Goal: Task Accomplishment & Management: Use online tool/utility

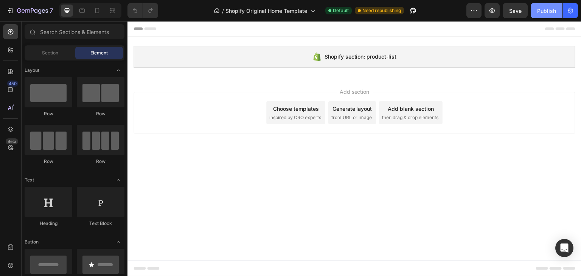
click at [538, 12] on button "Publish" at bounding box center [547, 10] width 32 height 15
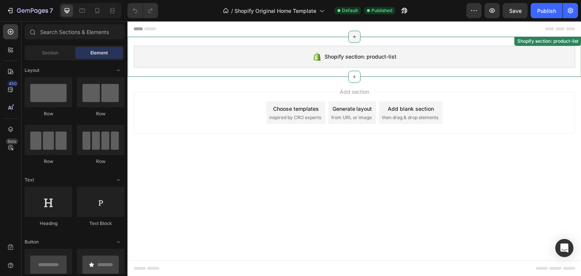
click at [357, 36] on icon at bounding box center [355, 37] width 6 height 6
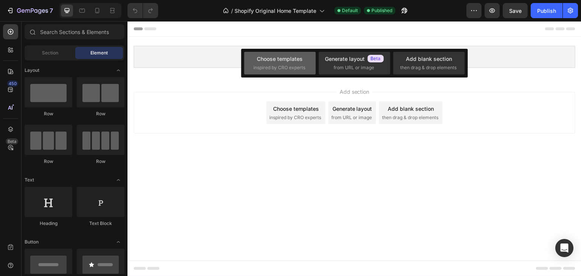
click at [304, 67] on span "inspired by CRO experts" at bounding box center [280, 67] width 52 height 7
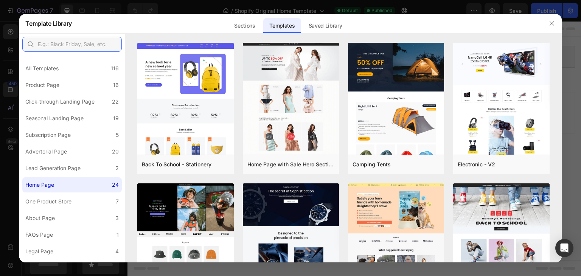
click at [79, 42] on input "text" at bounding box center [72, 44] width 100 height 15
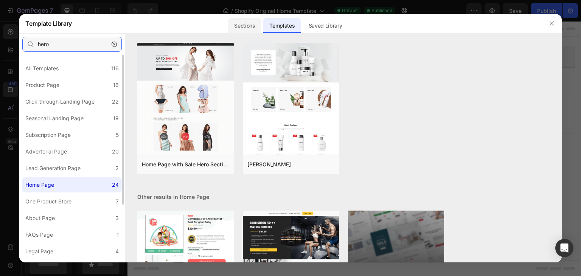
type input "hero"
click at [246, 28] on div "Sections" at bounding box center [244, 25] width 33 height 15
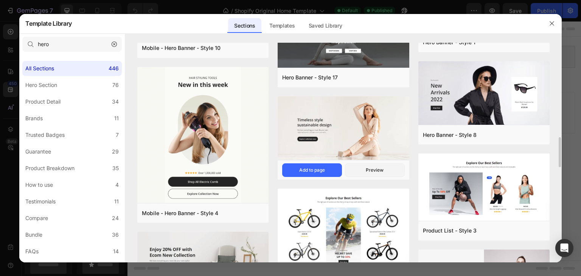
scroll to position [1049, 0]
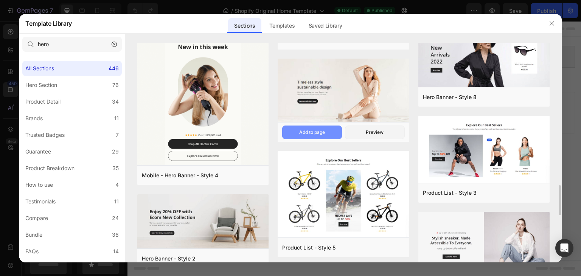
click at [0, 0] on div "Add to page" at bounding box center [0, 0] width 0 height 0
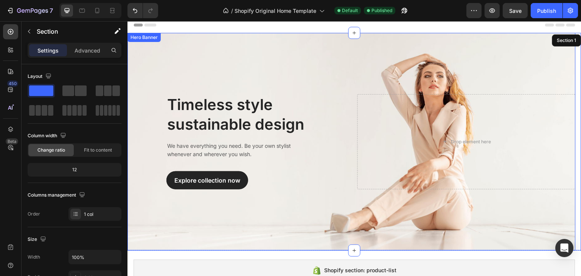
scroll to position [0, 0]
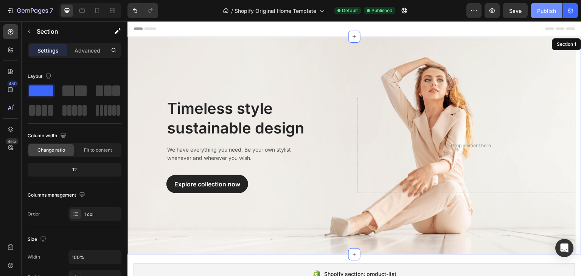
click at [541, 10] on div "Publish" at bounding box center [547, 11] width 19 height 8
click at [168, 79] on div "Overlay" at bounding box center [352, 146] width 449 height 218
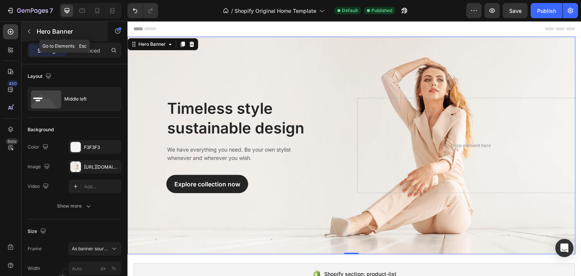
click at [28, 28] on button "button" at bounding box center [29, 31] width 12 height 12
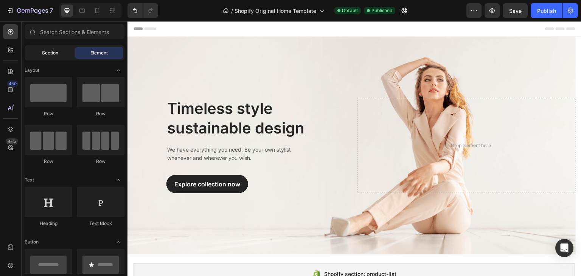
click at [54, 50] on span "Section" at bounding box center [50, 53] width 16 height 7
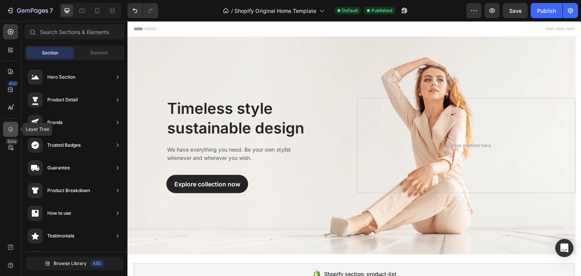
click at [8, 127] on icon at bounding box center [11, 130] width 8 height 8
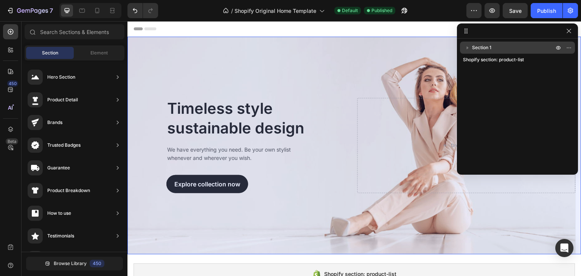
click at [469, 46] on icon "button" at bounding box center [468, 48] width 8 height 8
click at [485, 47] on span "Section 1" at bounding box center [481, 48] width 19 height 8
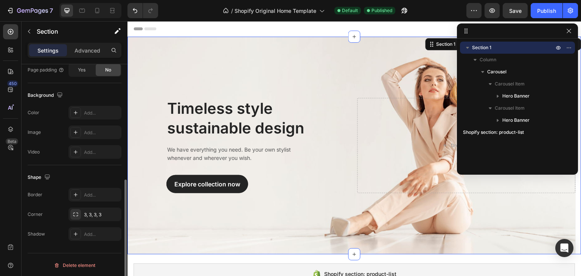
scroll to position [228, 0]
click at [348, 59] on div "Overlay" at bounding box center [352, 146] width 449 height 218
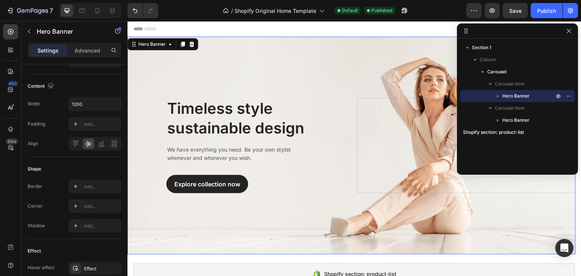
scroll to position [0, 0]
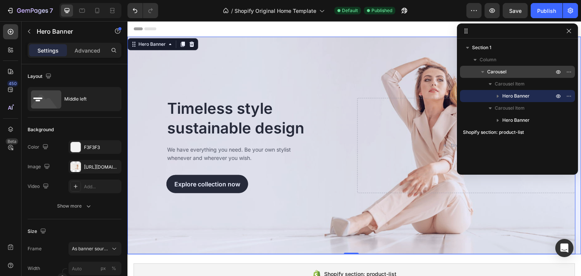
click at [503, 69] on span "Carousel" at bounding box center [497, 72] width 19 height 8
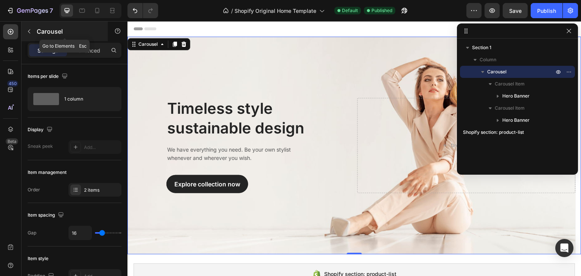
click at [26, 30] on icon "button" at bounding box center [29, 31] width 6 height 6
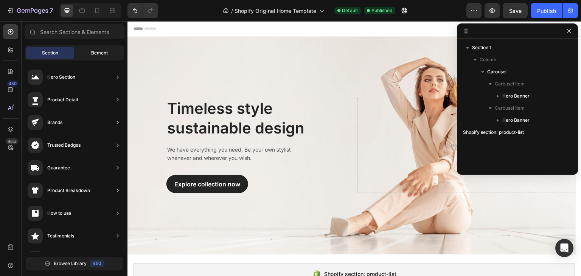
click at [96, 55] on span "Element" at bounding box center [98, 53] width 17 height 7
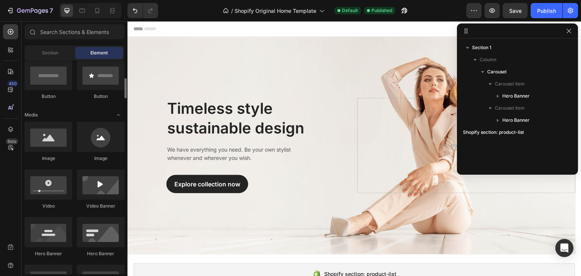
scroll to position [341, 0]
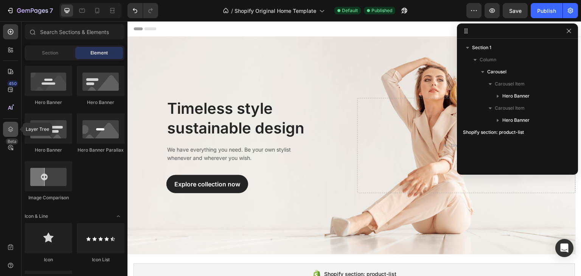
click at [9, 130] on icon at bounding box center [11, 130] width 8 height 8
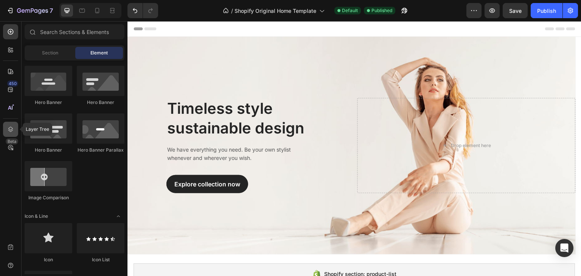
click at [9, 130] on icon at bounding box center [11, 130] width 8 height 8
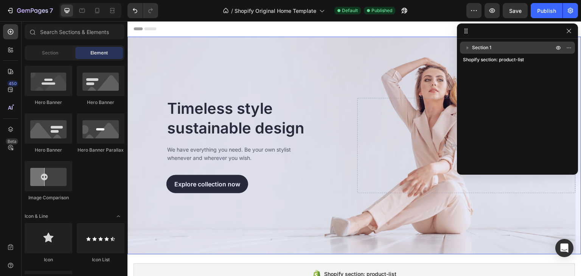
click at [480, 45] on span "Section 1" at bounding box center [481, 48] width 19 height 8
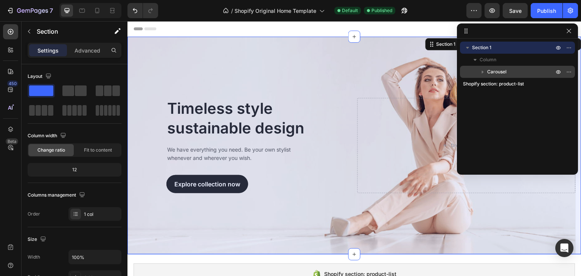
click at [495, 70] on span "Carousel" at bounding box center [497, 72] width 19 height 8
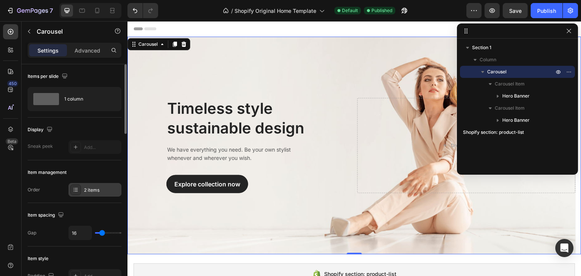
click at [95, 193] on div "2 items" at bounding box center [102, 190] width 36 height 7
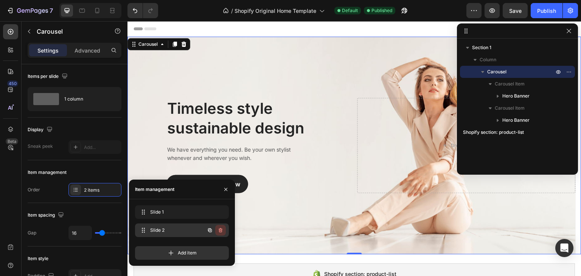
click at [220, 231] on icon "button" at bounding box center [221, 231] width 6 height 6
click at [220, 231] on div "Delete" at bounding box center [216, 230] width 14 height 7
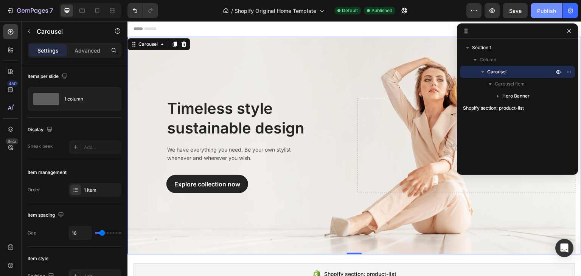
click at [545, 10] on div "Publish" at bounding box center [547, 11] width 19 height 8
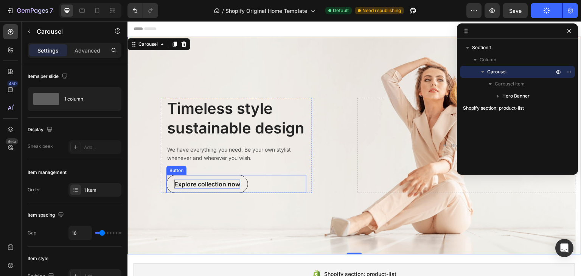
click at [232, 181] on div "Explore collection now" at bounding box center [208, 184] width 66 height 9
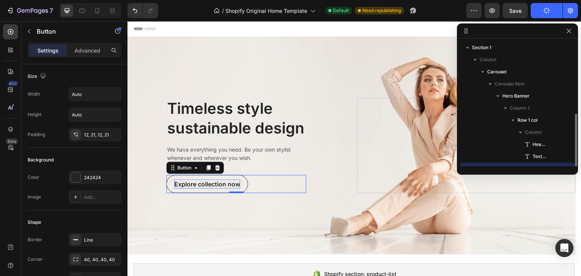
scroll to position [41, 0]
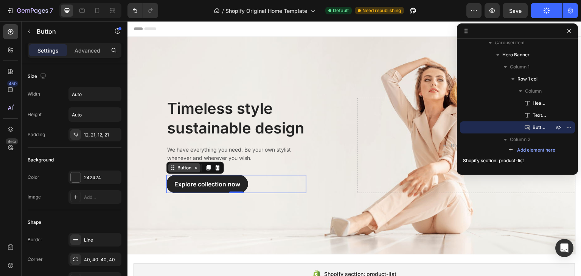
click at [196, 168] on icon at bounding box center [196, 168] width 2 height 2
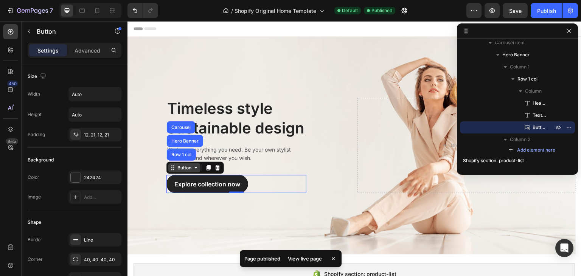
click at [197, 169] on icon at bounding box center [196, 168] width 6 height 6
click at [183, 170] on div "Button" at bounding box center [184, 168] width 17 height 7
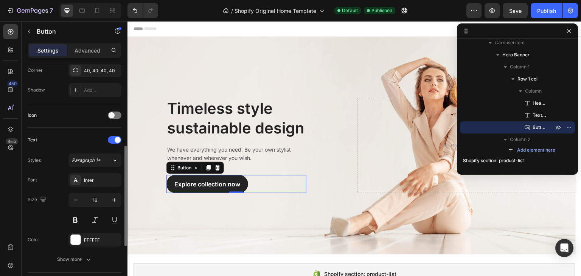
scroll to position [227, 0]
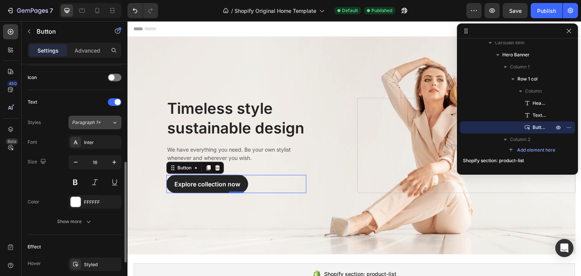
click at [105, 123] on div "Paragraph 1*" at bounding box center [92, 122] width 40 height 7
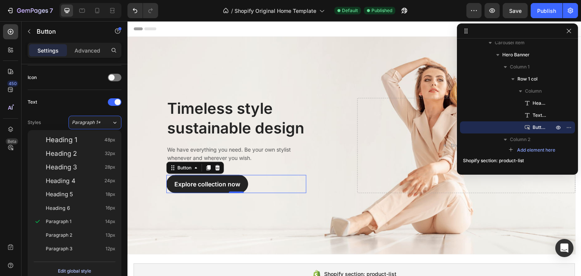
click at [72, 268] on div "Edit global style" at bounding box center [74, 271] width 33 height 9
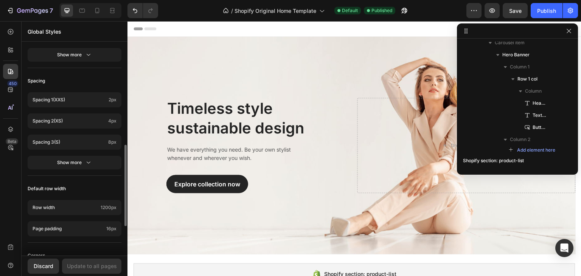
scroll to position [228, 0]
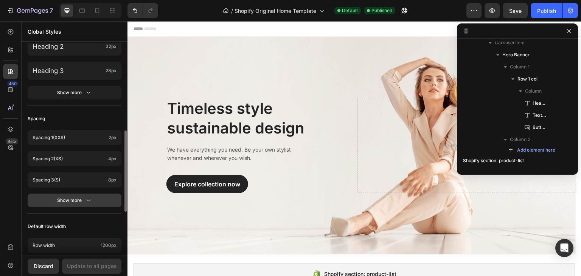
click at [93, 202] on button "Show more" at bounding box center [75, 201] width 94 height 14
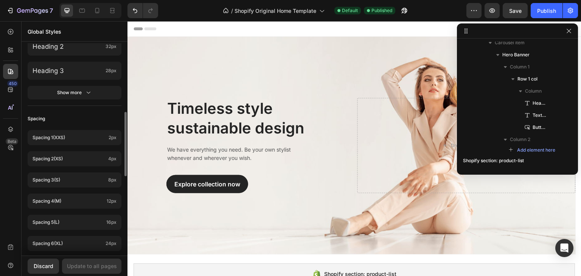
scroll to position [114, 0]
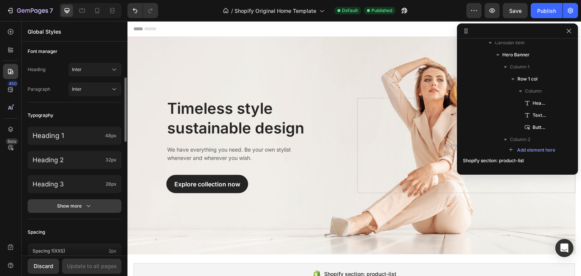
click at [78, 208] on div "Show more" at bounding box center [74, 207] width 35 height 8
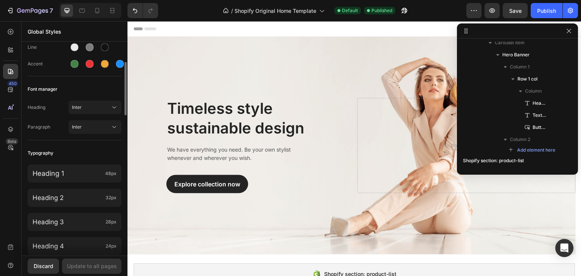
scroll to position [0, 0]
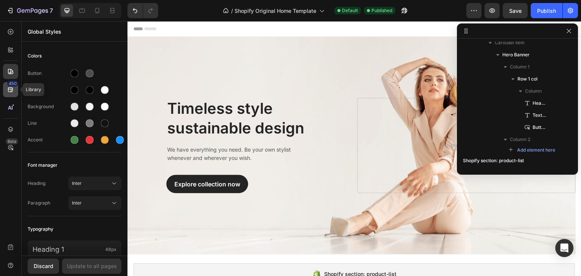
click at [12, 88] on icon at bounding box center [10, 89] width 5 height 5
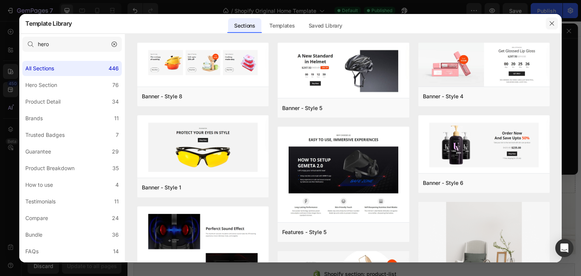
click at [552, 25] on icon "button" at bounding box center [552, 23] width 6 height 6
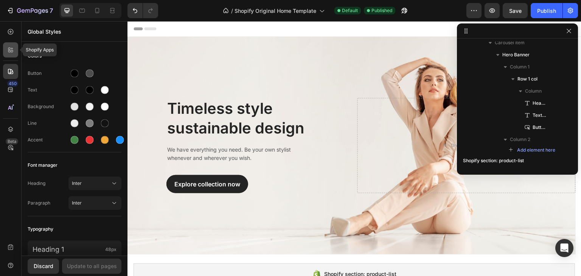
click at [11, 50] on icon at bounding box center [11, 50] width 8 height 8
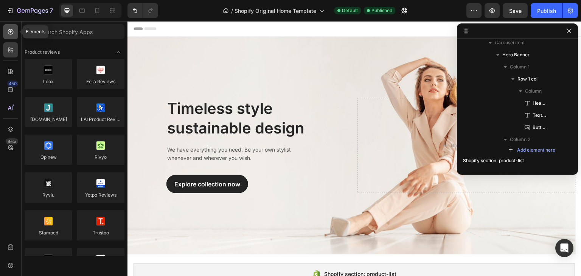
click at [12, 33] on icon at bounding box center [11, 32] width 8 height 8
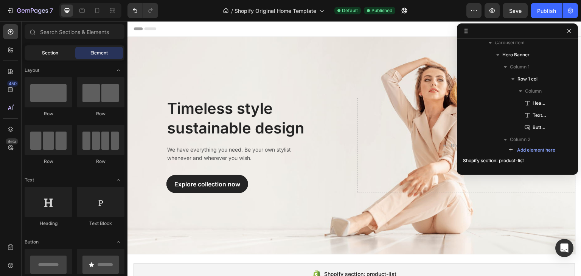
click at [55, 53] on span "Section" at bounding box center [50, 53] width 16 height 7
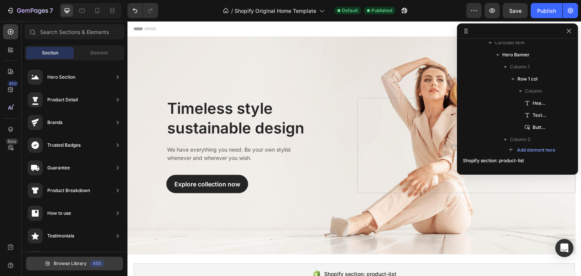
click at [77, 265] on span "Browse Library" at bounding box center [70, 263] width 33 height 7
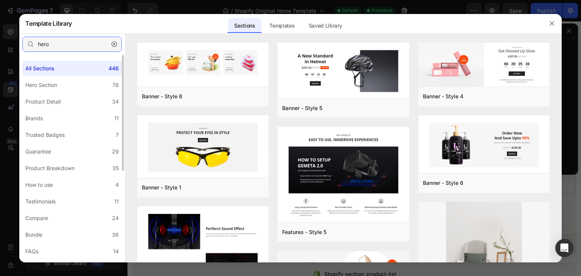
click at [55, 43] on input "hero" at bounding box center [72, 44] width 100 height 15
click at [283, 26] on div "Templates" at bounding box center [281, 25] width 37 height 15
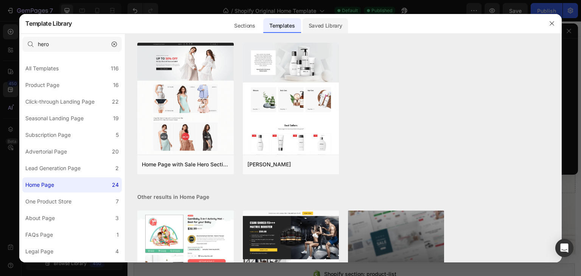
click at [316, 26] on div "Saved Library" at bounding box center [326, 25] width 46 height 15
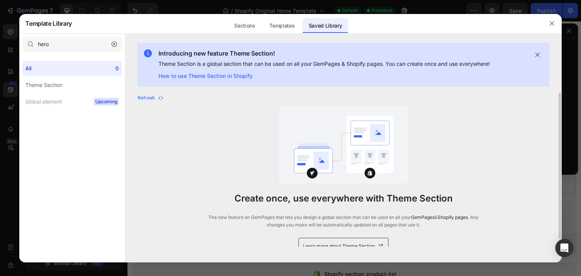
scroll to position [8, 0]
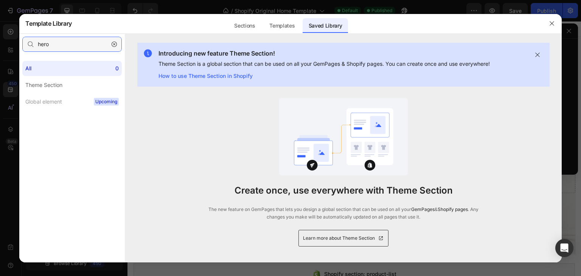
click at [58, 42] on input "hero" at bounding box center [72, 44] width 100 height 15
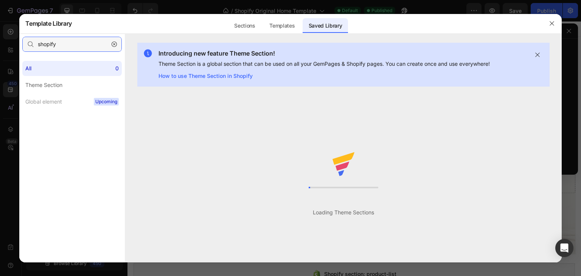
scroll to position [0, 0]
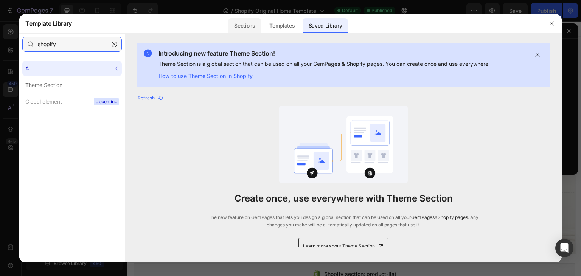
type input "shopify"
click at [242, 24] on div "Sections" at bounding box center [244, 25] width 33 height 15
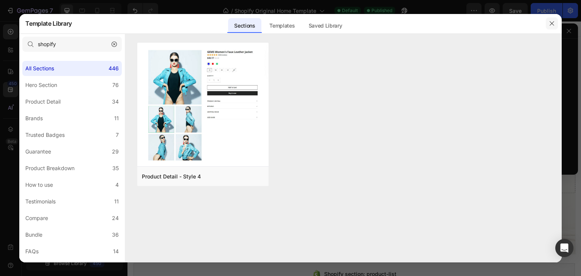
click at [552, 20] on button "button" at bounding box center [552, 23] width 12 height 12
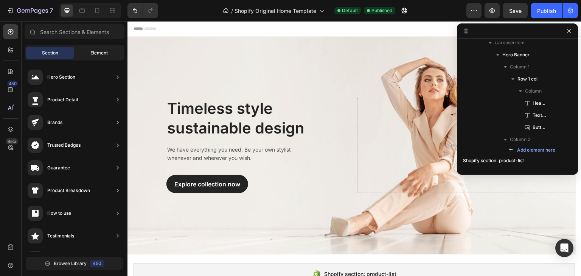
click at [95, 52] on span "Element" at bounding box center [98, 53] width 17 height 7
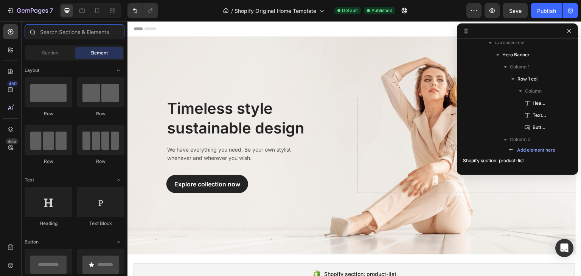
click at [79, 31] on input "text" at bounding box center [75, 31] width 100 height 15
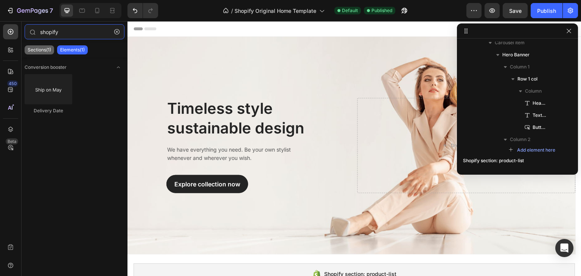
type input "shopify"
click at [32, 51] on p "Sections(1)" at bounding box center [39, 50] width 23 height 6
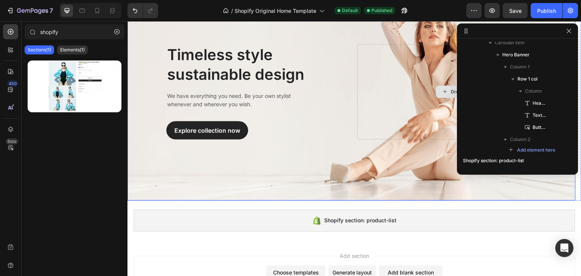
scroll to position [109, 0]
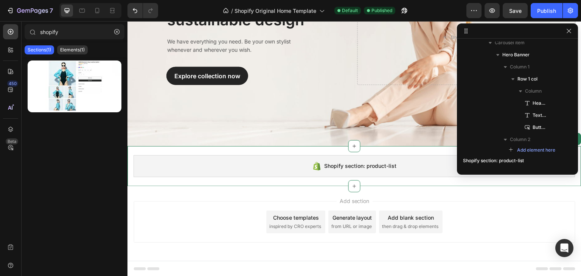
click at [345, 165] on span "Shopify section: product-list" at bounding box center [361, 166] width 72 height 9
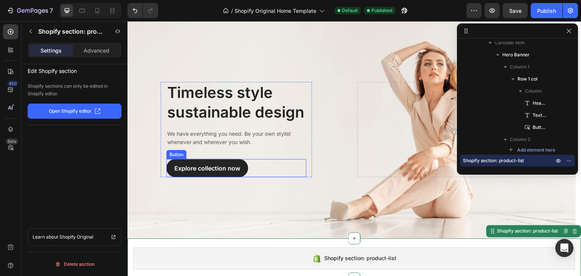
scroll to position [0, 0]
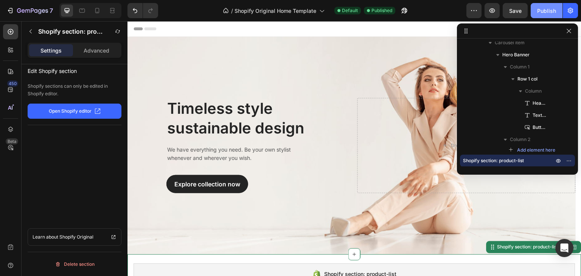
click at [552, 15] on button "Publish" at bounding box center [547, 10] width 32 height 15
click at [177, 95] on div "Heading" at bounding box center [178, 93] width 21 height 7
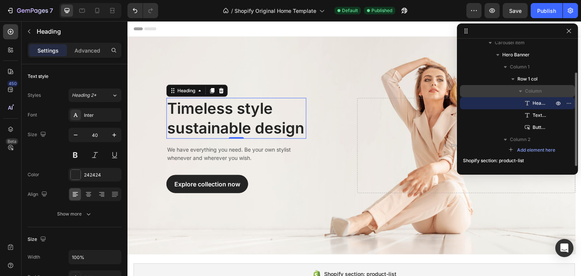
click at [532, 90] on span "Column" at bounding box center [533, 91] width 17 height 8
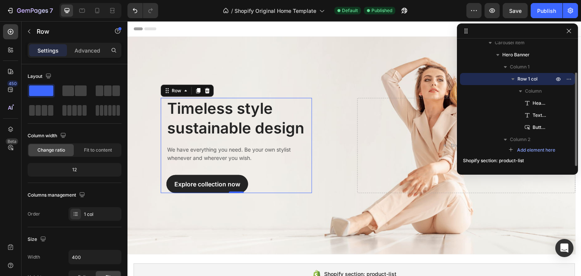
click at [531, 79] on span "Row 1 col" at bounding box center [528, 79] width 20 height 8
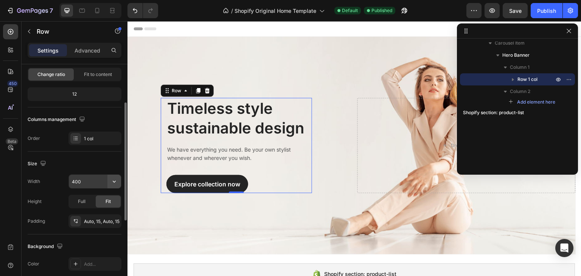
scroll to position [151, 0]
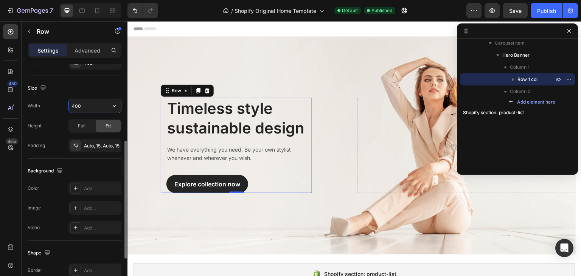
click at [87, 107] on input "400" at bounding box center [95, 106] width 52 height 14
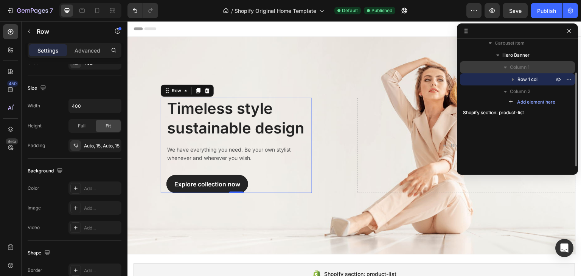
click at [529, 65] on span "Column 1" at bounding box center [520, 68] width 20 height 8
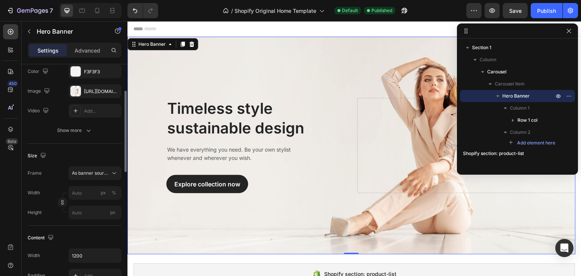
scroll to position [114, 0]
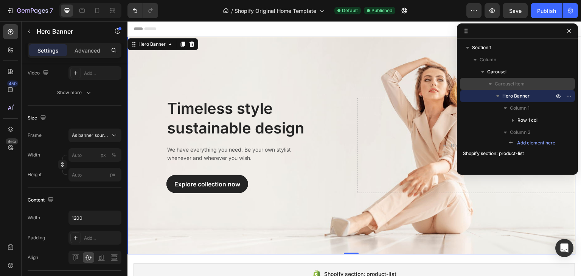
click at [518, 83] on span "Carousel Item" at bounding box center [510, 84] width 30 height 8
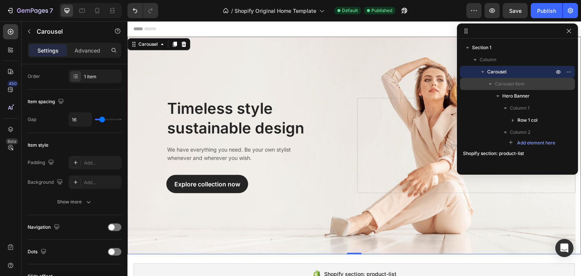
scroll to position [0, 0]
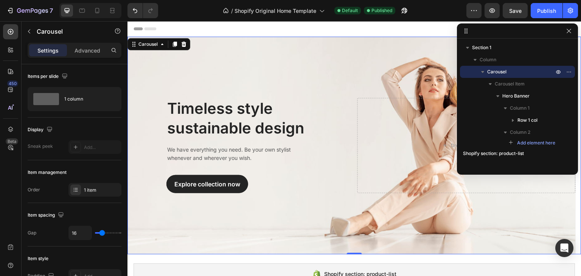
click at [507, 69] on p "Carousel" at bounding box center [522, 72] width 68 height 8
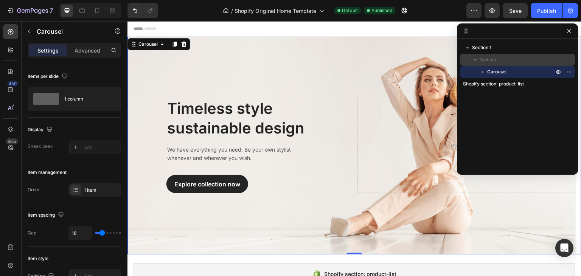
click at [498, 61] on p "Column" at bounding box center [518, 60] width 76 height 8
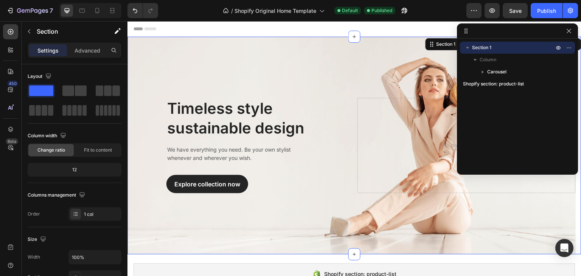
click at [522, 49] on p "Section 1" at bounding box center [513, 48] width 83 height 8
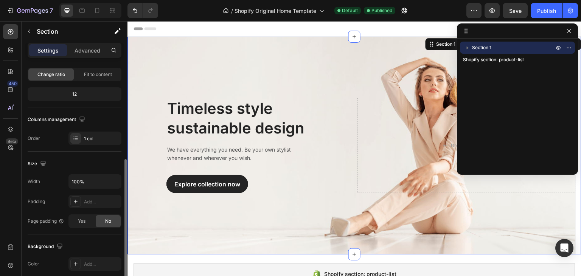
scroll to position [114, 0]
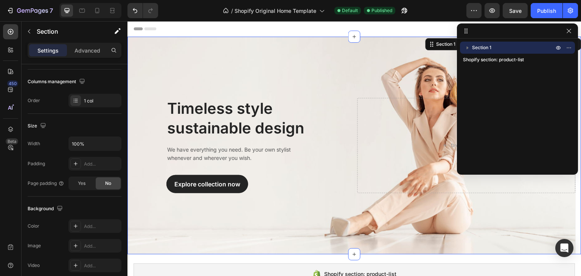
click at [469, 47] on icon "button" at bounding box center [468, 48] width 8 height 8
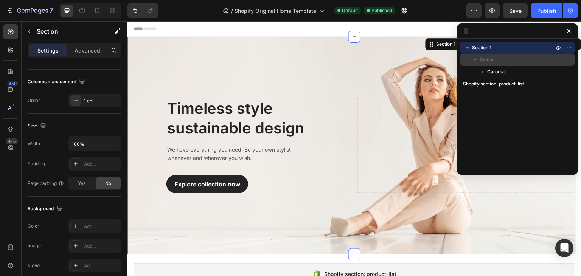
click at [497, 61] on p "Column" at bounding box center [518, 60] width 76 height 8
click at [502, 61] on p "Column" at bounding box center [518, 60] width 76 height 8
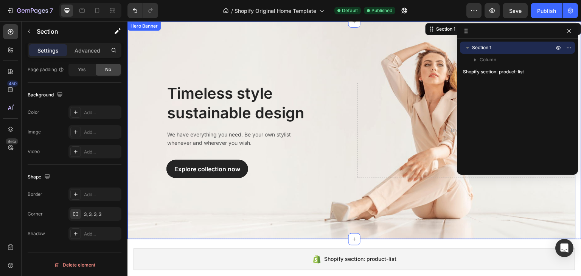
scroll to position [0, 0]
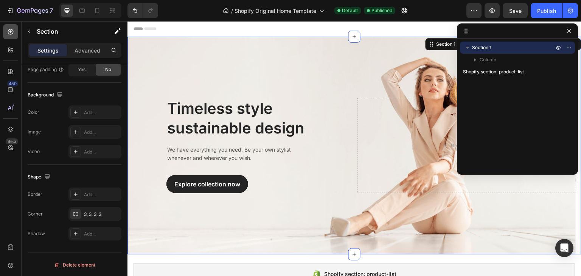
click at [12, 30] on icon at bounding box center [11, 32] width 8 height 8
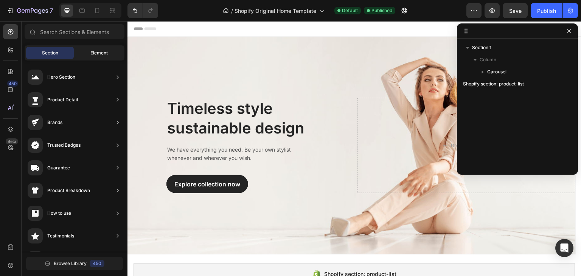
click at [100, 51] on span "Element" at bounding box center [98, 53] width 17 height 7
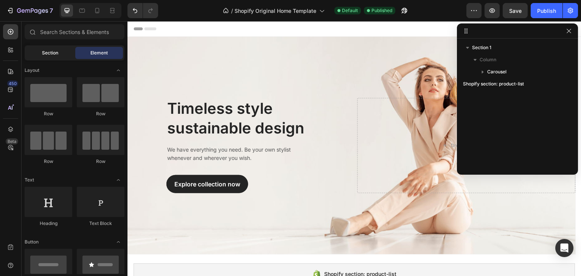
click at [51, 57] on div "Section" at bounding box center [50, 53] width 48 height 12
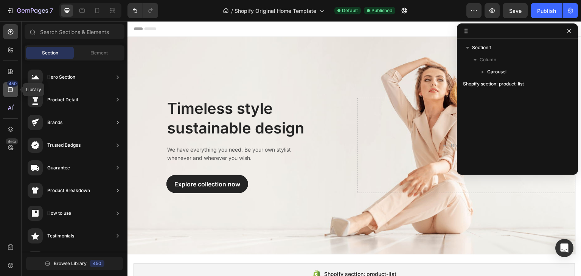
click at [13, 91] on icon at bounding box center [11, 90] width 8 height 8
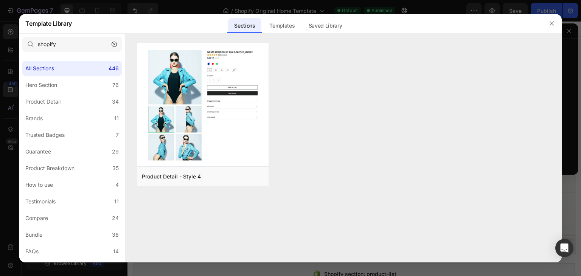
click at [115, 42] on icon "button" at bounding box center [114, 44] width 5 height 5
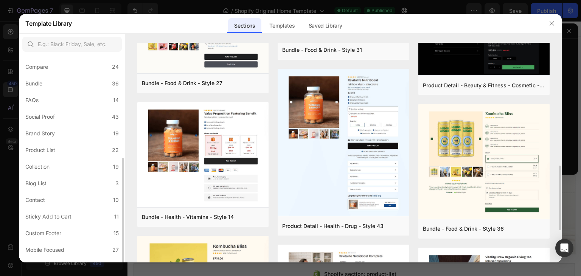
scroll to position [163, 0]
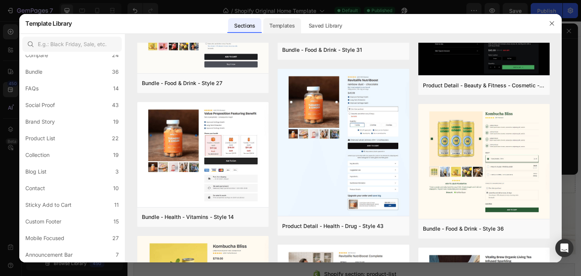
click at [295, 22] on div "Templates" at bounding box center [281, 25] width 37 height 15
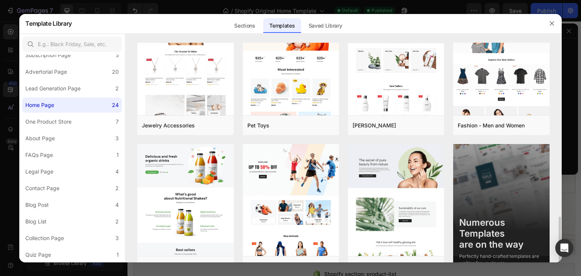
scroll to position [485, 0]
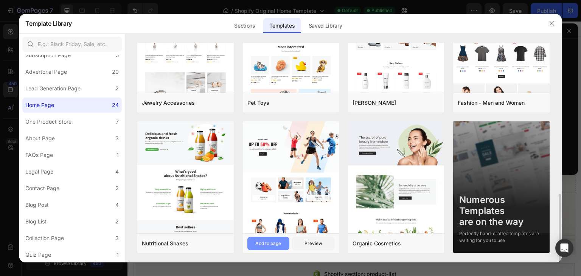
click at [276, 245] on div "Add to page" at bounding box center [269, 243] width 26 height 7
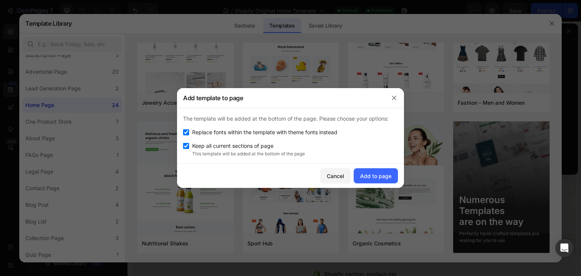
click at [189, 134] on input "checkbox" at bounding box center [186, 132] width 6 height 6
checkbox input "false"
click at [182, 145] on div "The template will be added at the bottom of the page. Please choose your option…" at bounding box center [290, 136] width 227 height 56
click at [374, 176] on div "Add to page" at bounding box center [375, 176] width 31 height 8
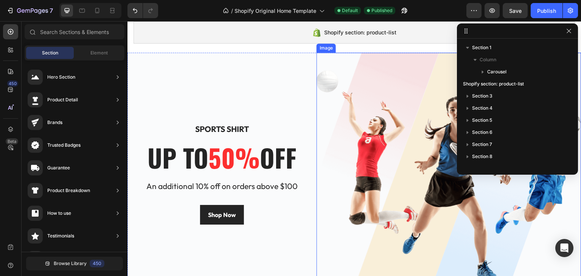
scroll to position [198, 0]
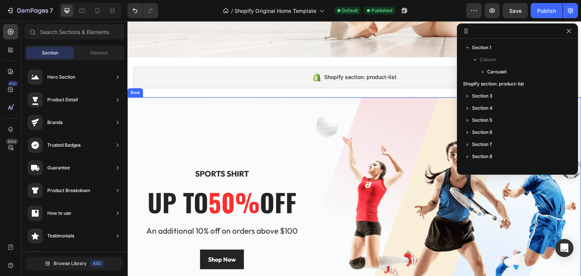
click at [176, 127] on div "Sports Shirt Heading up to 50% off Heading An additional 10% off on orders abov…" at bounding box center [222, 218] width 189 height 242
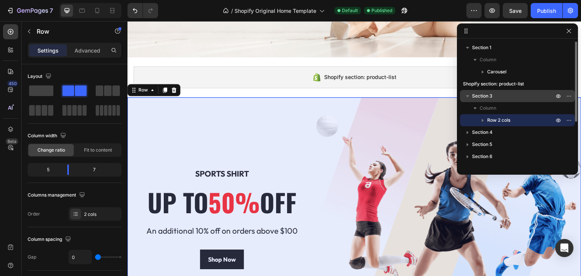
click at [486, 97] on span "Section 3" at bounding box center [482, 96] width 20 height 8
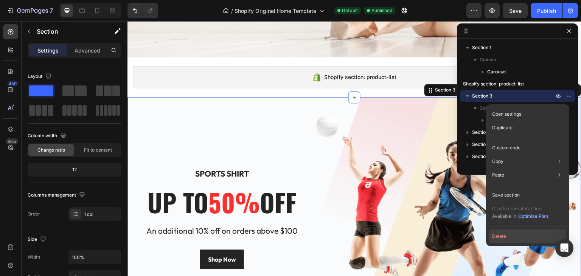
click at [501, 238] on button "Delete" at bounding box center [527, 237] width 77 height 14
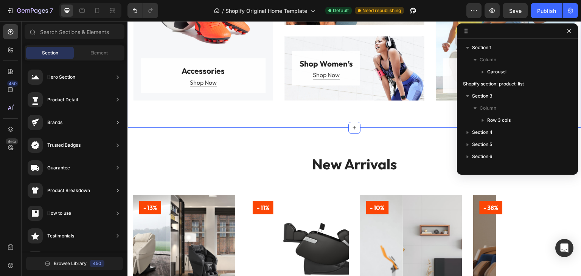
scroll to position [349, 0]
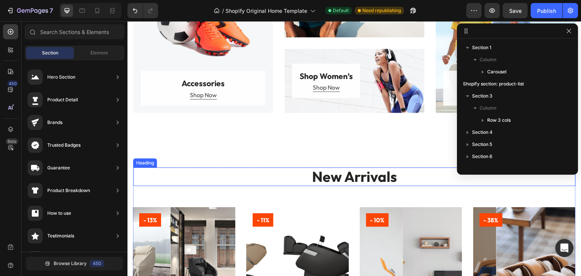
click at [275, 178] on p "New Arrivals" at bounding box center [354, 176] width 441 height 17
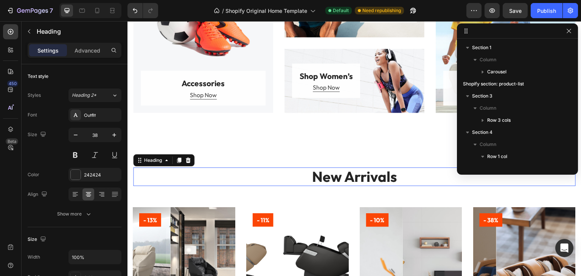
scroll to position [83, 0]
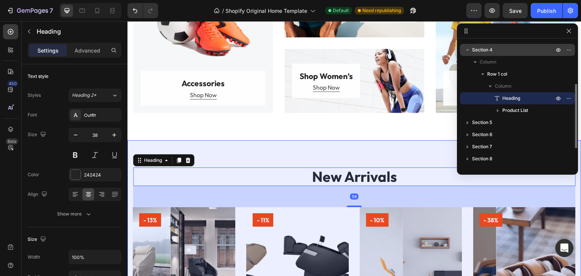
click at [485, 49] on span "Section 4" at bounding box center [482, 50] width 20 height 8
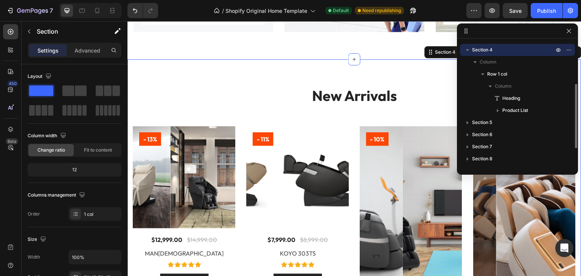
scroll to position [441, 0]
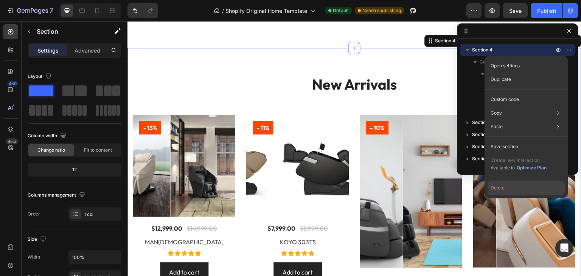
click at [501, 188] on button "Delete" at bounding box center [526, 188] width 77 height 14
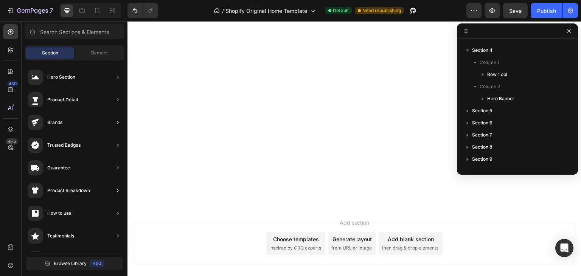
scroll to position [1464, 0]
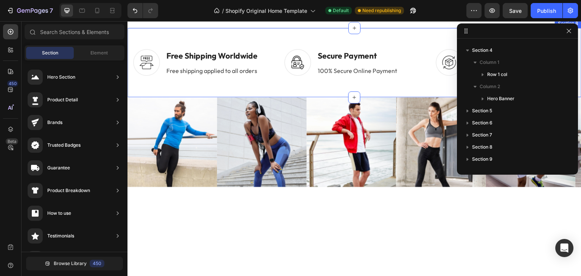
click at [566, 27] on div "Section 8" at bounding box center [568, 23] width 23 height 7
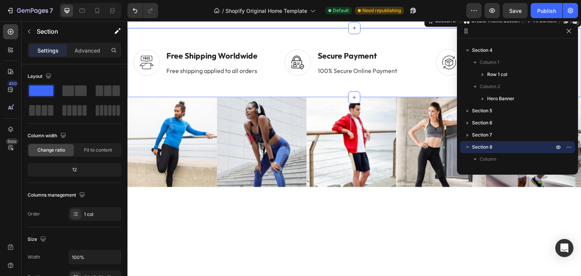
click at [573, 23] on icon at bounding box center [575, 20] width 5 height 5
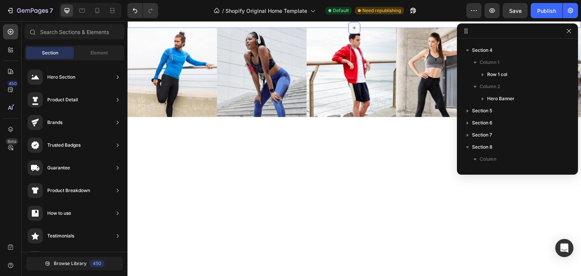
click at [355, 34] on div at bounding box center [355, 28] width 12 height 12
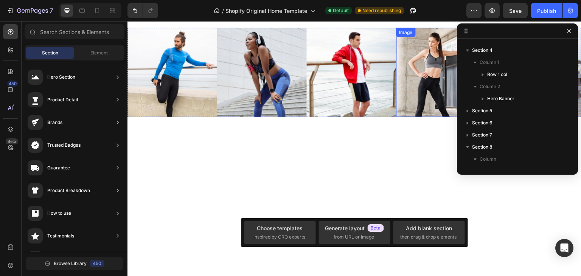
click at [408, 36] on div "Image" at bounding box center [406, 32] width 16 height 7
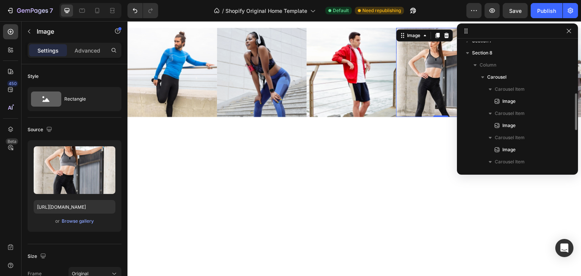
scroll to position [139, 0]
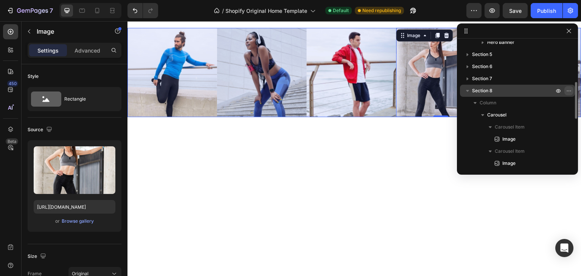
click at [568, 93] on icon "button" at bounding box center [569, 91] width 6 height 6
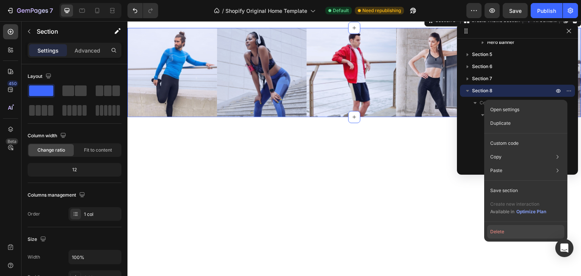
click at [505, 231] on button "Delete" at bounding box center [526, 232] width 77 height 14
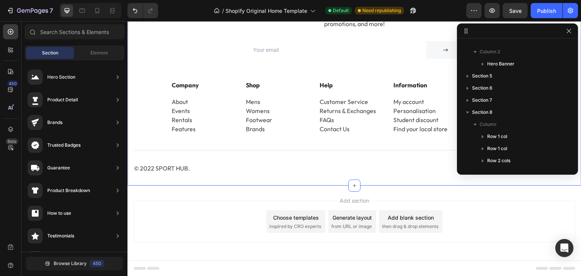
scroll to position [1670, 0]
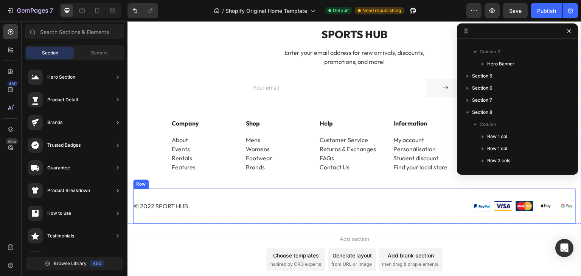
click at [288, 200] on div "© 2022 sport hub. Text Image Image Image Image Image Row Row" at bounding box center [354, 206] width 443 height 35
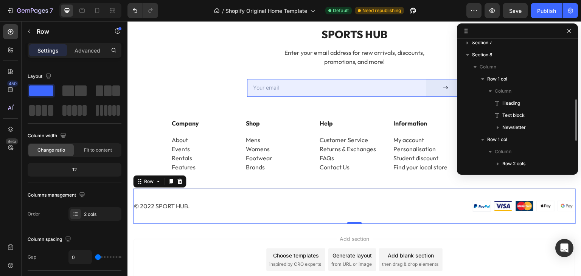
scroll to position [137, 0]
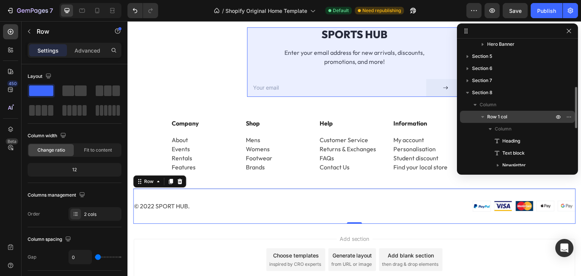
click at [483, 116] on icon "button" at bounding box center [483, 117] width 3 height 2
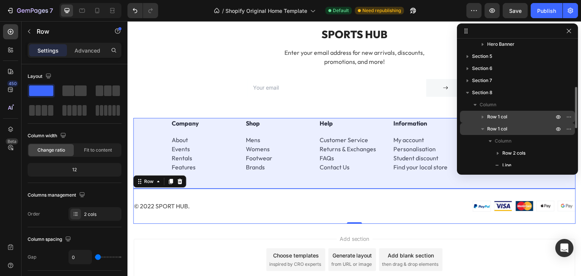
click at [482, 126] on icon "button" at bounding box center [483, 129] width 8 height 8
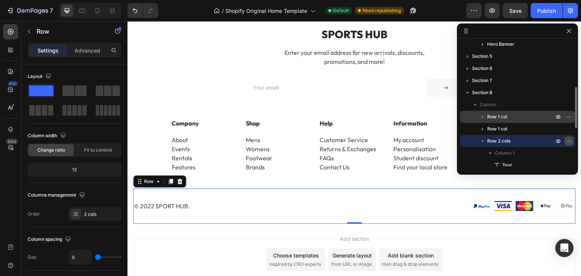
click at [572, 140] on button "button" at bounding box center [569, 141] width 9 height 9
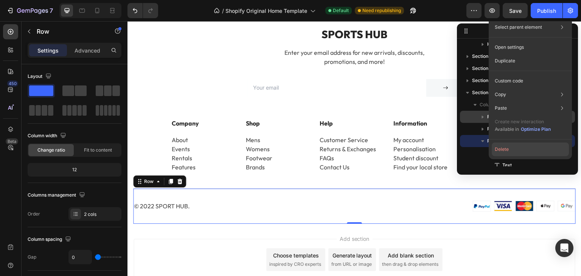
click at [508, 148] on button "Delete" at bounding box center [530, 150] width 77 height 14
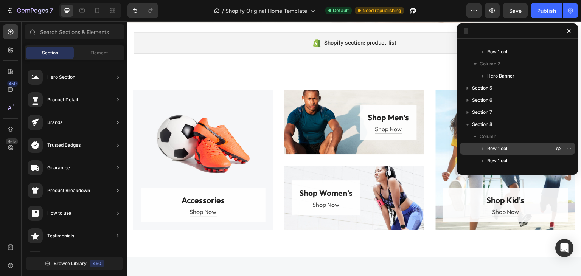
scroll to position [192, 0]
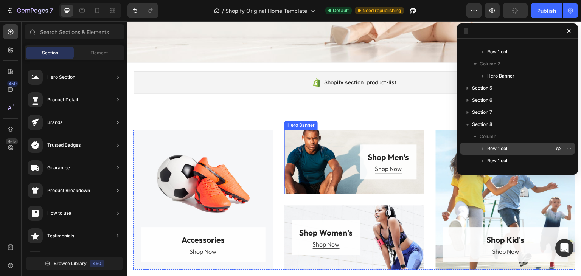
click at [309, 126] on div "Hero Banner" at bounding box center [301, 125] width 30 height 7
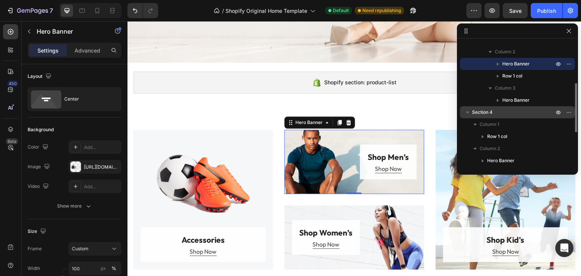
scroll to position [67, 0]
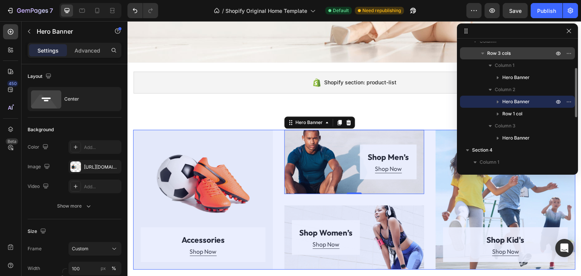
click at [513, 56] on p "Row 3 cols" at bounding box center [522, 54] width 68 height 8
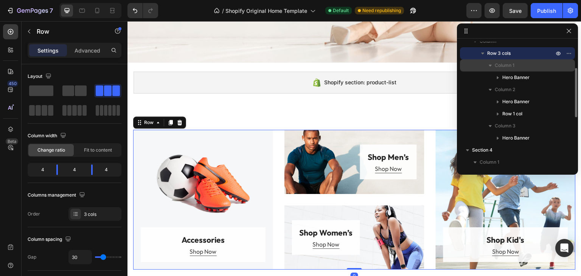
click at [513, 65] on span "Column 1" at bounding box center [505, 66] width 20 height 8
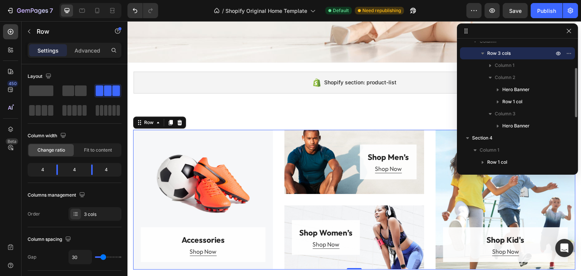
click at [514, 54] on p "Row 3 cols" at bounding box center [522, 54] width 68 height 8
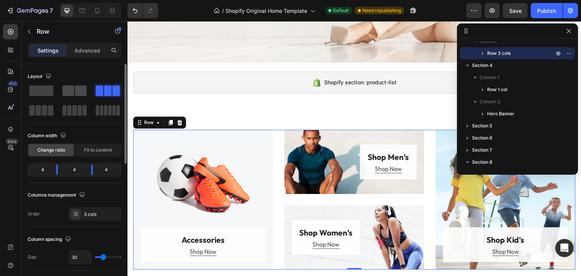
click at [77, 91] on span at bounding box center [81, 91] width 12 height 11
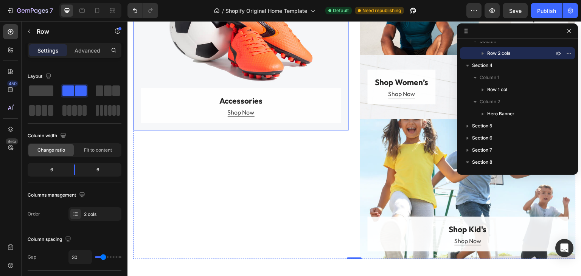
scroll to position [230, 0]
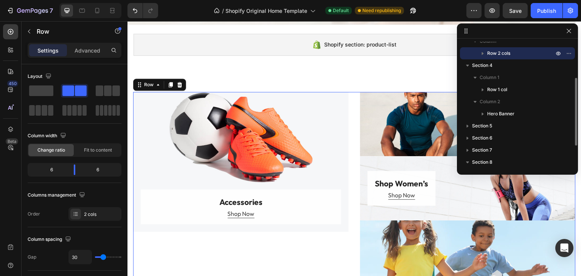
click at [483, 52] on icon "button" at bounding box center [483, 54] width 8 height 8
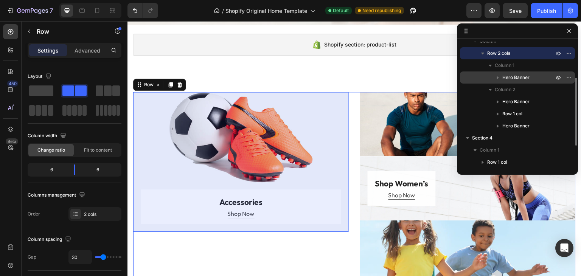
click at [522, 77] on span "Hero Banner" at bounding box center [516, 78] width 27 height 8
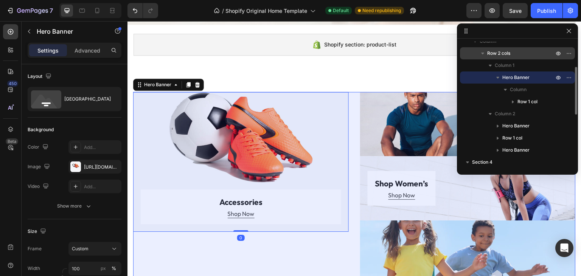
click at [505, 54] on span "Row 2 cols" at bounding box center [499, 54] width 23 height 8
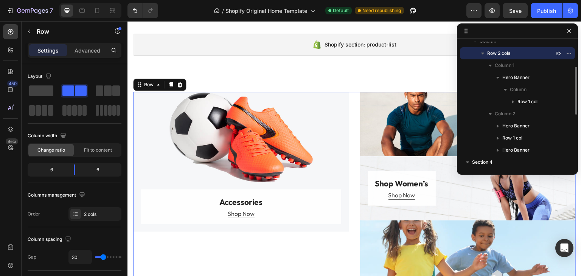
scroll to position [274, 0]
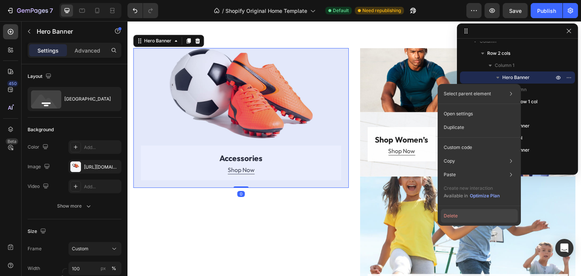
click at [460, 214] on button "Delete" at bounding box center [479, 216] width 77 height 14
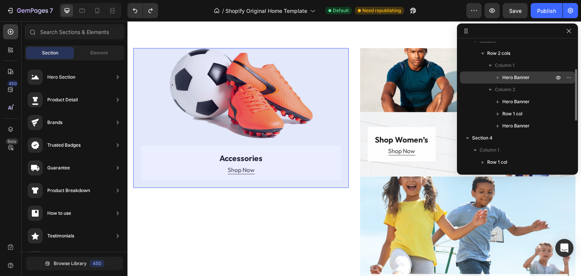
click at [522, 78] on span "Hero Banner" at bounding box center [516, 78] width 27 height 8
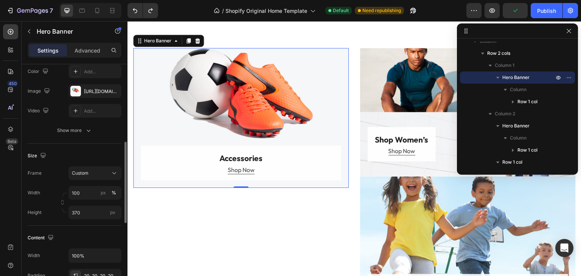
scroll to position [114, 0]
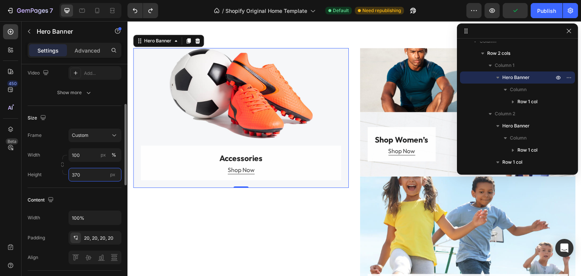
click at [91, 175] on input "370" at bounding box center [95, 175] width 53 height 14
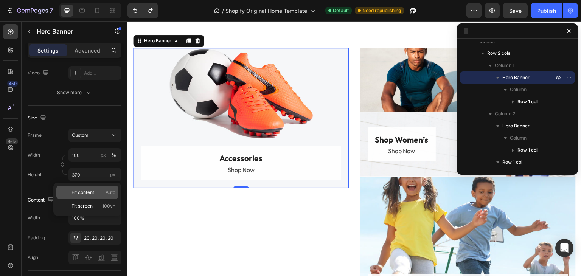
click at [93, 193] on span "Fit content" at bounding box center [83, 192] width 23 height 7
type input "Auto"
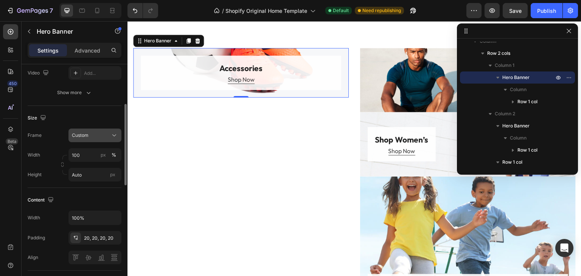
click at [106, 137] on div "Custom" at bounding box center [90, 135] width 37 height 7
click at [101, 135] on div "Custom" at bounding box center [90, 135] width 37 height 7
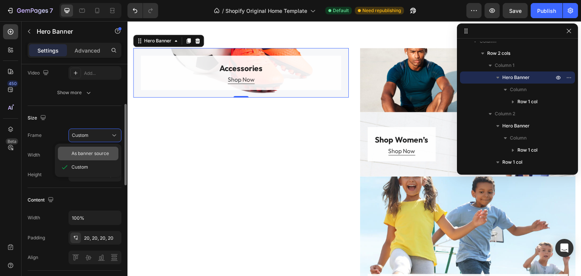
click at [102, 153] on span "As banner source" at bounding box center [90, 153] width 37 height 7
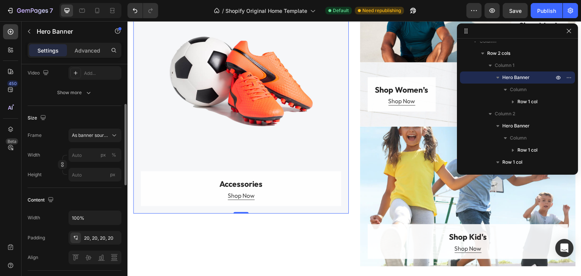
scroll to position [388, 0]
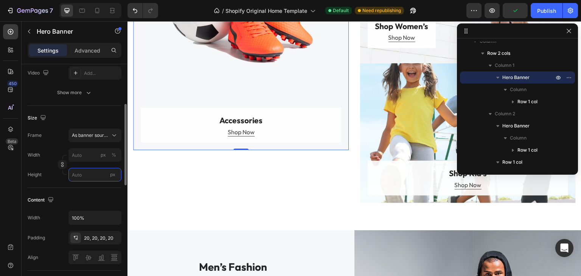
click at [78, 176] on input "px" at bounding box center [95, 175] width 53 height 14
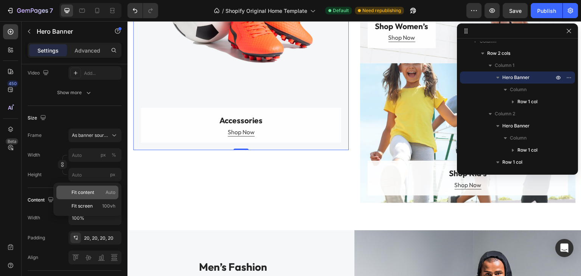
click at [95, 193] on p "Fit content Auto" at bounding box center [94, 192] width 44 height 7
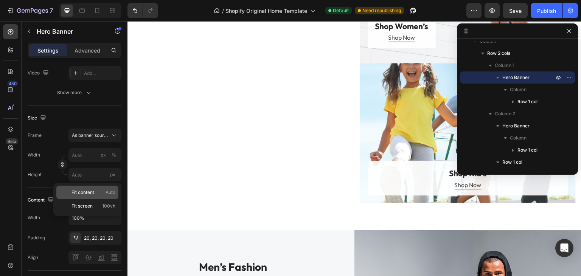
type input "100"
type input "Auto"
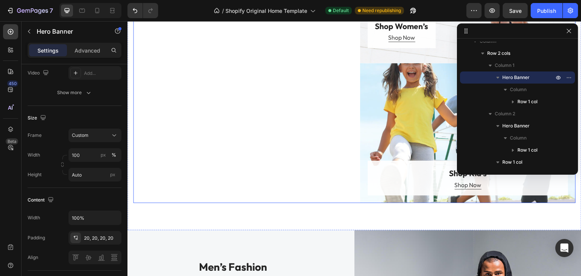
scroll to position [236, 0]
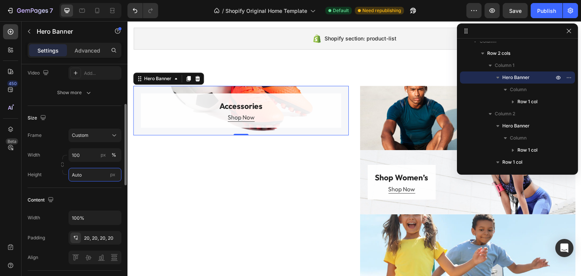
click at [88, 178] on input "Auto" at bounding box center [95, 175] width 53 height 14
click at [97, 157] on input "100" at bounding box center [95, 155] width 53 height 14
click at [111, 132] on icon at bounding box center [115, 136] width 8 height 8
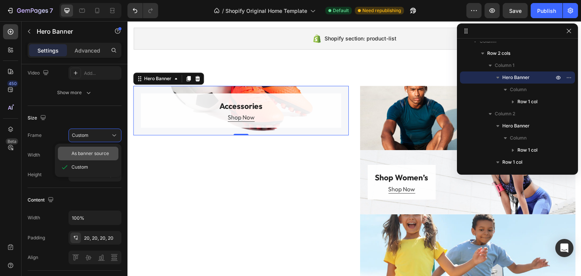
click at [94, 153] on span "As banner source" at bounding box center [90, 153] width 37 height 7
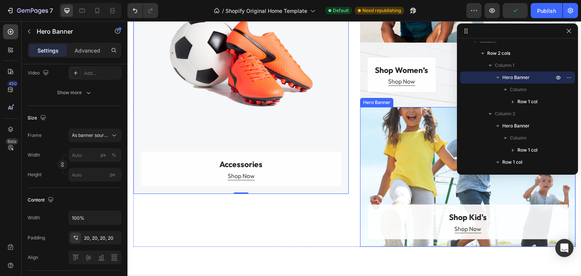
scroll to position [274, 0]
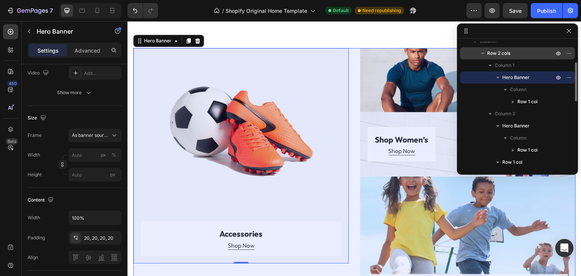
click at [507, 53] on span "Row 2 cols" at bounding box center [499, 54] width 23 height 8
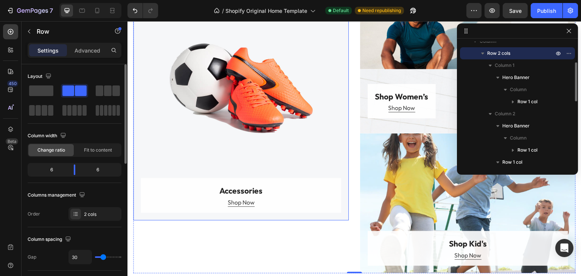
scroll to position [388, 0]
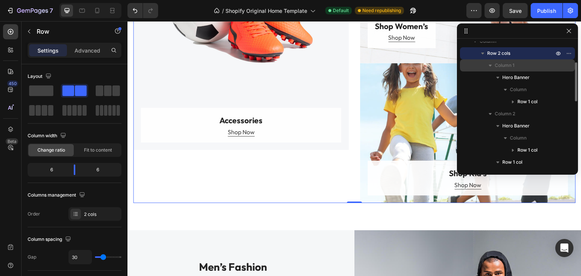
click at [510, 64] on span "Column 1" at bounding box center [505, 66] width 20 height 8
click at [489, 63] on icon "button" at bounding box center [491, 66] width 8 height 8
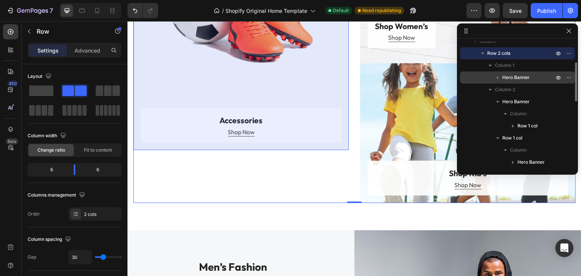
click at [512, 79] on span "Hero Banner" at bounding box center [516, 78] width 27 height 8
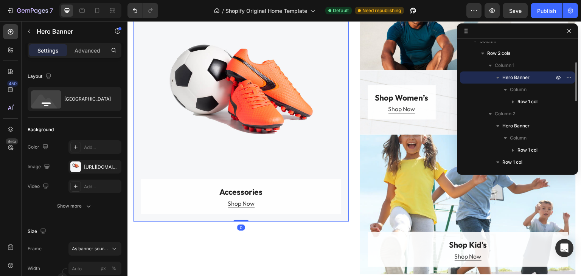
scroll to position [274, 0]
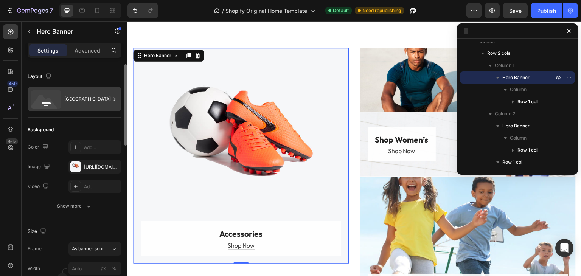
click at [109, 101] on div "Bottom center" at bounding box center [87, 98] width 46 height 17
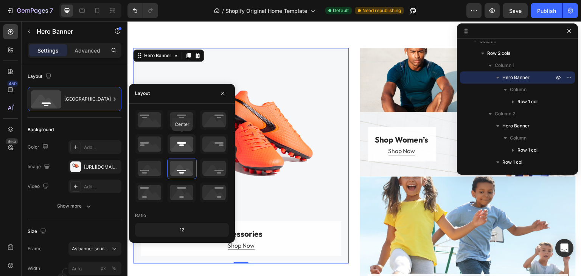
click at [183, 144] on icon at bounding box center [182, 144] width 28 height 20
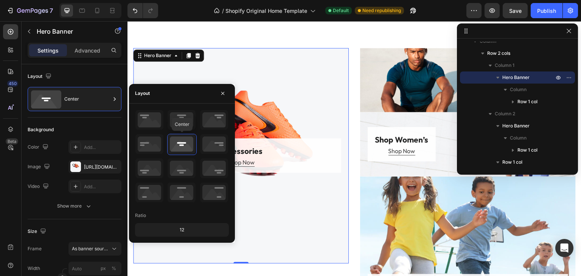
click at [183, 144] on icon at bounding box center [182, 144] width 28 height 20
click at [180, 173] on icon at bounding box center [182, 169] width 28 height 20
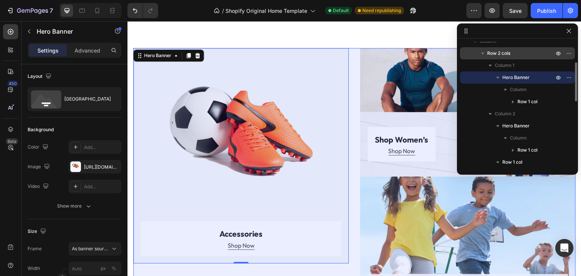
click at [505, 53] on span "Row 2 cols" at bounding box center [499, 54] width 23 height 8
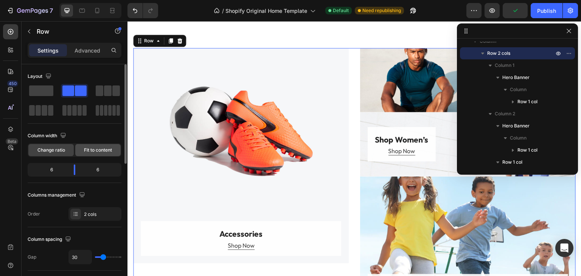
click at [89, 150] on span "Fit to content" at bounding box center [98, 150] width 28 height 7
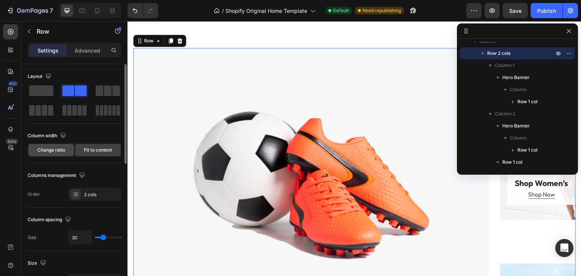
click at [59, 153] on span "Change ratio" at bounding box center [51, 150] width 28 height 7
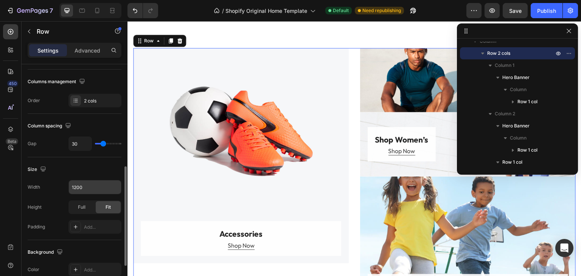
scroll to position [151, 0]
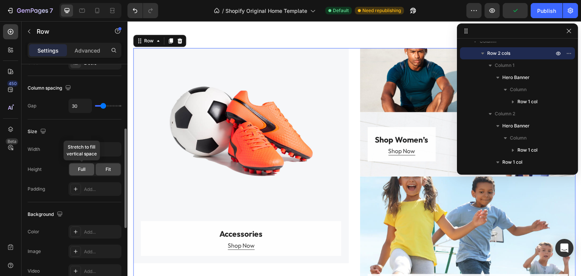
click at [83, 170] on span "Full" at bounding box center [82, 169] width 8 height 7
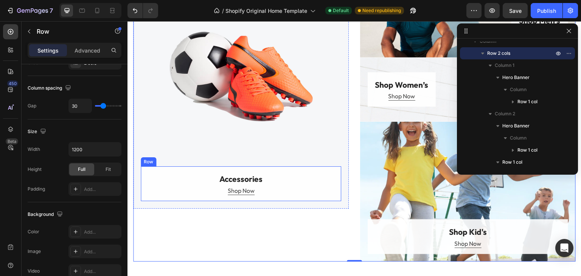
scroll to position [388, 0]
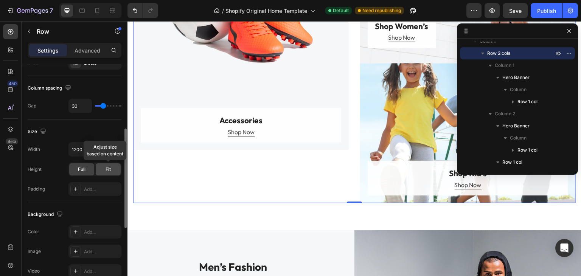
click at [106, 169] on span "Fit" at bounding box center [108, 169] width 5 height 7
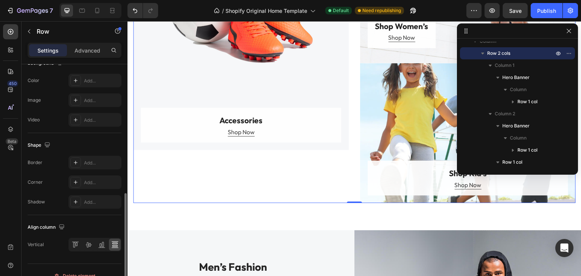
scroll to position [313, 0]
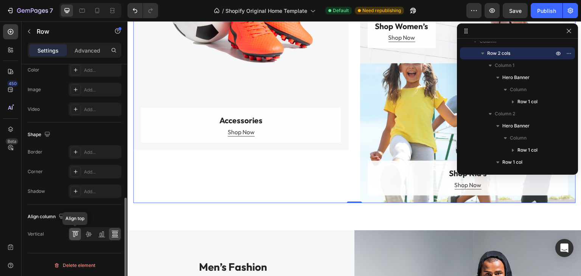
click at [78, 232] on icon at bounding box center [76, 235] width 8 height 8
click at [87, 232] on icon at bounding box center [89, 235] width 8 height 8
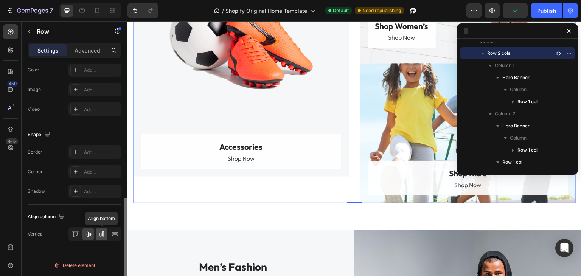
click at [100, 234] on icon at bounding box center [102, 235] width 8 height 8
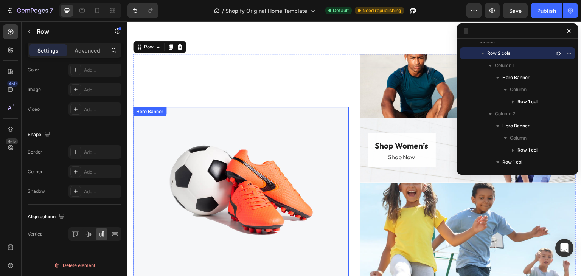
scroll to position [236, 0]
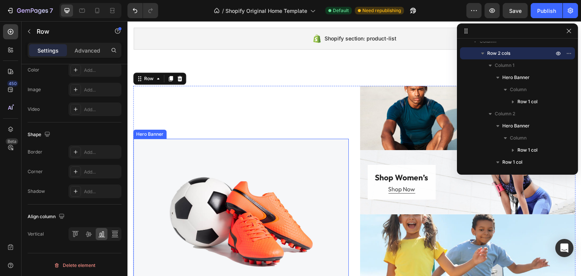
click at [206, 155] on div "Overlay" at bounding box center [241, 247] width 216 height 216
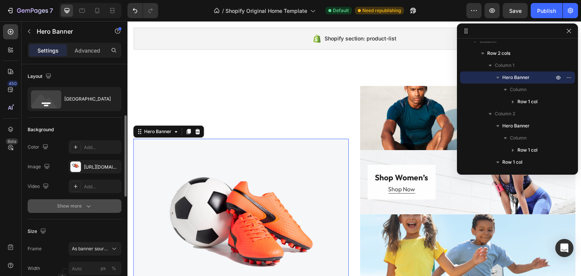
scroll to position [76, 0]
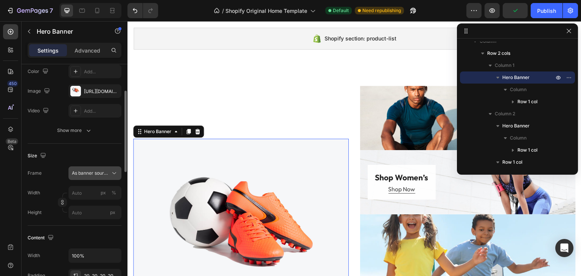
click at [104, 176] on span "As banner source" at bounding box center [90, 173] width 37 height 7
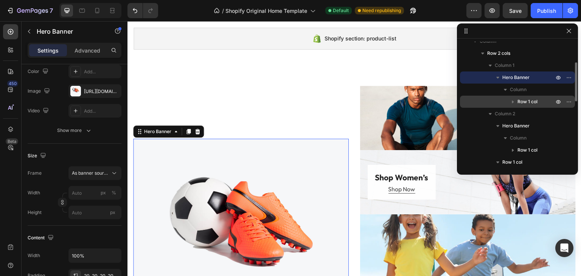
click at [545, 102] on p "Row 1 col" at bounding box center [537, 102] width 38 height 8
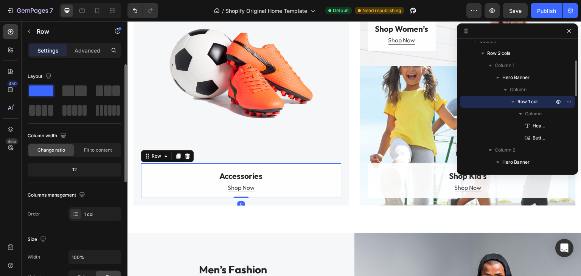
scroll to position [501, 0]
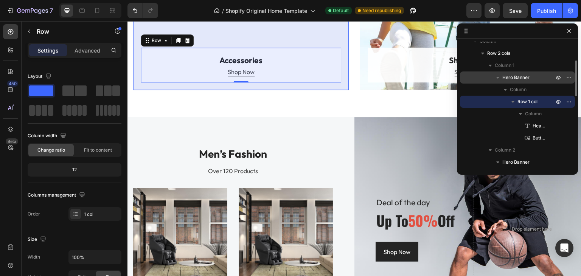
click at [522, 75] on span "Hero Banner" at bounding box center [516, 78] width 27 height 8
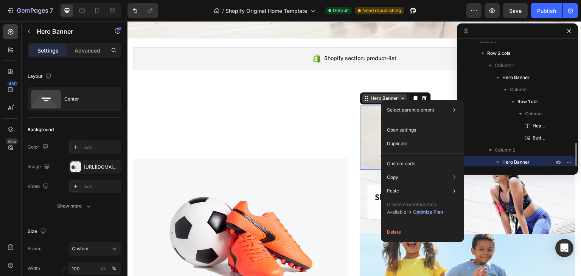
scroll to position [131, 0]
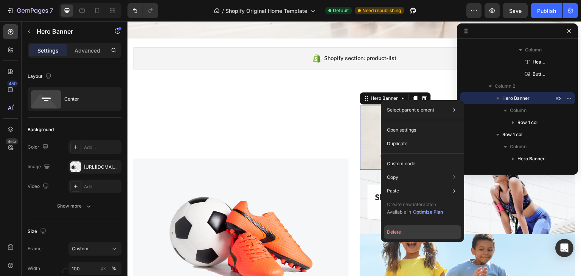
click at [394, 231] on button "Delete" at bounding box center [422, 233] width 77 height 14
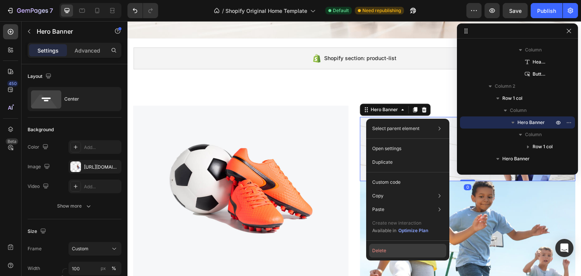
click at [389, 253] on button "Delete" at bounding box center [407, 251] width 77 height 14
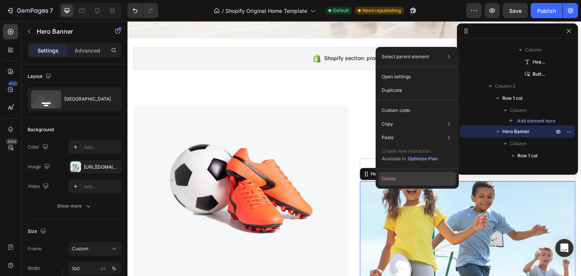
click at [392, 179] on button "Delete" at bounding box center [417, 179] width 77 height 14
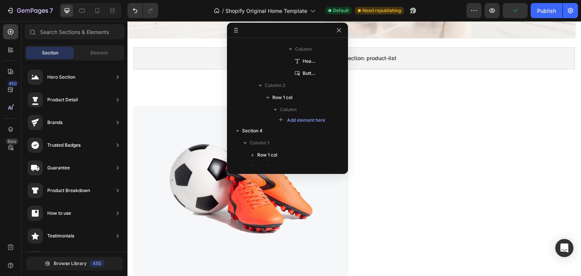
drag, startPoint x: 511, startPoint y: 32, endPoint x: 279, endPoint y: 41, distance: 232.2
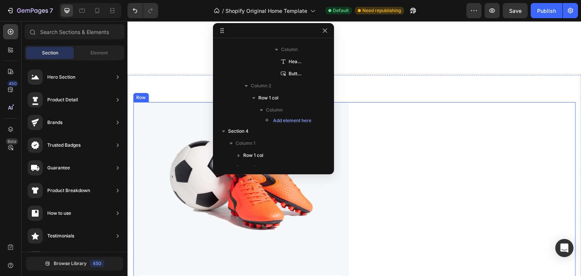
scroll to position [292, 0]
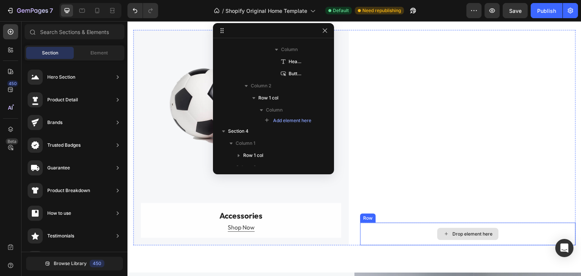
click at [372, 227] on div "Drop element here" at bounding box center [468, 234] width 216 height 23
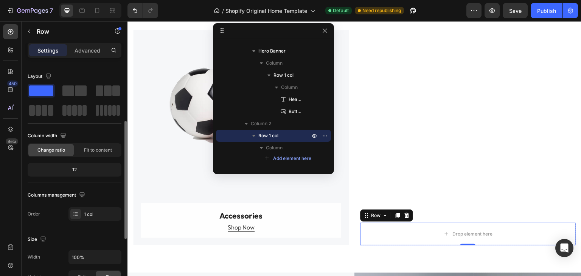
scroll to position [76, 0]
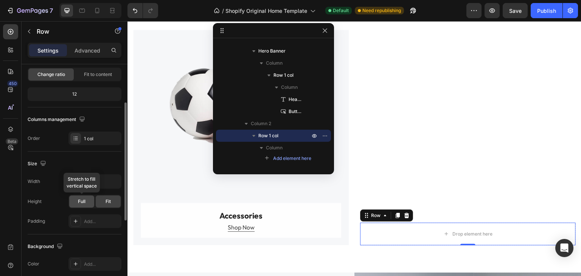
click at [84, 204] on span "Full" at bounding box center [82, 201] width 8 height 7
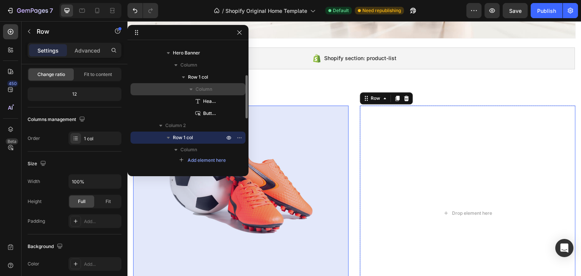
scroll to position [17, 0]
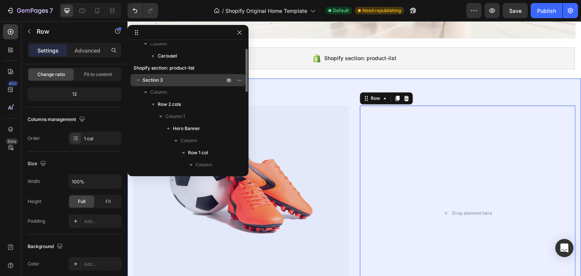
click at [157, 79] on span "Section 3" at bounding box center [153, 80] width 20 height 8
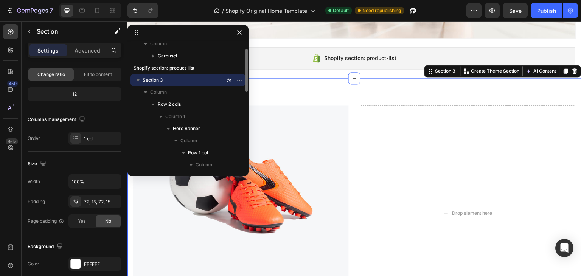
scroll to position [0, 0]
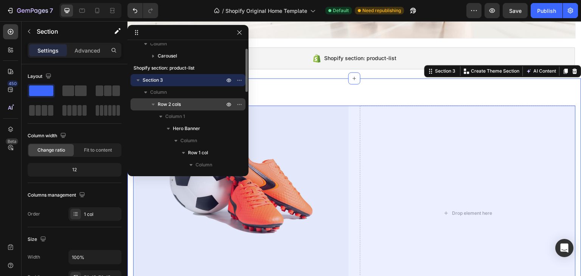
click at [153, 106] on icon "button" at bounding box center [154, 105] width 8 height 8
click at [242, 105] on icon "button" at bounding box center [240, 104] width 6 height 6
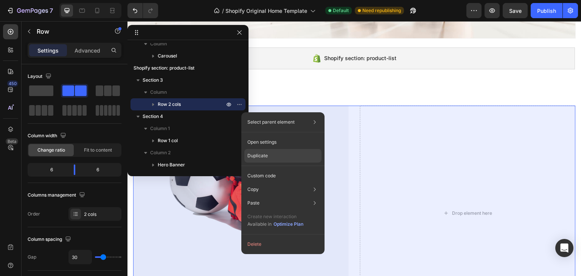
click at [264, 159] on p "Duplicate" at bounding box center [258, 156] width 20 height 7
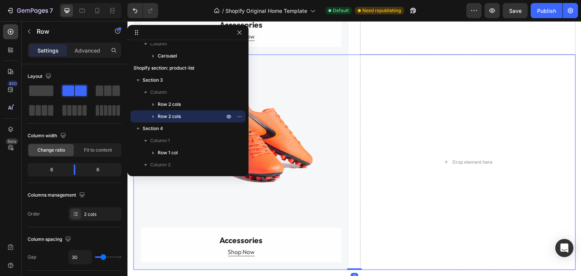
scroll to position [487, 0]
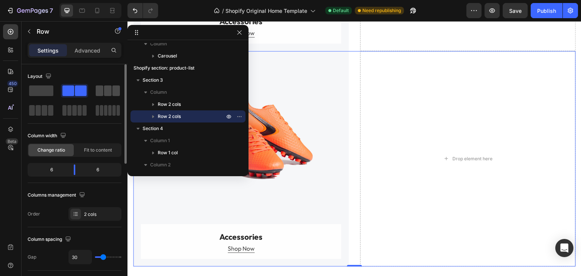
click at [103, 87] on div at bounding box center [108, 91] width 24 height 11
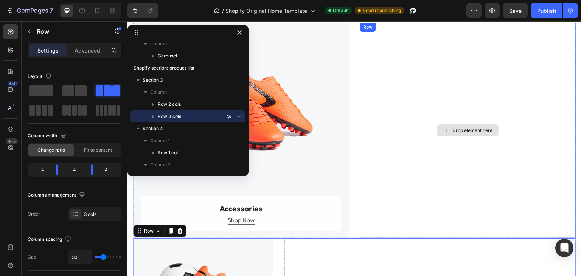
scroll to position [298, 0]
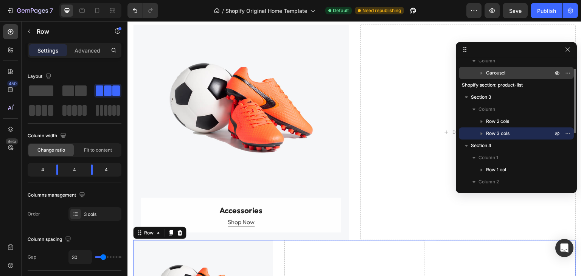
drag, startPoint x: 200, startPoint y: 33, endPoint x: 471, endPoint y: 69, distance: 273.9
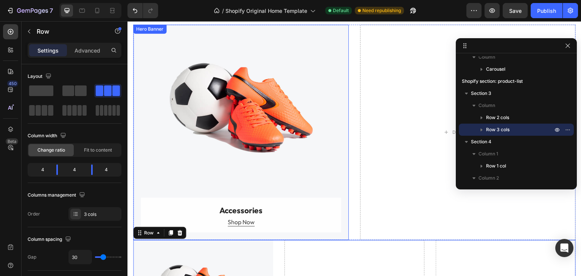
click at [309, 121] on div "Overlay" at bounding box center [241, 133] width 216 height 216
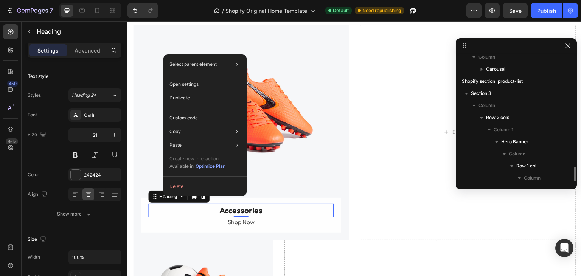
scroll to position [95, 0]
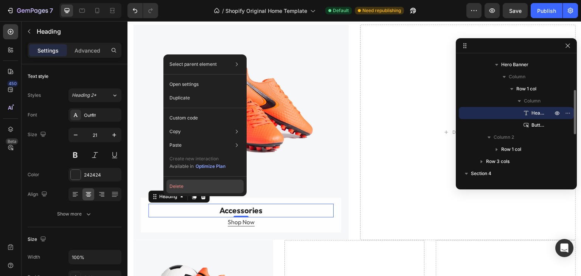
click at [179, 187] on button "Delete" at bounding box center [205, 187] width 77 height 14
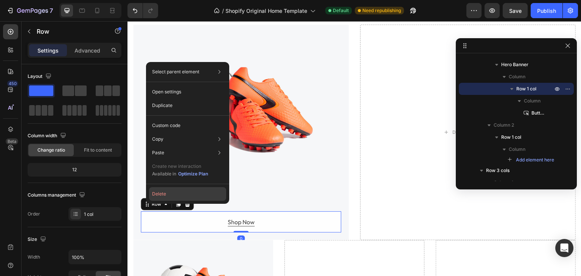
click at [161, 194] on button "Delete" at bounding box center [187, 194] width 77 height 14
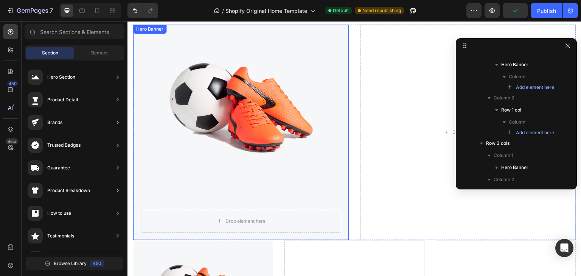
click at [156, 29] on div "Hero Banner" at bounding box center [150, 29] width 30 height 7
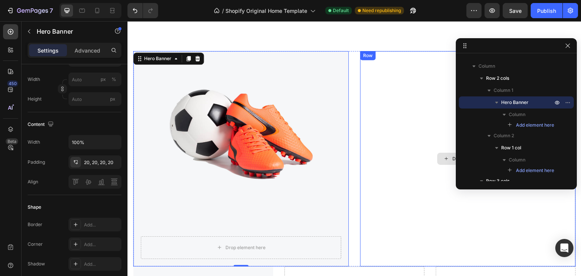
scroll to position [184, 0]
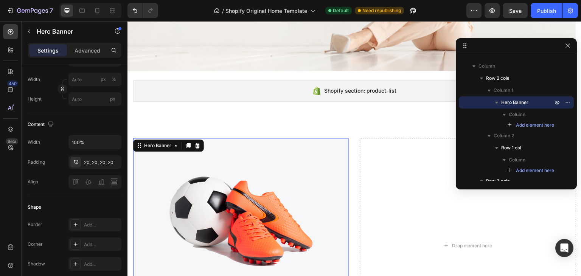
drag, startPoint x: 196, startPoint y: 178, endPoint x: 193, endPoint y: 170, distance: 8.0
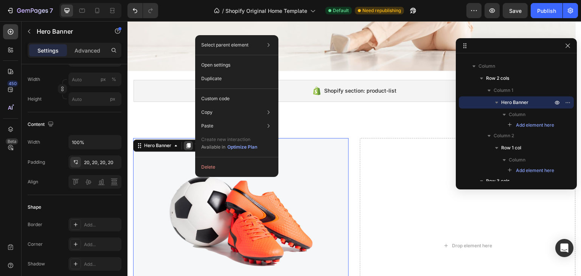
click at [189, 146] on icon at bounding box center [189, 145] width 4 height 5
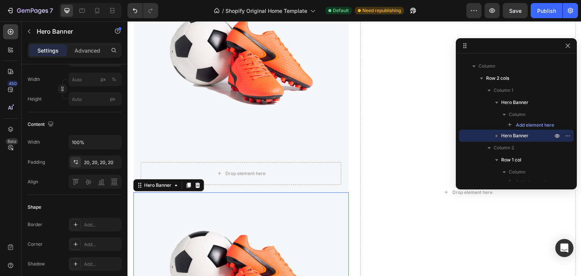
scroll to position [335, 0]
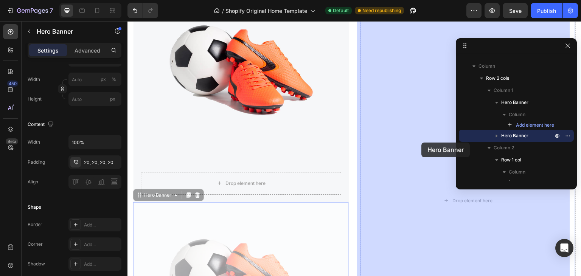
drag, startPoint x: 226, startPoint y: 228, endPoint x: 422, endPoint y: 143, distance: 214.0
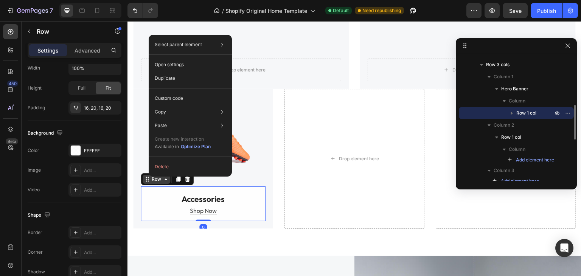
scroll to position [0, 0]
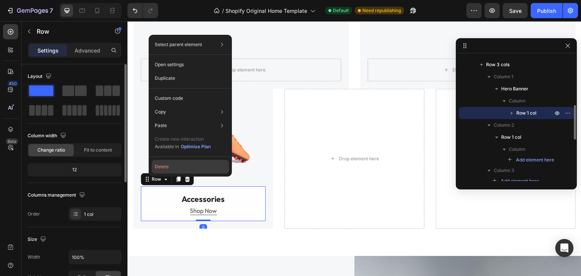
drag, startPoint x: 164, startPoint y: 162, endPoint x: 36, endPoint y: 142, distance: 129.3
click at [164, 162] on button "Delete" at bounding box center [190, 167] width 77 height 14
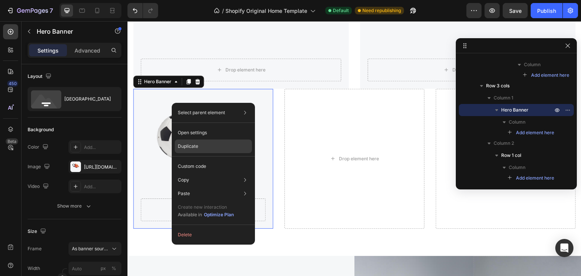
click at [195, 160] on div "Duplicate" at bounding box center [213, 167] width 77 height 14
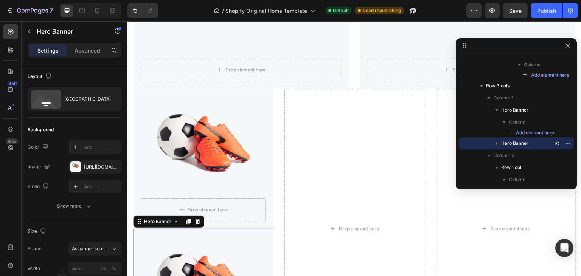
scroll to position [625, 0]
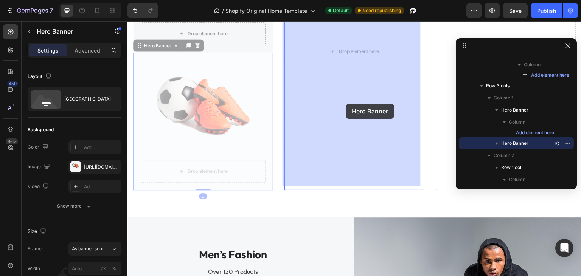
drag, startPoint x: 164, startPoint y: 100, endPoint x: 346, endPoint y: 104, distance: 182.5
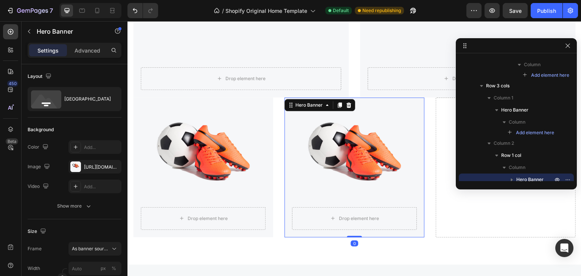
scroll to position [360, 0]
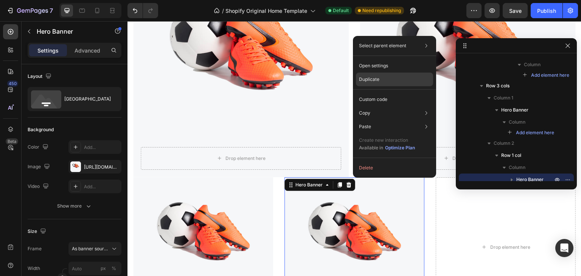
click at [376, 80] on p "Duplicate" at bounding box center [369, 79] width 20 height 7
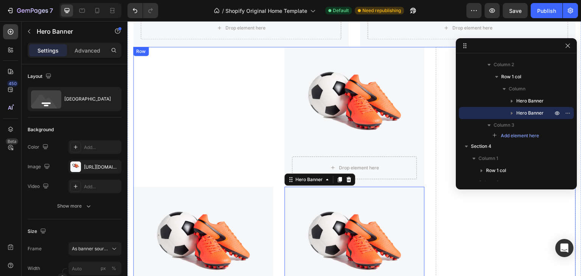
scroll to position [474, 0]
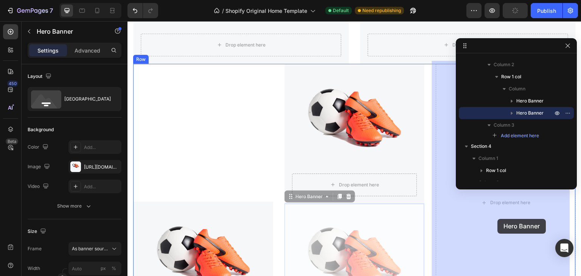
drag, startPoint x: 382, startPoint y: 234, endPoint x: 498, endPoint y: 219, distance: 116.8
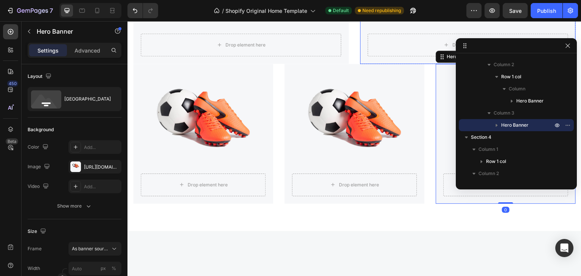
scroll to position [360, 0]
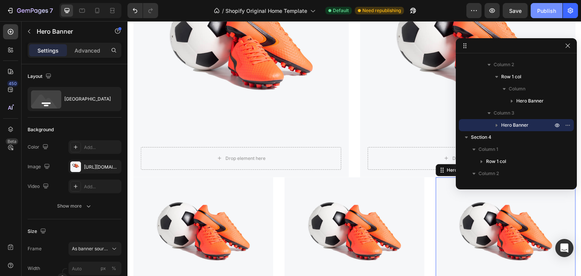
click at [543, 9] on div "Publish" at bounding box center [547, 11] width 19 height 8
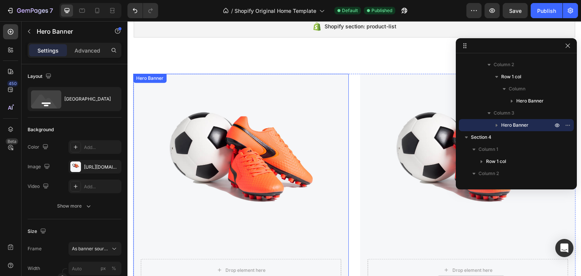
scroll to position [247, 0]
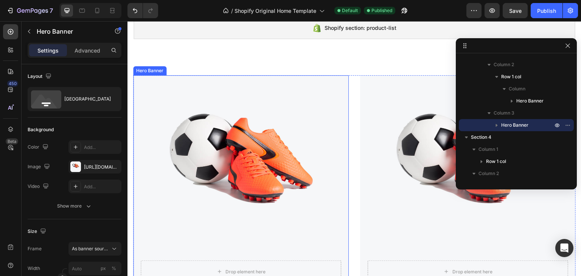
click at [215, 96] on div "Overlay" at bounding box center [241, 183] width 216 height 216
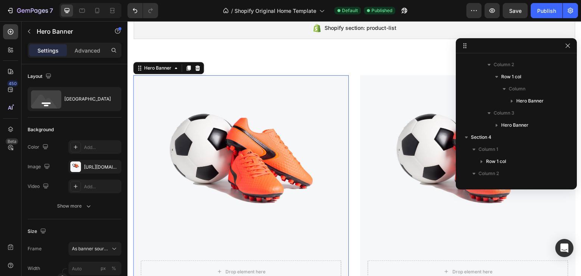
scroll to position [46, 0]
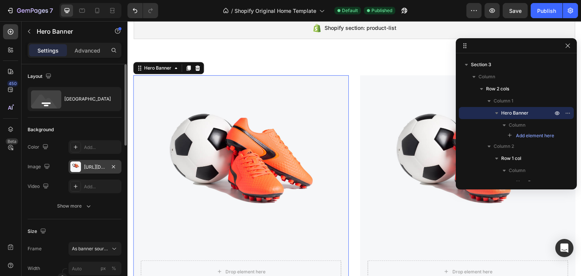
click at [76, 165] on div at bounding box center [75, 167] width 11 height 11
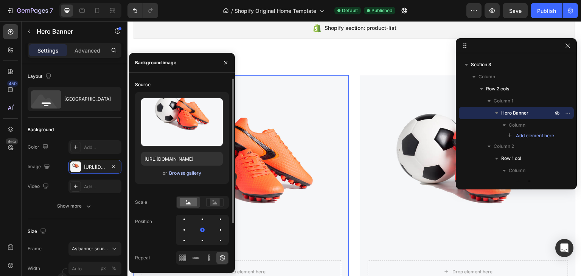
click at [174, 176] on div "Browse gallery" at bounding box center [185, 173] width 32 height 7
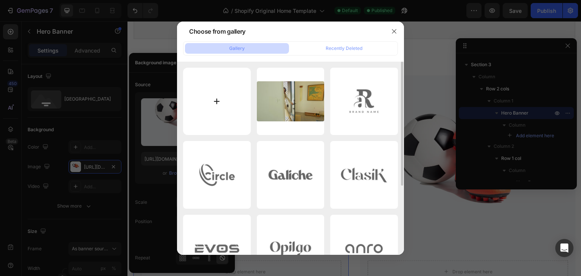
click at [203, 111] on input "file" at bounding box center [217, 102] width 68 height 68
type input "C:\fakepath\image 5 (2).jpg"
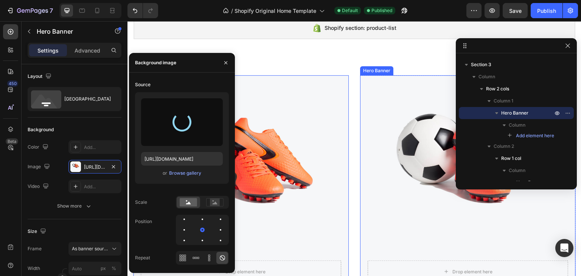
type input "https://cdn.shopify.com/s/files/1/0707/7576/7212/files/gempages_581798798813037…"
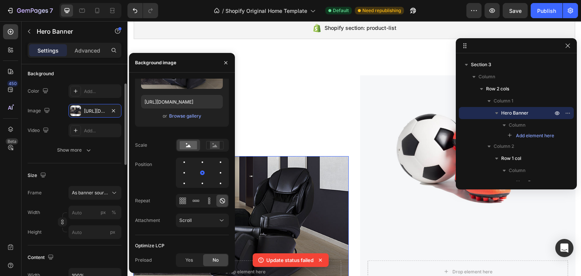
scroll to position [0, 0]
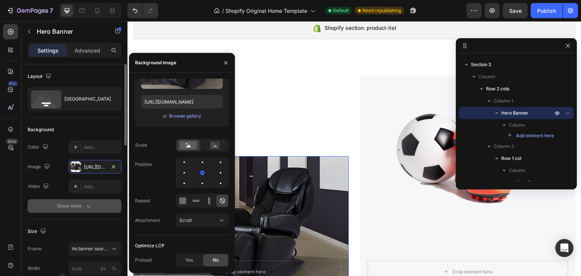
click at [89, 209] on icon "button" at bounding box center [89, 207] width 8 height 8
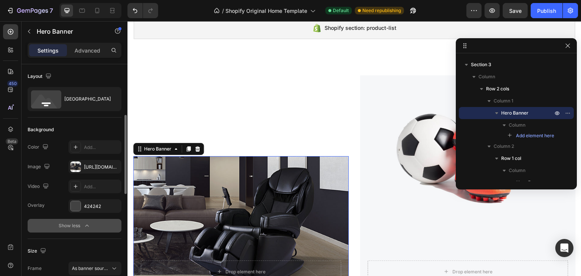
scroll to position [38, 0]
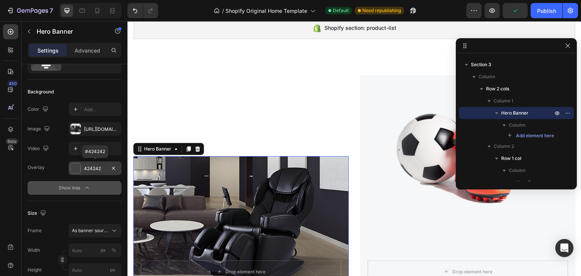
click at [97, 168] on div "424242" at bounding box center [95, 168] width 22 height 7
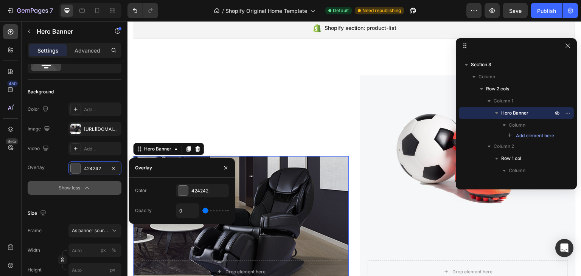
type input "5"
type input "31"
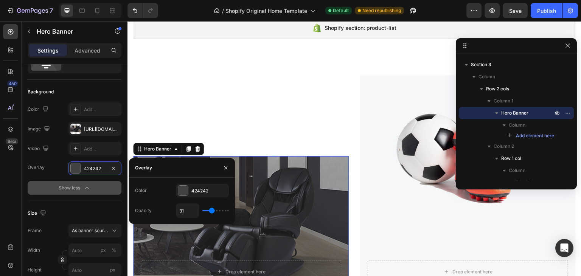
type input "39"
type input "40"
type input "42"
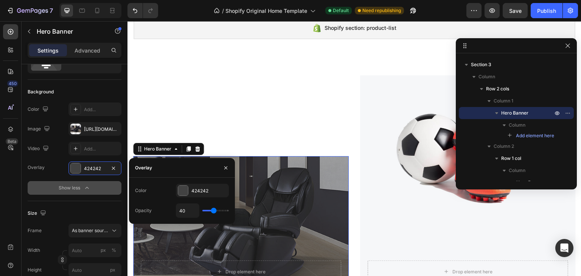
type input "42"
type input "43"
type input "64"
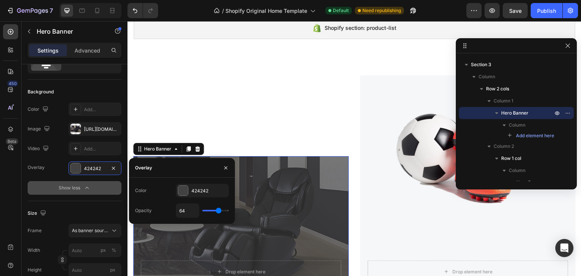
drag, startPoint x: 205, startPoint y: 210, endPoint x: 218, endPoint y: 214, distance: 14.0
type input "64"
click at [218, 212] on input "range" at bounding box center [216, 211] width 26 height 2
click at [197, 189] on div "424242" at bounding box center [203, 191] width 22 height 7
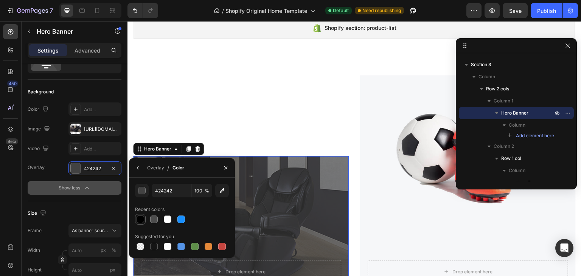
click at [139, 218] on div at bounding box center [141, 220] width 8 height 8
type input "000000"
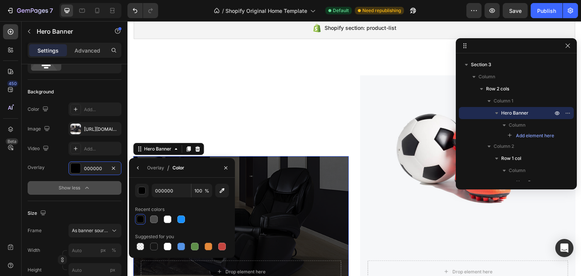
click at [206, 194] on span "%" at bounding box center [207, 191] width 5 height 7
click at [223, 190] on icon "button" at bounding box center [222, 191] width 5 height 5
click at [136, 168] on icon "button" at bounding box center [138, 168] width 6 height 6
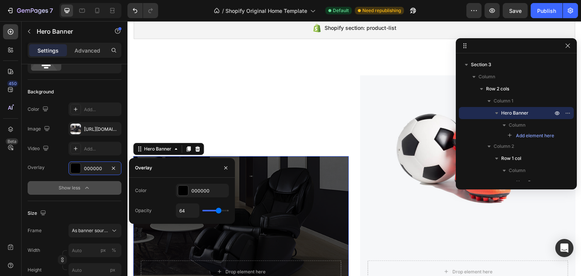
type input "51"
type input "39"
type input "33"
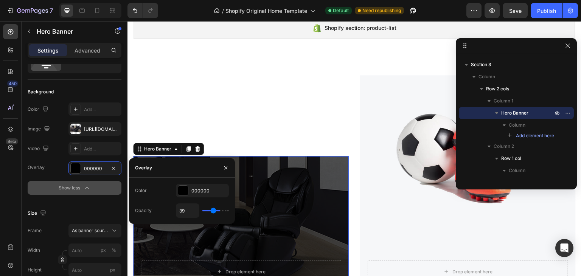
type input "33"
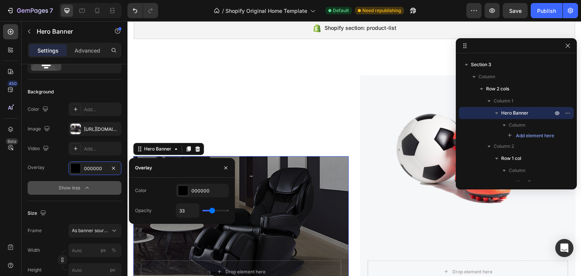
type input "31"
type input "30"
type input "27"
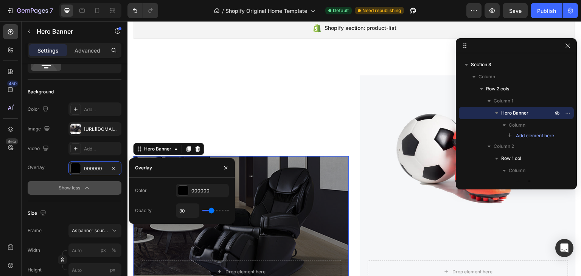
type input "27"
type input "23"
type input "21"
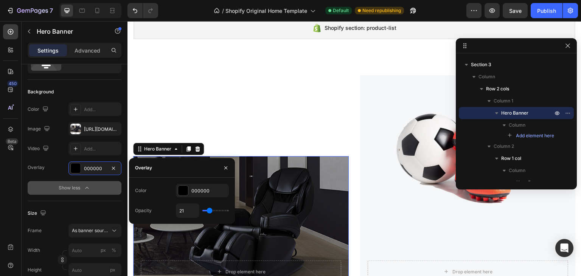
type input "20"
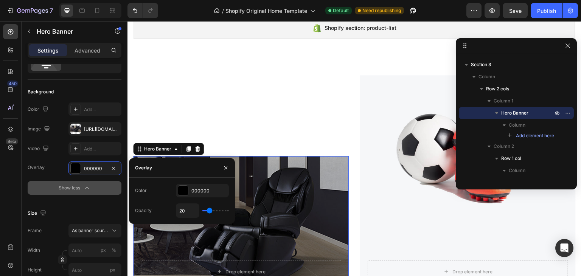
type input "21"
type input "23"
type input "24"
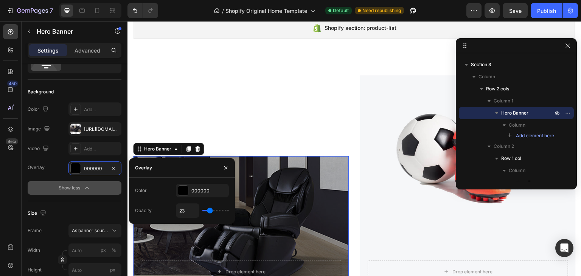
type input "24"
type input "26"
type input "27"
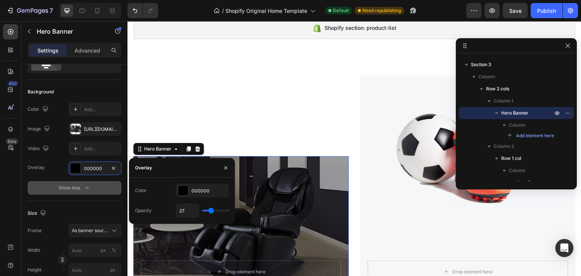
type input "29"
type input "30"
type input "31"
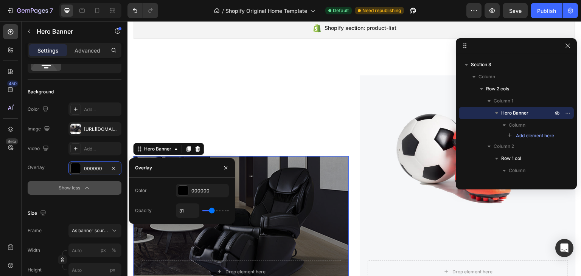
drag, startPoint x: 218, startPoint y: 211, endPoint x: 212, endPoint y: 211, distance: 6.1
type input "31"
click at [212, 211] on input "range" at bounding box center [216, 211] width 26 height 2
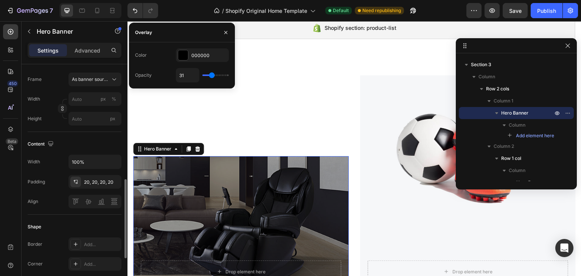
scroll to position [227, 0]
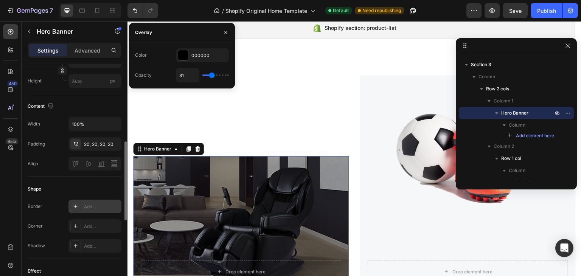
click at [89, 204] on div "Add..." at bounding box center [102, 207] width 36 height 7
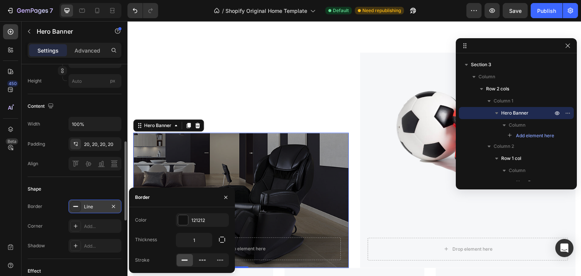
scroll to position [285, 0]
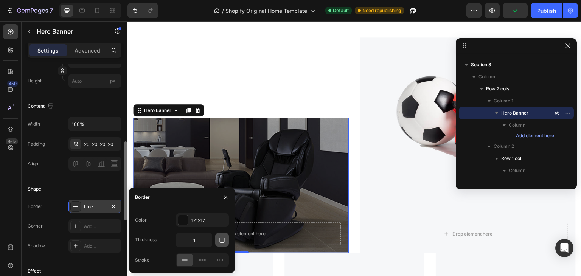
click at [221, 238] on icon "button" at bounding box center [222, 240] width 8 height 8
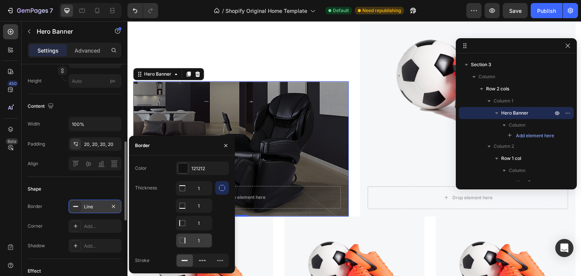
scroll to position [323, 0]
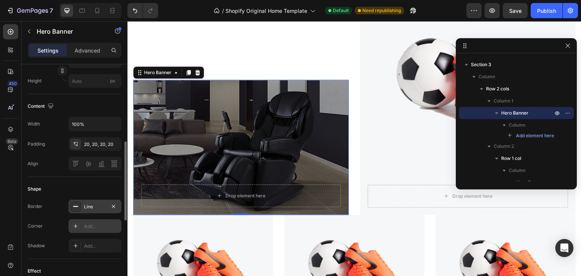
click at [84, 224] on div "Add..." at bounding box center [102, 226] width 36 height 7
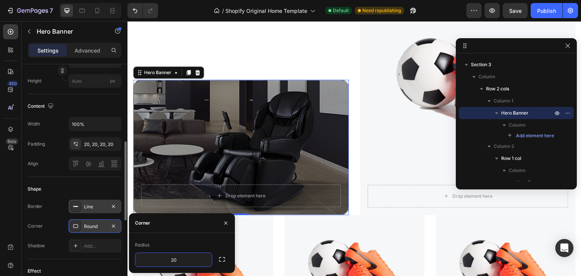
type input "20"
click at [240, 193] on div "Drop element here" at bounding box center [246, 196] width 40 height 6
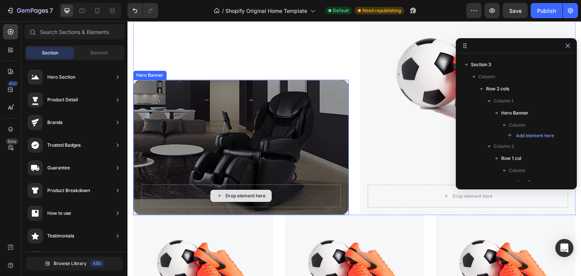
click at [238, 193] on div "Drop element here" at bounding box center [246, 196] width 40 height 6
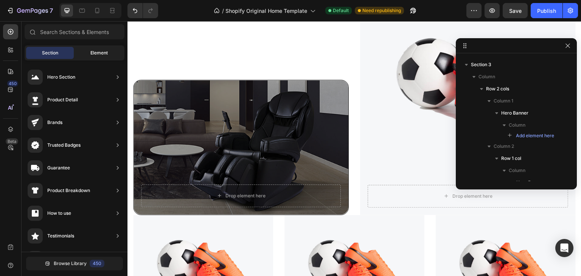
click at [107, 53] on span "Element" at bounding box center [98, 53] width 17 height 7
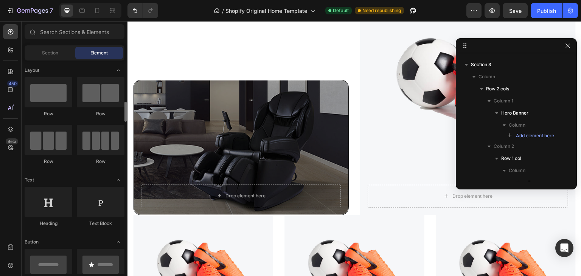
scroll to position [38, 0]
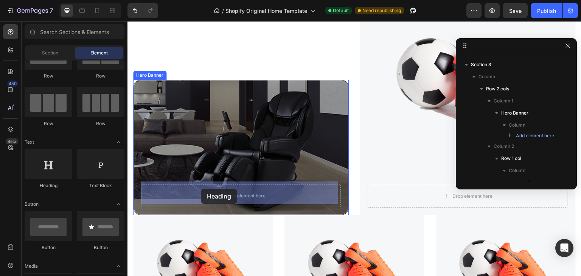
drag, startPoint x: 210, startPoint y: 198, endPoint x: 201, endPoint y: 189, distance: 12.3
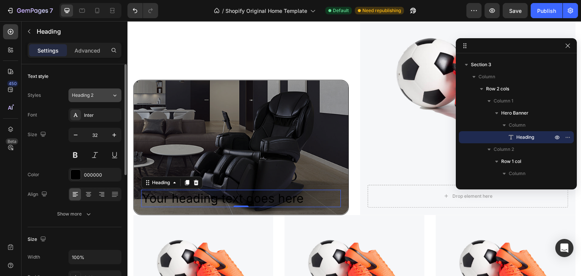
click at [101, 93] on div "Heading 2" at bounding box center [87, 95] width 31 height 7
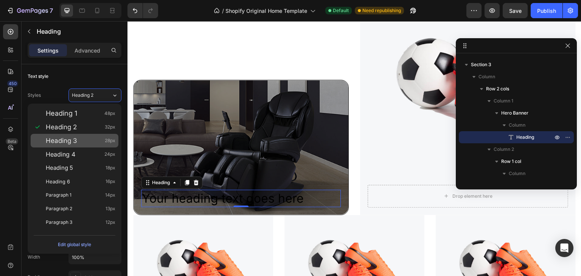
click at [64, 138] on span "Heading 3" at bounding box center [61, 141] width 31 height 8
type input "28"
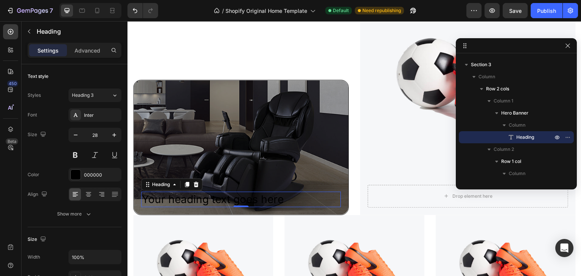
click at [191, 196] on h2 "Your heading text goes here" at bounding box center [241, 199] width 200 height 15
click at [191, 196] on p "Your heading text goes here" at bounding box center [241, 200] width 198 height 14
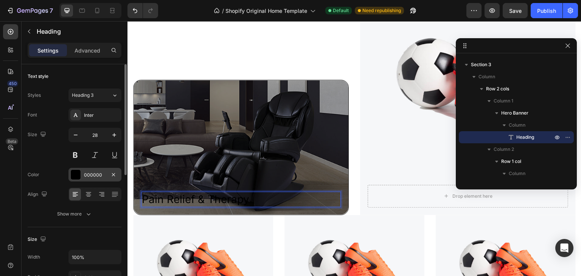
click at [89, 172] on div "000000" at bounding box center [95, 175] width 22 height 7
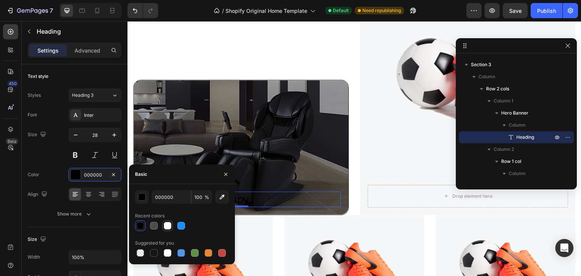
click at [167, 224] on div at bounding box center [168, 226] width 8 height 8
type input "FFFFFF"
click at [86, 52] on p "Advanced" at bounding box center [88, 51] width 26 height 8
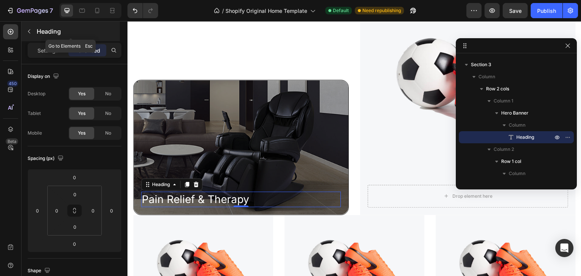
click at [29, 26] on button "button" at bounding box center [29, 31] width 12 height 12
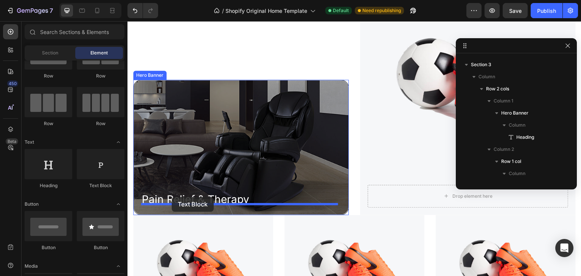
drag, startPoint x: 225, startPoint y: 190, endPoint x: 172, endPoint y: 197, distance: 53.4
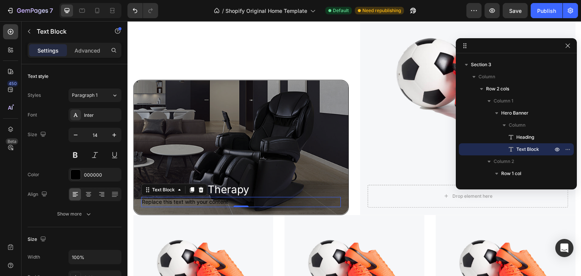
click at [171, 198] on div "Replace this text with your content" at bounding box center [241, 202] width 200 height 10
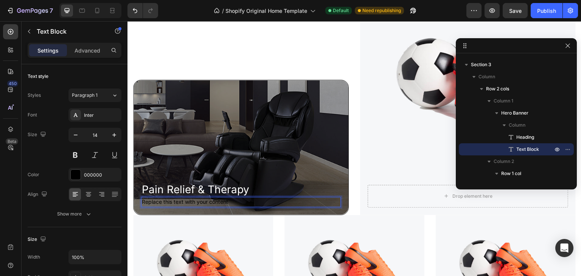
click at [171, 198] on p "Replace this text with your content" at bounding box center [241, 202] width 198 height 8
click at [94, 174] on div "000000" at bounding box center [95, 175] width 22 height 7
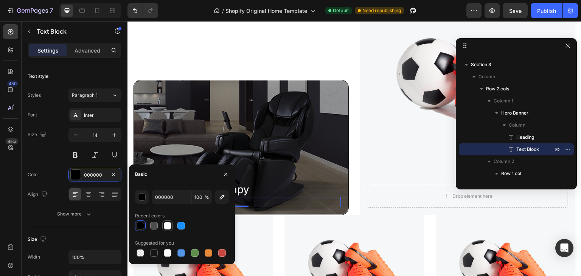
click at [167, 225] on div at bounding box center [168, 226] width 8 height 8
type input "FFFFFF"
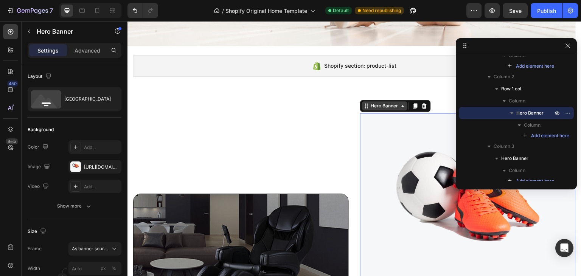
scroll to position [131, 0]
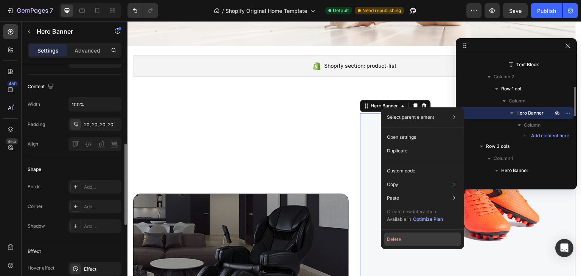
click at [402, 239] on button "Delete" at bounding box center [422, 240] width 77 height 14
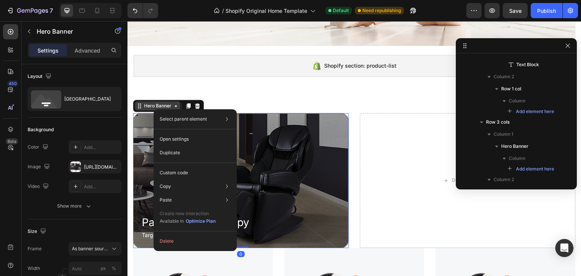
scroll to position [46, 0]
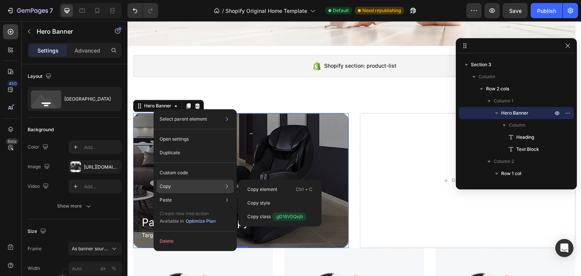
click at [167, 185] on p "Copy" at bounding box center [165, 186] width 11 height 7
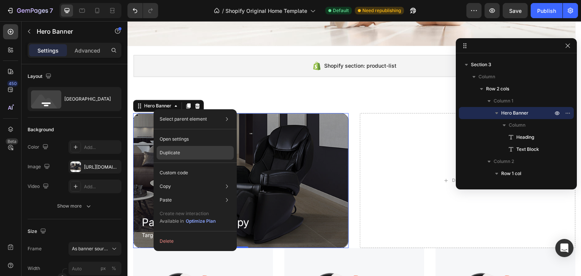
click at [172, 153] on p "Duplicate" at bounding box center [170, 153] width 20 height 7
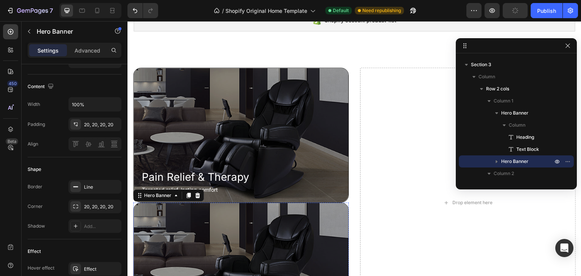
scroll to position [218, 0]
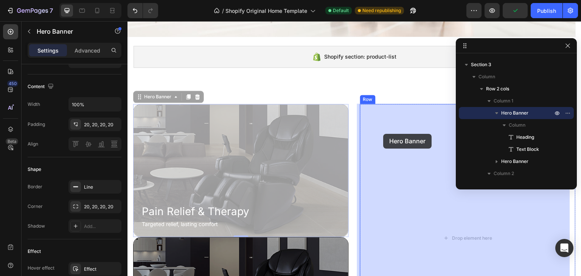
drag, startPoint x: 149, startPoint y: 98, endPoint x: 381, endPoint y: 134, distance: 234.8
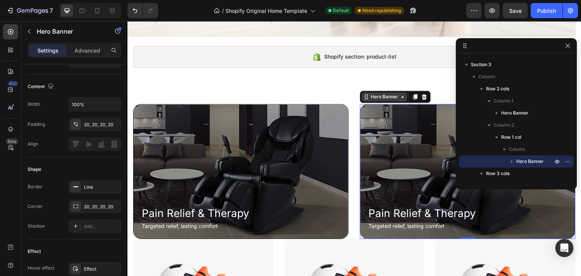
click at [384, 97] on div "Hero Banner" at bounding box center [385, 97] width 30 height 7
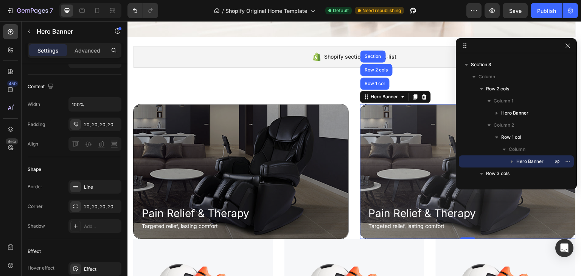
click at [385, 129] on div "Overlay" at bounding box center [468, 171] width 215 height 134
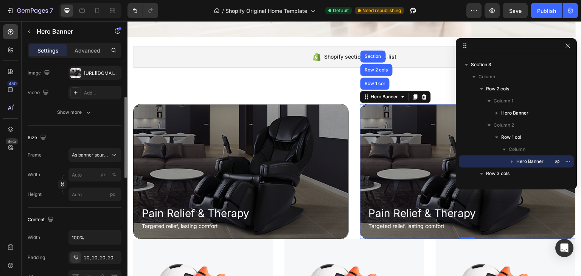
scroll to position [0, 0]
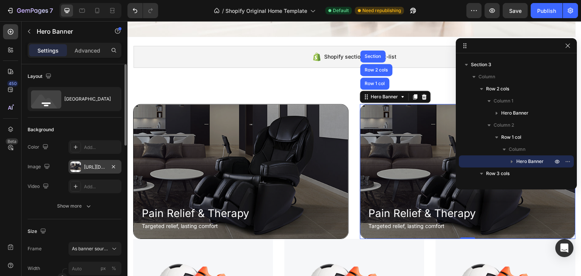
click at [86, 167] on div "https://cdn.shopify.com/s/files/1/0707/7576/7212/files/gempages_581798798813037…" at bounding box center [95, 167] width 22 height 7
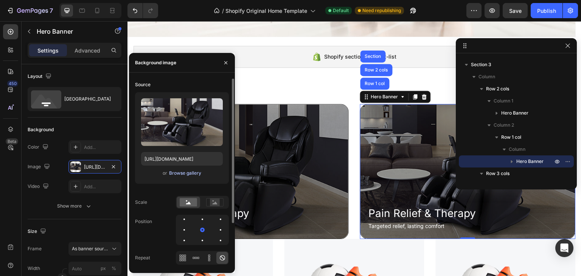
click at [180, 174] on div "Browse gallery" at bounding box center [185, 173] width 32 height 7
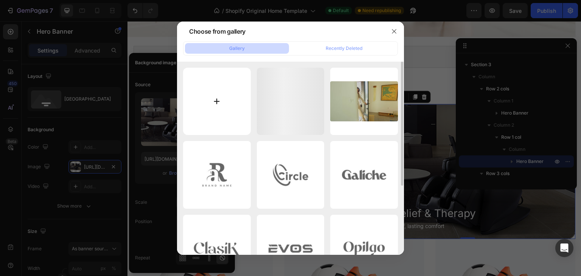
click at [215, 108] on input "file" at bounding box center [217, 102] width 68 height 68
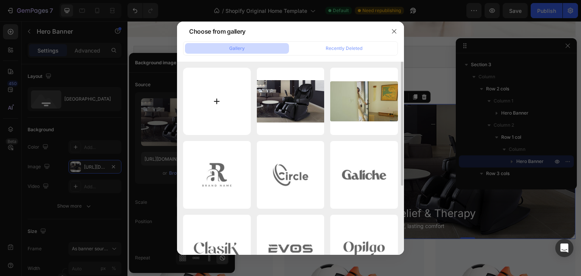
type input "C:\fakepath\Kurodo_Lifestyle_1-orEV9Hbp9-transformed 1.jpg"
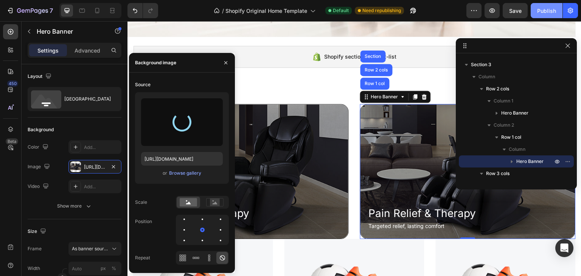
type input "https://cdn.shopify.com/s/files/1/0707/7576/7212/files/gempages_581798798813037…"
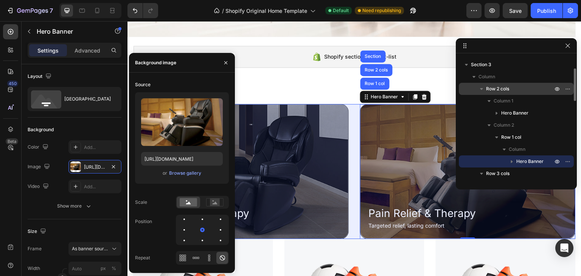
click at [485, 88] on icon "button" at bounding box center [482, 89] width 8 height 8
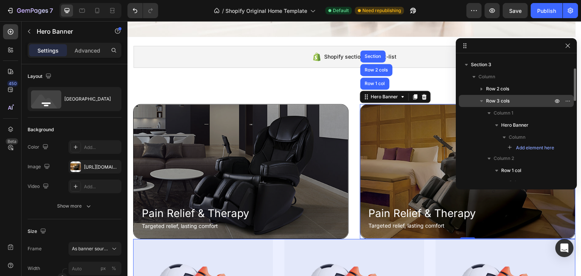
click at [523, 100] on p "Row 3 cols" at bounding box center [520, 101] width 68 height 8
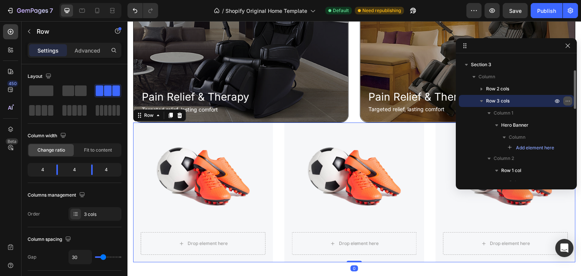
click at [569, 101] on icon "button" at bounding box center [568, 101] width 6 height 6
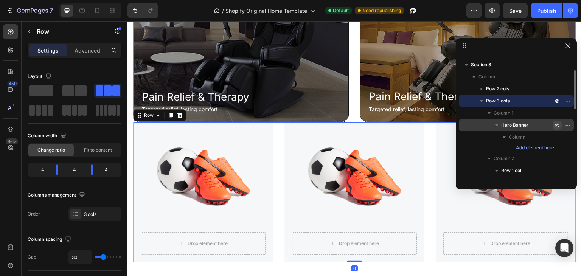
scroll to position [407, 0]
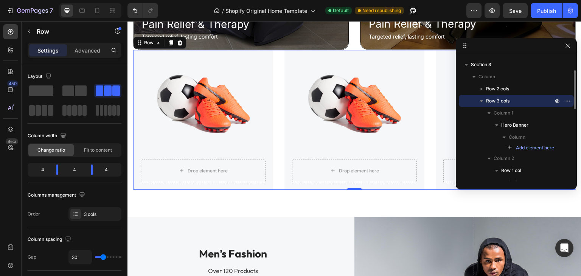
click at [568, 96] on div at bounding box center [563, 101] width 20 height 12
click at [567, 98] on icon "button" at bounding box center [568, 101] width 6 height 6
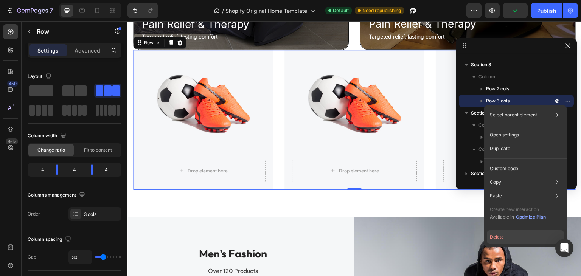
click at [499, 236] on button "Delete" at bounding box center [525, 238] width 77 height 14
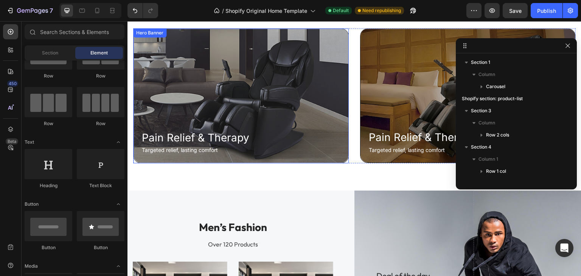
scroll to position [256, 0]
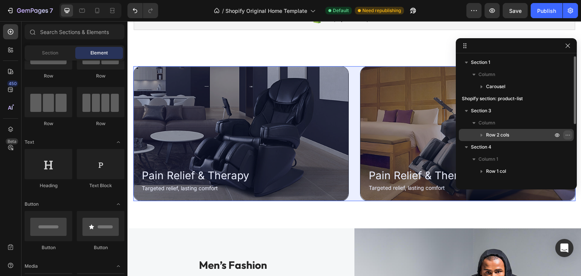
click at [568, 136] on icon "button" at bounding box center [568, 135] width 6 height 6
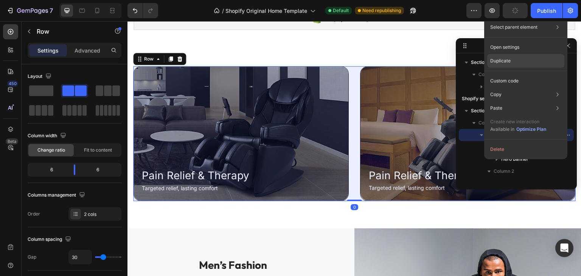
click at [507, 62] on p "Duplicate" at bounding box center [501, 61] width 20 height 7
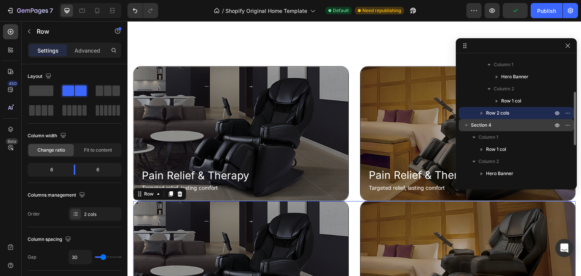
scroll to position [407, 0]
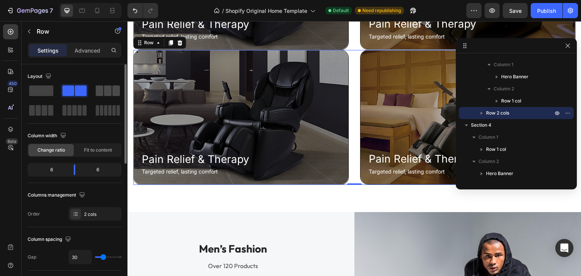
click at [112, 90] on span at bounding box center [116, 91] width 8 height 11
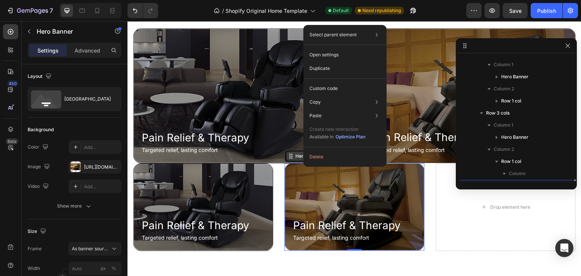
scroll to position [155, 0]
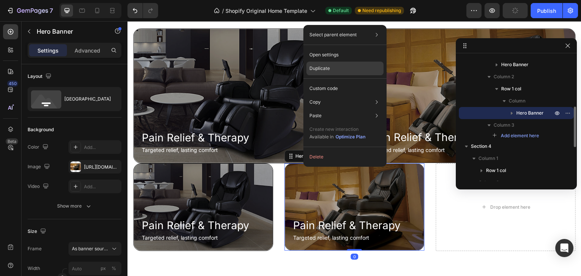
drag, startPoint x: 321, startPoint y: 69, endPoint x: 193, endPoint y: 56, distance: 129.4
click at [321, 69] on p "Duplicate" at bounding box center [320, 68] width 20 height 7
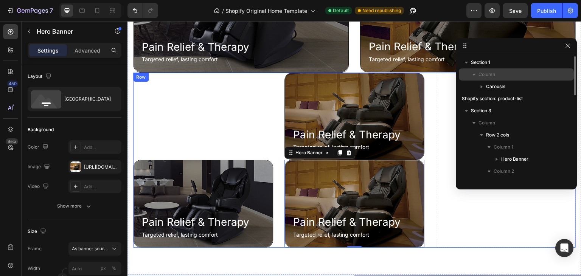
scroll to position [380, 0]
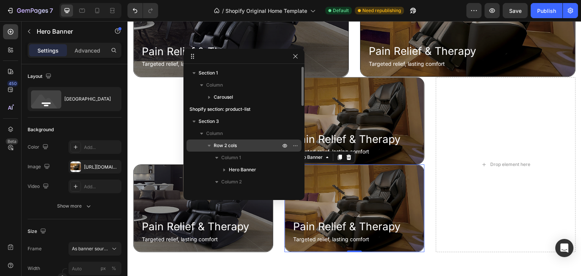
drag, startPoint x: 512, startPoint y: 47, endPoint x: 289, endPoint y: 140, distance: 241.6
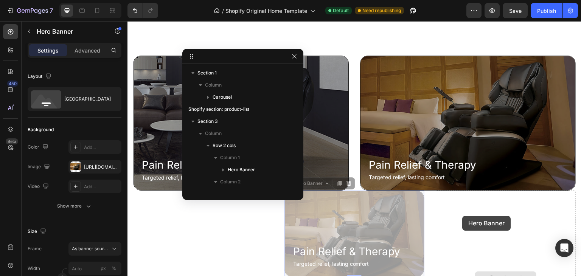
scroll to position [155, 0]
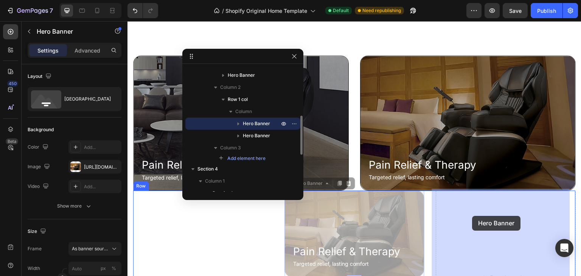
drag, startPoint x: 308, startPoint y: 185, endPoint x: 473, endPoint y: 216, distance: 168.0
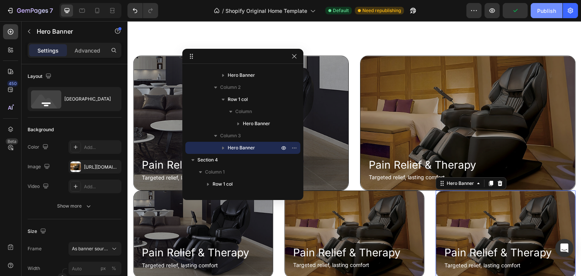
click at [547, 11] on div "Publish" at bounding box center [547, 11] width 19 height 8
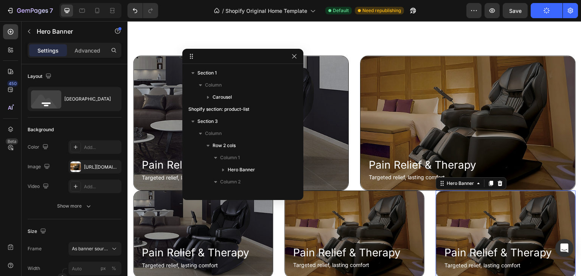
scroll to position [155, 0]
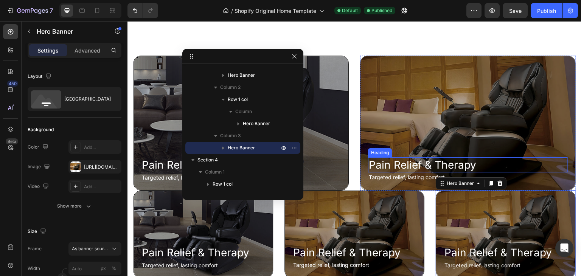
click at [437, 164] on h2 "Pain Relief & Therapy" at bounding box center [468, 164] width 200 height 15
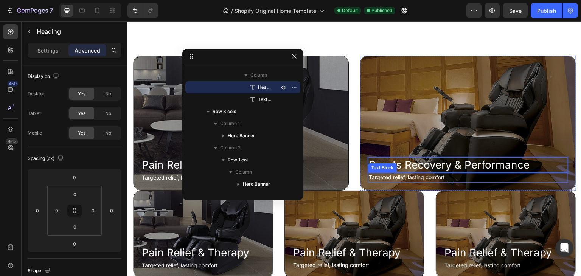
click at [397, 176] on p "Targeted relief, lasting comfort" at bounding box center [468, 177] width 198 height 8
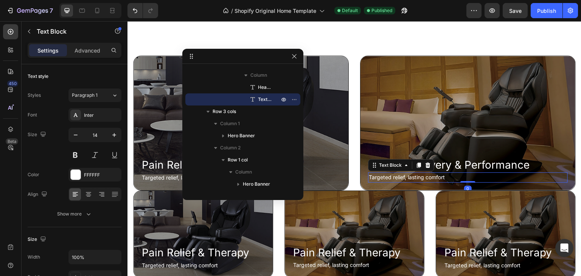
click at [399, 174] on p "Targeted relief, lasting comfort" at bounding box center [468, 177] width 198 height 8
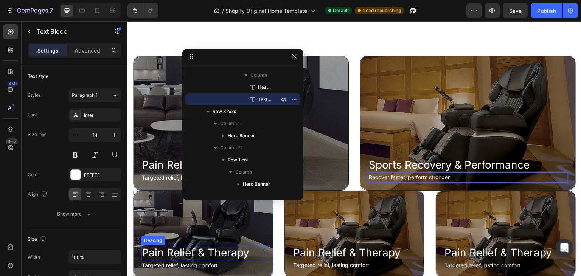
click at [207, 248] on h2 "Pain Relief & Therapy" at bounding box center [203, 252] width 124 height 15
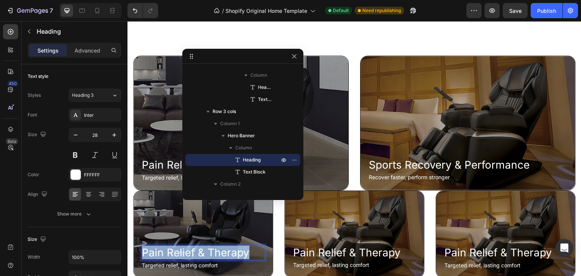
click at [207, 248] on p "Pain Relief & Therapy" at bounding box center [203, 253] width 123 height 14
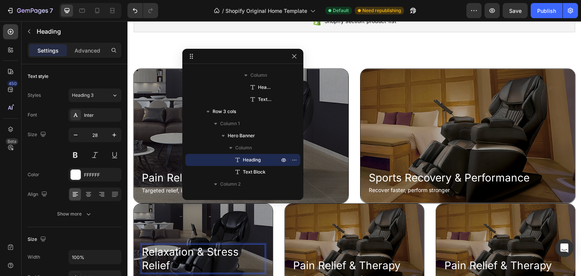
scroll to position [291, 0]
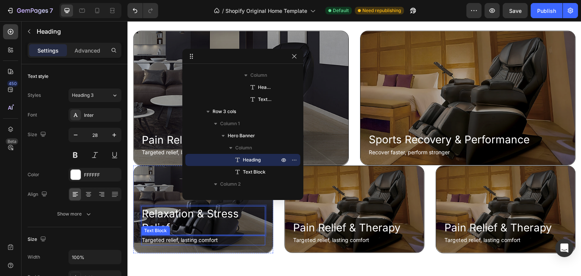
click at [173, 236] on p "Targeted relief, lasting comfort" at bounding box center [203, 240] width 123 height 8
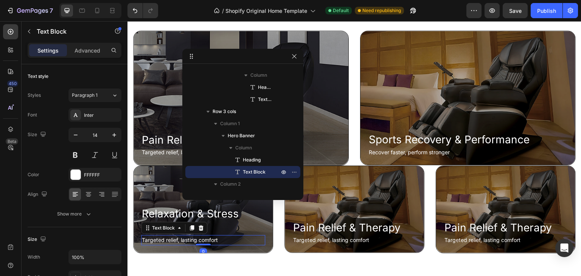
click at [173, 236] on p "Targeted relief, lasting comfort" at bounding box center [203, 240] width 123 height 8
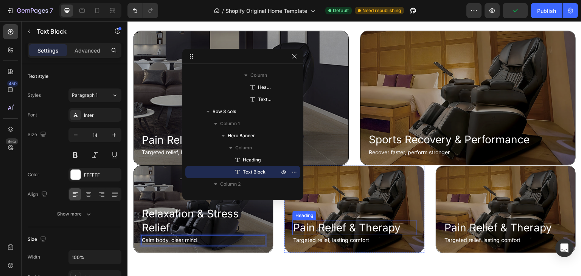
click at [349, 225] on h2 "Pain Relief & Therapy" at bounding box center [355, 227] width 124 height 15
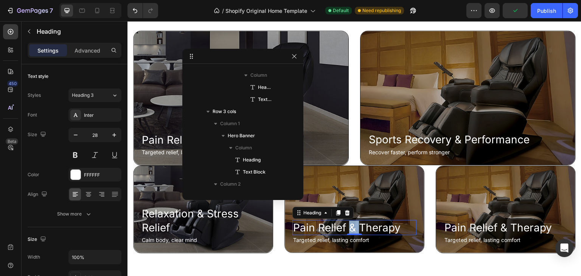
click at [349, 225] on h2 "Pain Relief & Therapy" at bounding box center [355, 227] width 124 height 15
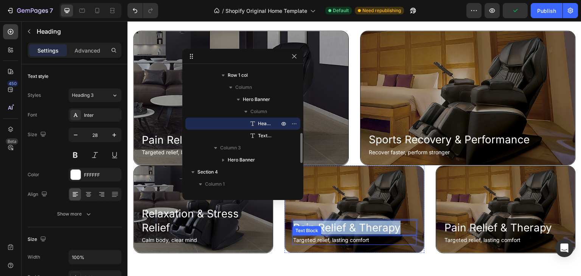
scroll to position [278, 0]
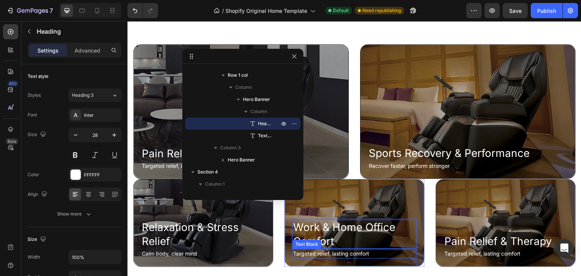
click at [335, 253] on p "Targeted relief, lasting comfort" at bounding box center [354, 254] width 123 height 8
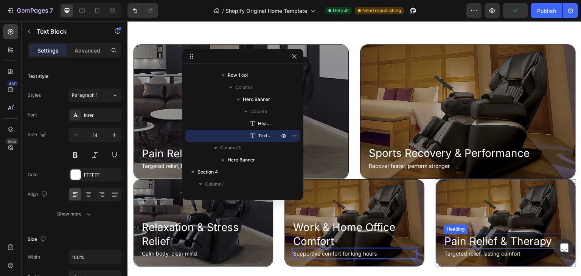
click at [454, 235] on h2 "Pain Relief & Therapy" at bounding box center [506, 241] width 124 height 15
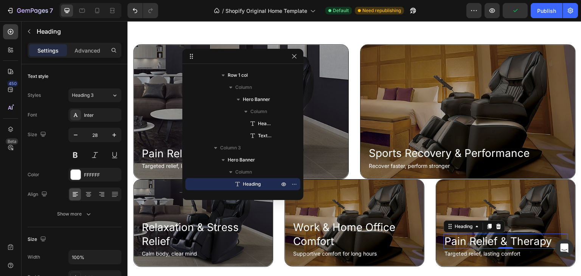
click at [460, 240] on h2 "Pain Relief & Therapy" at bounding box center [506, 241] width 124 height 15
click at [460, 240] on p "Pain Relief & Therapy" at bounding box center [506, 242] width 123 height 14
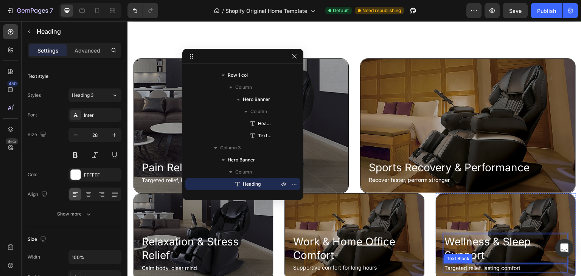
click at [456, 267] on p "Targeted relief, lasting comfort" at bounding box center [506, 268] width 123 height 8
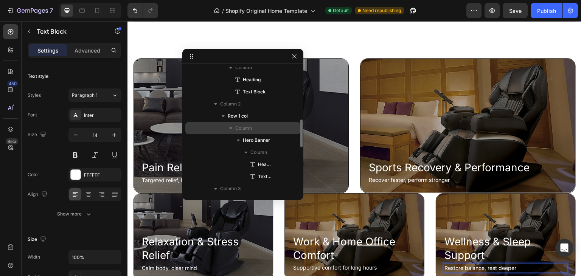
scroll to position [160, 0]
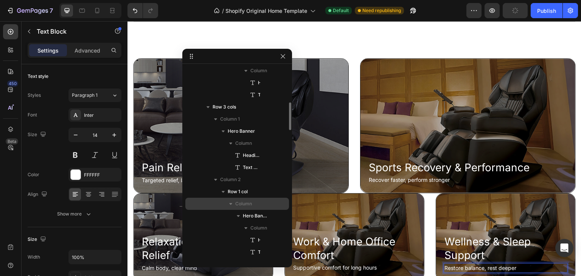
drag, startPoint x: 301, startPoint y: 199, endPoint x: 270, endPoint y: 206, distance: 32.6
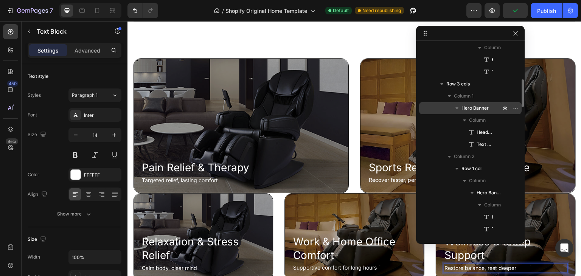
drag, startPoint x: 238, startPoint y: 58, endPoint x: 473, endPoint y: 114, distance: 241.6
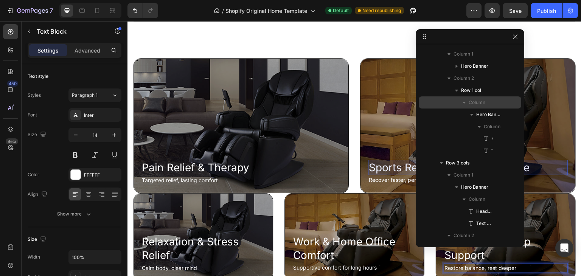
scroll to position [0, 0]
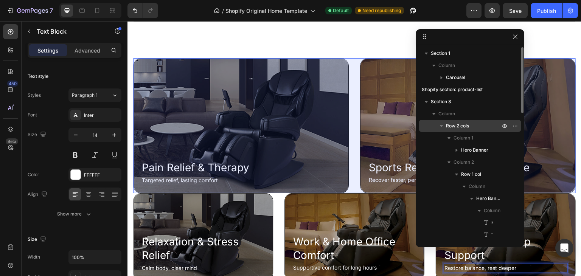
click at [440, 125] on icon "button" at bounding box center [442, 126] width 8 height 8
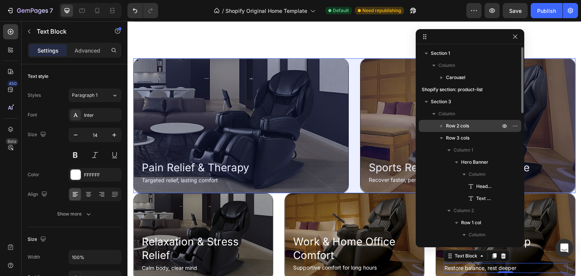
click at [462, 126] on span "Row 2 cols" at bounding box center [457, 126] width 23 height 8
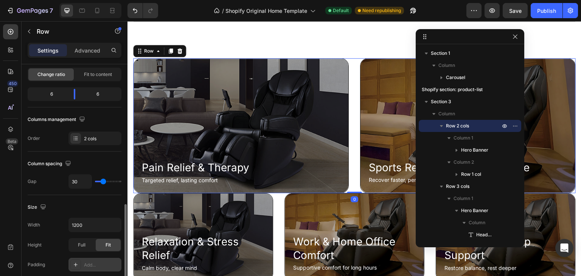
scroll to position [151, 0]
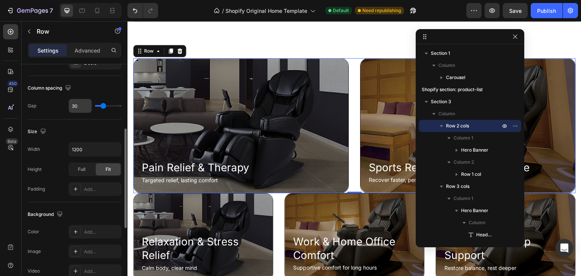
click at [83, 109] on input "30" at bounding box center [80, 106] width 23 height 14
type input "1"
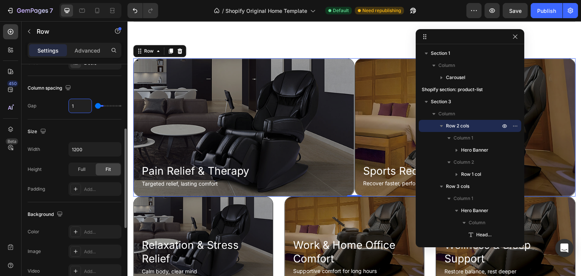
type input "15"
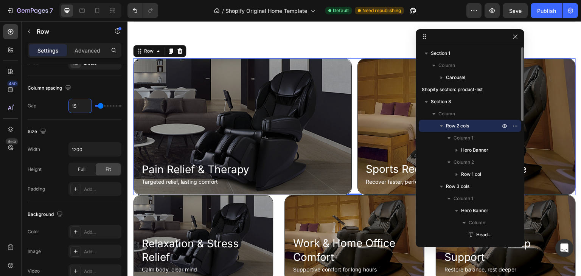
type input "15"
click at [442, 126] on icon "button" at bounding box center [441, 126] width 3 height 2
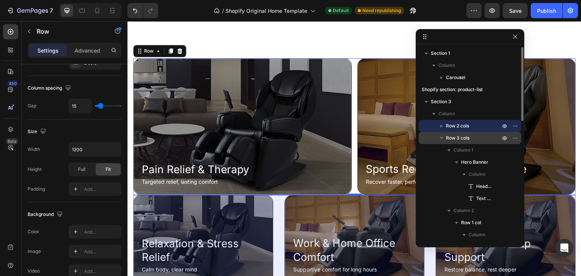
click at [459, 139] on span "Row 3 cols" at bounding box center [457, 138] width 23 height 8
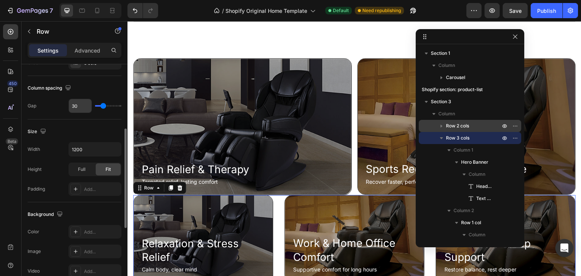
click at [77, 108] on input "30" at bounding box center [80, 106] width 23 height 14
type input "1"
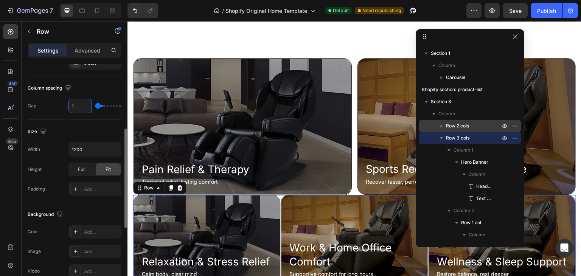
type input "15"
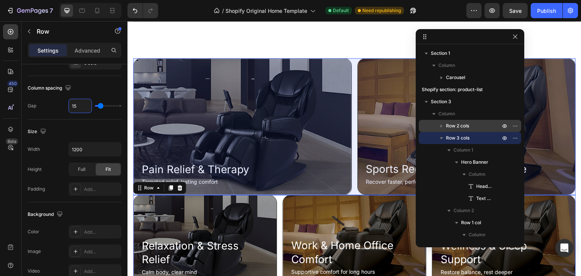
type input "15"
click at [461, 123] on span "Row 2 cols" at bounding box center [457, 126] width 23 height 8
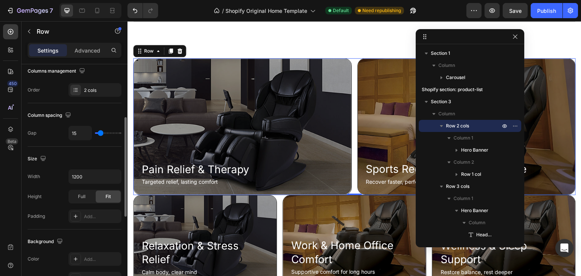
scroll to position [0, 0]
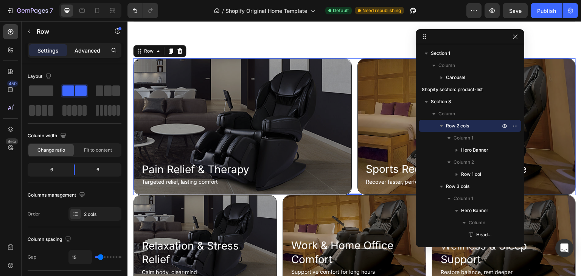
click at [81, 47] on p "Advanced" at bounding box center [88, 51] width 26 height 8
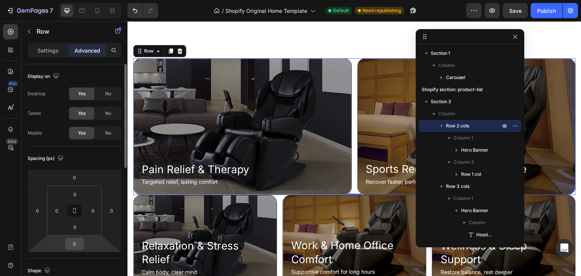
click at [76, 244] on input "0" at bounding box center [74, 243] width 15 height 11
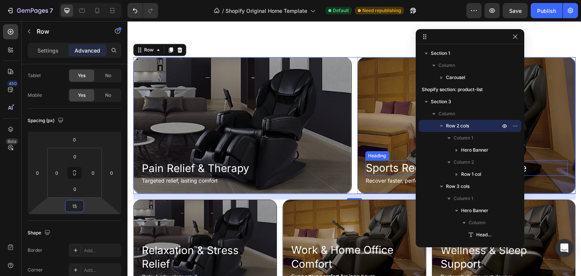
scroll to position [264, 0]
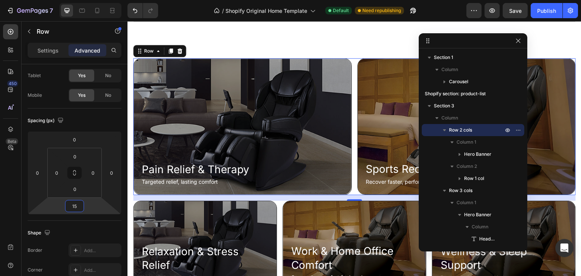
drag, startPoint x: 459, startPoint y: 39, endPoint x: 439, endPoint y: 39, distance: 20.1
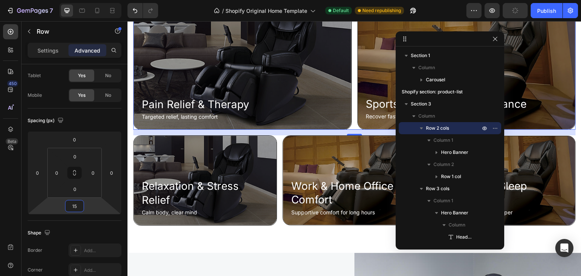
scroll to position [340, 0]
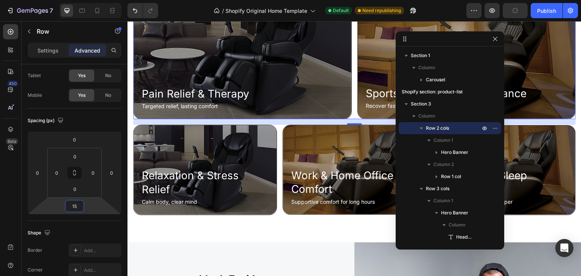
type input "15"
click at [151, 120] on div "Hero Banner" at bounding box center [149, 120] width 33 height 9
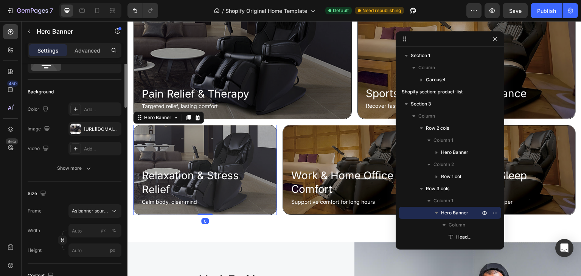
scroll to position [0, 0]
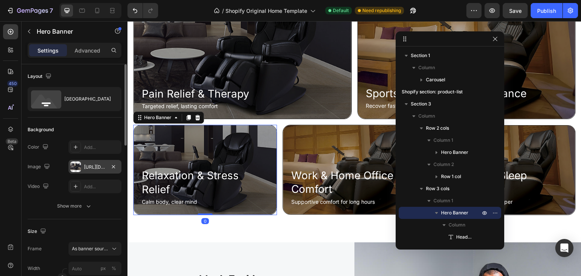
click at [94, 166] on div "https://cdn.shopify.com/s/files/1/0707/7576/7212/files/gempages_581798798813037…" at bounding box center [95, 167] width 22 height 7
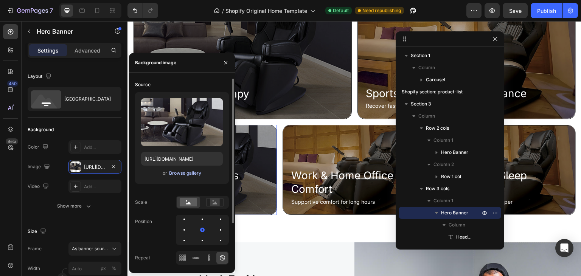
click at [178, 172] on div "Browse gallery" at bounding box center [185, 173] width 32 height 7
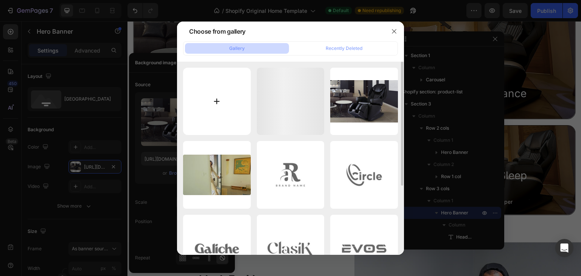
click at [223, 100] on input "file" at bounding box center [217, 102] width 68 height 68
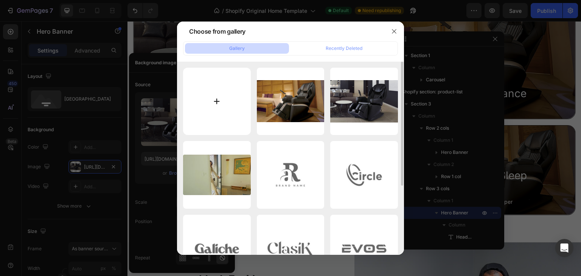
type input "C:\fakepath\JP3000_Black_Lifestyle 1.jpg"
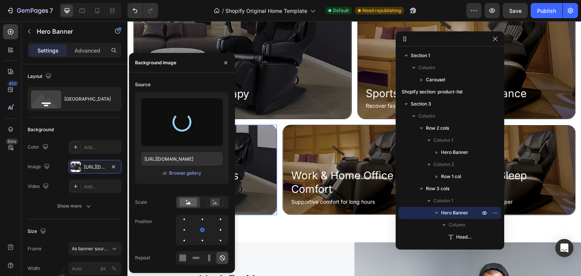
type input "https://cdn.shopify.com/s/files/1/0707/7576/7212/files/gempages_581798798813037…"
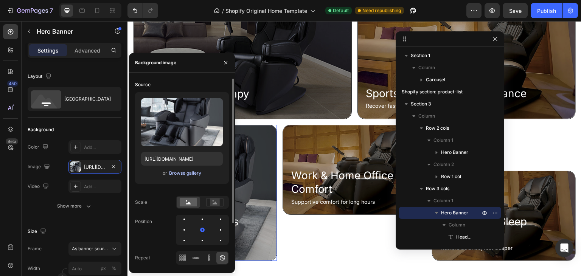
click at [176, 175] on div "Browse gallery" at bounding box center [185, 173] width 32 height 7
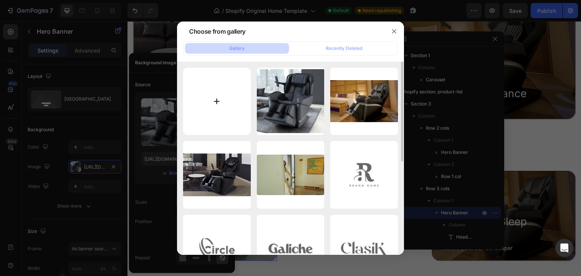
click at [234, 114] on input "file" at bounding box center [217, 102] width 68 height 68
type input "C:\fakepath\image 7.jpg"
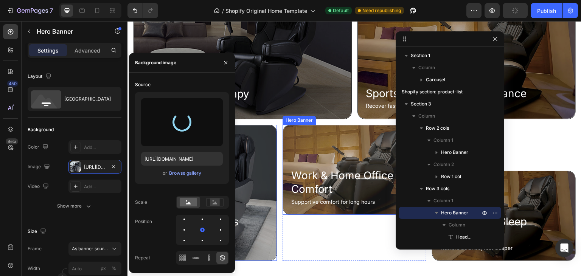
type input "https://cdn.shopify.com/s/files/1/0707/7576/7212/files/gempages_581798798813037…"
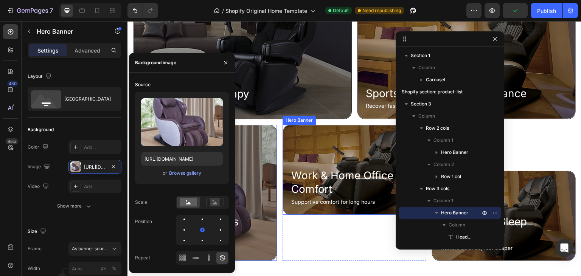
click at [299, 119] on div "Hero Banner" at bounding box center [299, 120] width 30 height 7
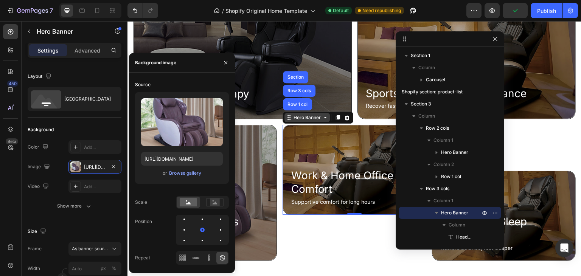
scroll to position [170, 0]
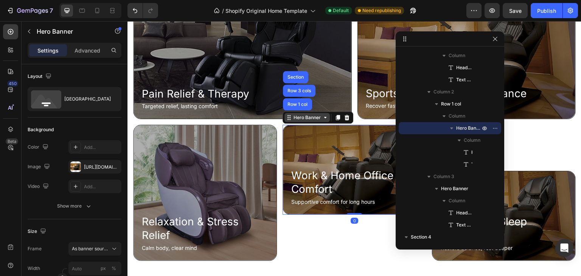
click at [299, 117] on div "Hero Banner" at bounding box center [307, 117] width 30 height 7
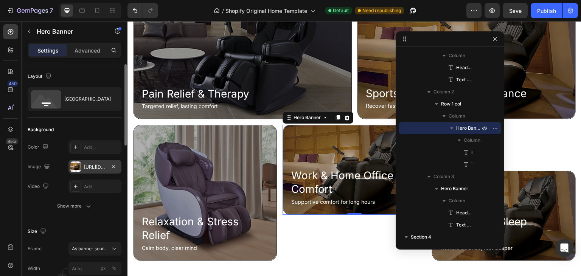
click at [90, 167] on div "https://cdn.shopify.com/s/files/1/0707/7576/7212/files/gempages_581798798813037…" at bounding box center [95, 167] width 22 height 7
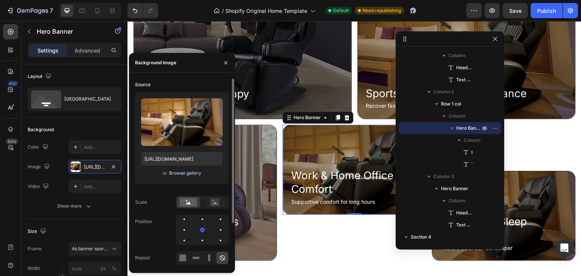
click at [183, 171] on div "Browse gallery" at bounding box center [185, 173] width 32 height 7
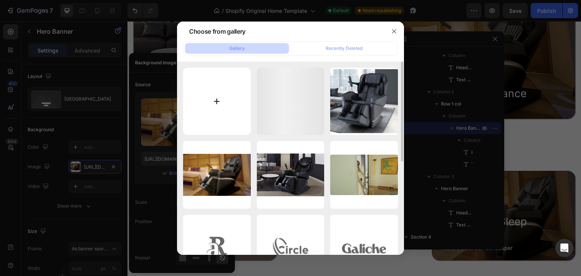
click at [232, 114] on input "file" at bounding box center [217, 102] width 68 height 68
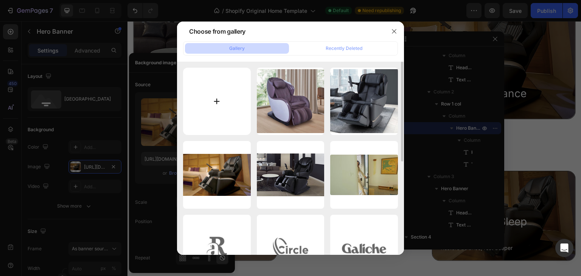
type input "C:\fakepath\image 6.jpg"
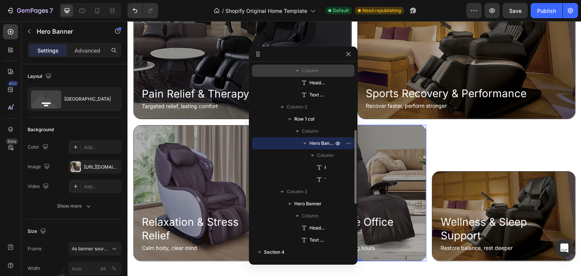
drag, startPoint x: 454, startPoint y: 40, endPoint x: 248, endPoint y: 74, distance: 208.0
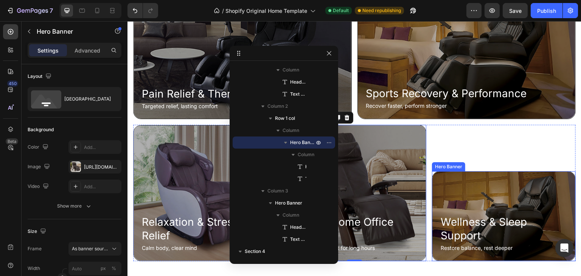
click at [436, 166] on div "Hero Banner" at bounding box center [448, 166] width 33 height 9
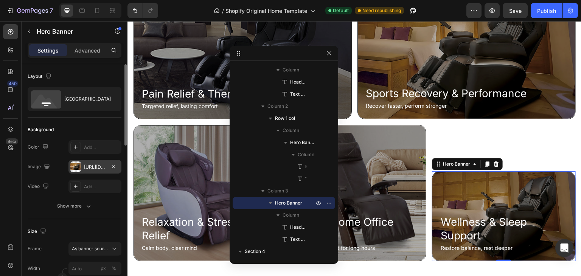
click at [108, 171] on div "https://cdn.shopify.com/s/files/1/0707/7576/7212/files/gempages_581798798813037…" at bounding box center [95, 167] width 53 height 14
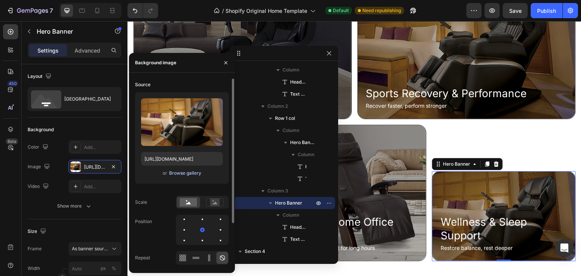
click at [181, 172] on div "Browse gallery" at bounding box center [185, 173] width 32 height 7
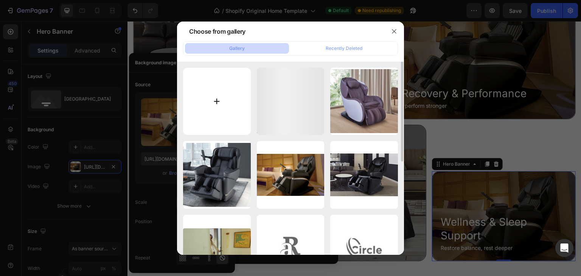
click at [220, 97] on input "file" at bounding box center [217, 102] width 68 height 68
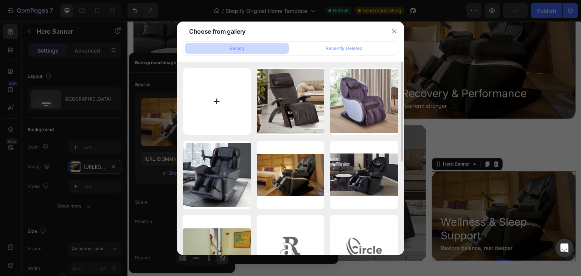
type input "C:\fakepath\image 7.jpg"
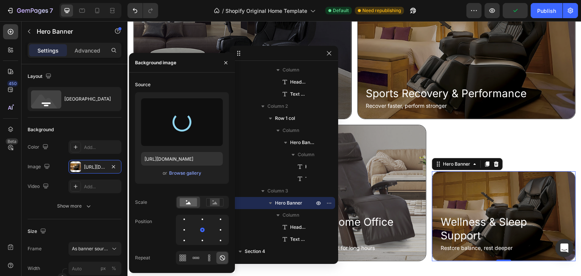
type input "https://cdn.shopify.com/s/files/1/0707/7576/7212/files/gempages_581798798813037…"
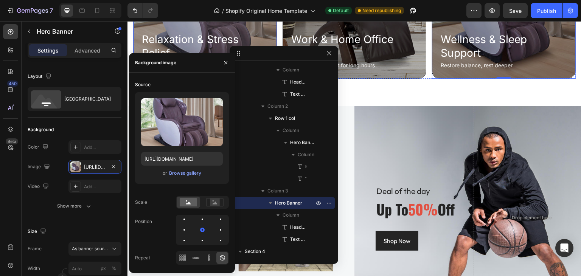
scroll to position [529, 0]
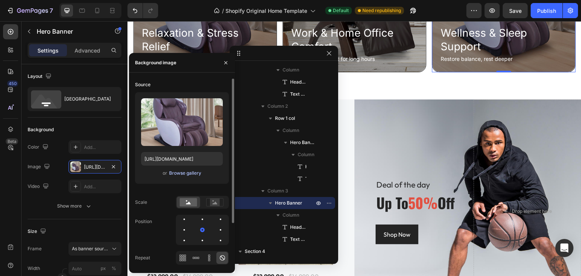
click at [192, 173] on div "Browse gallery" at bounding box center [185, 173] width 32 height 7
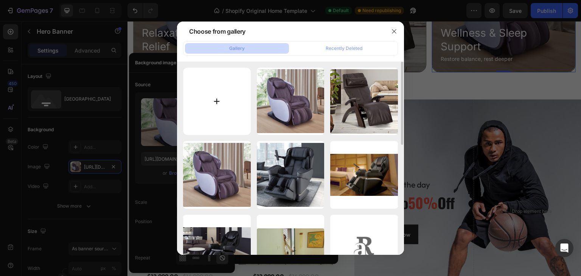
click at [220, 101] on input "file" at bounding box center [217, 102] width 68 height 68
type input "C:\fakepath\JP3000_Black_Lifestyle 1.jpg"
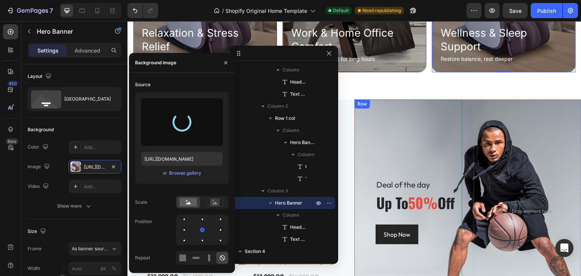
type input "https://cdn.shopify.com/s/files/1/0707/7576/7212/files/gempages_581798798813037…"
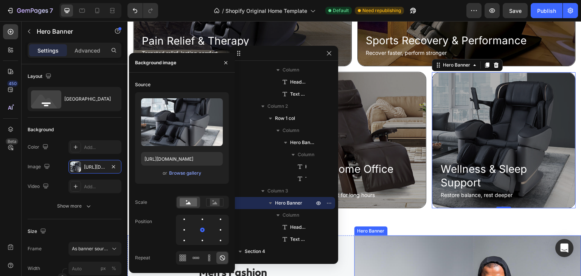
scroll to position [377, 0]
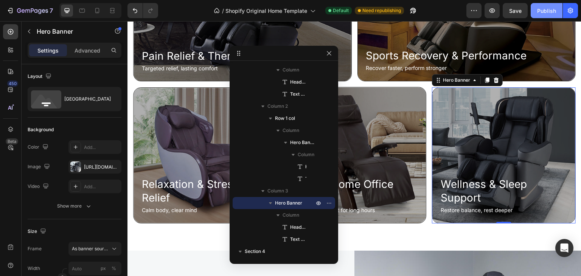
click at [549, 12] on div "Publish" at bounding box center [547, 11] width 19 height 8
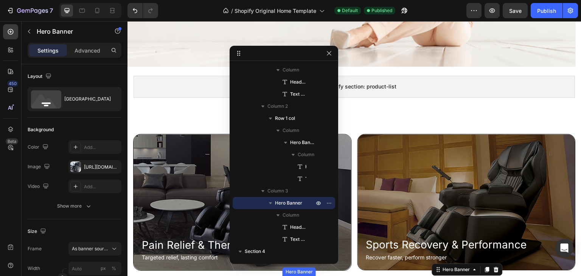
scroll to position [37, 0]
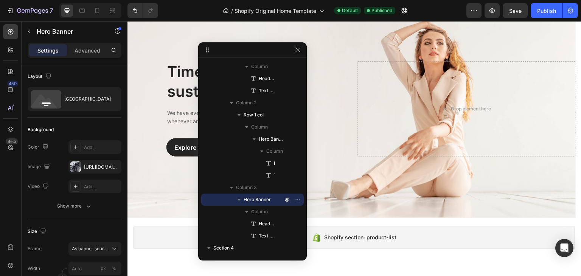
drag, startPoint x: 301, startPoint y: 54, endPoint x: 223, endPoint y: 49, distance: 78.2
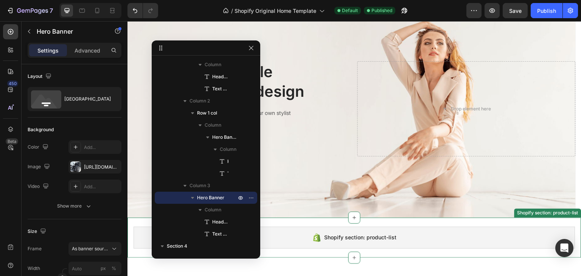
click at [363, 232] on div "Shopify section: product-list" at bounding box center [355, 238] width 442 height 22
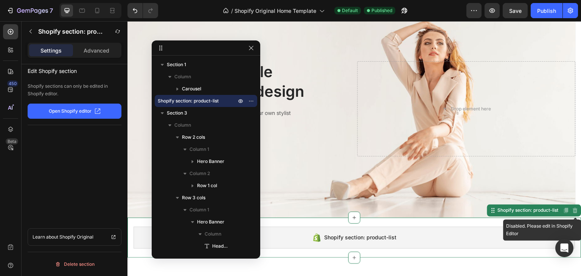
click at [574, 212] on icon at bounding box center [576, 210] width 5 height 5
click at [573, 209] on icon at bounding box center [576, 211] width 6 height 6
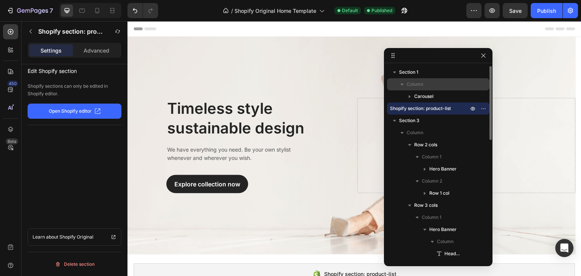
drag, startPoint x: 208, startPoint y: 50, endPoint x: 384, endPoint y: 83, distance: 179.4
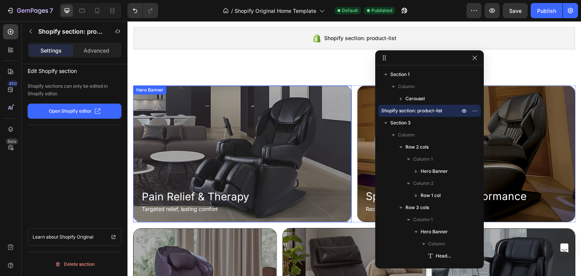
scroll to position [227, 0]
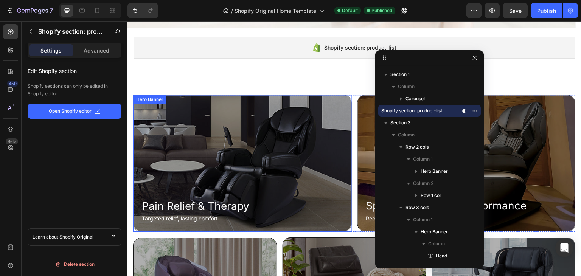
click at [151, 99] on div "Pain Relief & Therapy Heading Targeted relief, lasting comfort Text Block Hero …" at bounding box center [242, 163] width 219 height 137
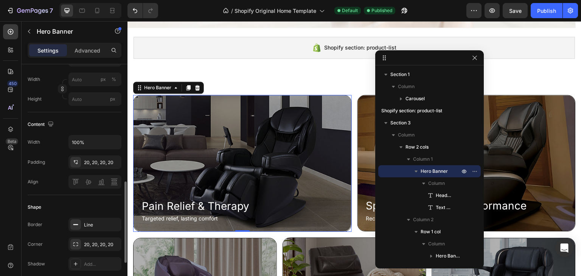
scroll to position [265, 0]
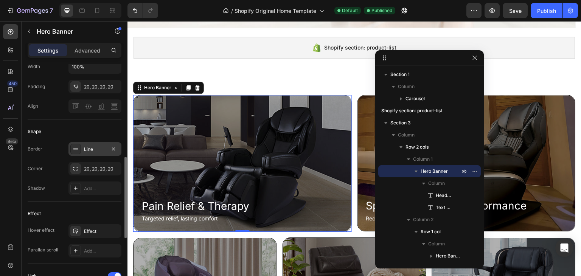
click at [86, 149] on div "Line" at bounding box center [95, 149] width 22 height 7
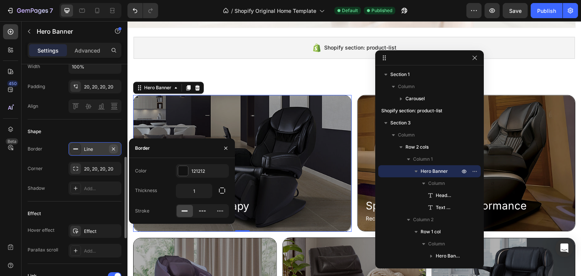
click at [115, 147] on icon "button" at bounding box center [113, 148] width 3 height 3
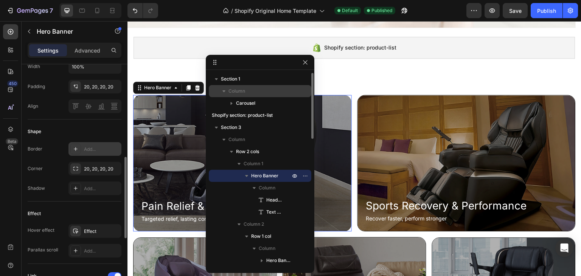
drag, startPoint x: 425, startPoint y: 61, endPoint x: 268, endPoint y: 88, distance: 159.1
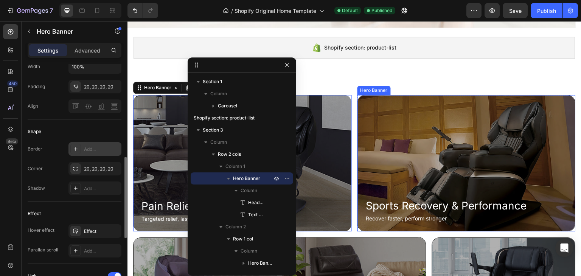
click at [371, 91] on div "Hero Banner" at bounding box center [374, 90] width 30 height 7
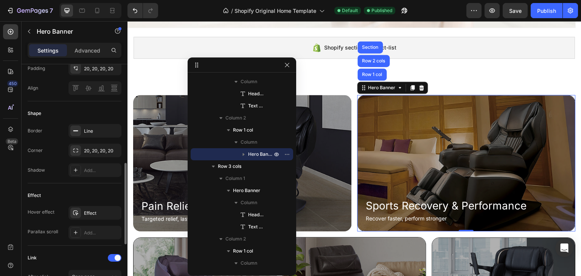
scroll to position [245, 0]
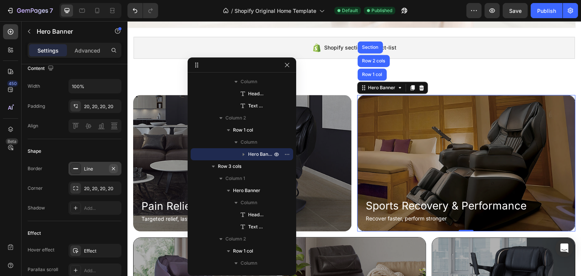
click at [113, 167] on icon "button" at bounding box center [114, 169] width 6 height 6
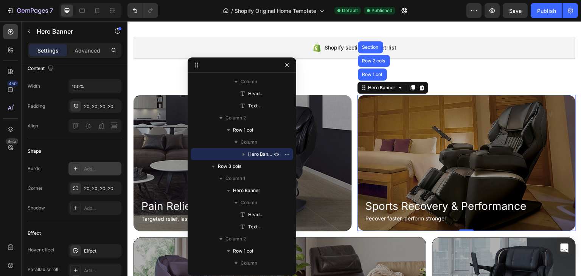
scroll to position [265, 0]
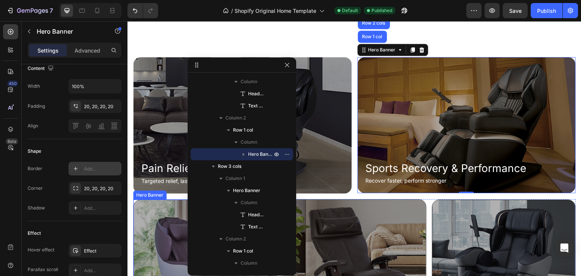
click at [144, 192] on div "Hero Banner" at bounding box center [150, 195] width 30 height 7
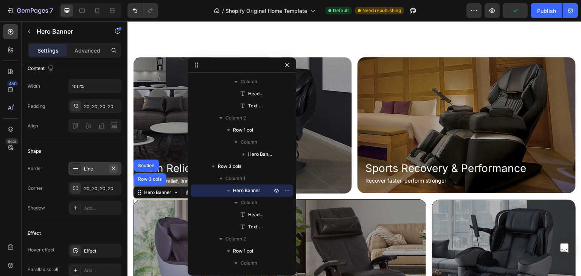
click at [114, 170] on icon "button" at bounding box center [114, 169] width 6 height 6
click at [310, 193] on div "Hero Banner" at bounding box center [299, 195] width 30 height 7
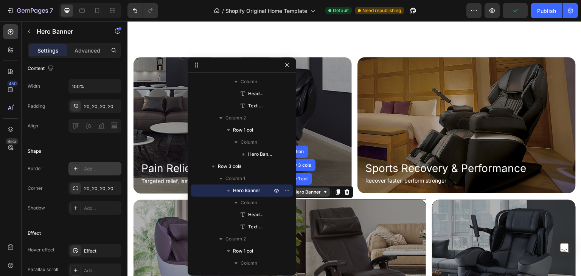
scroll to position [230, 0]
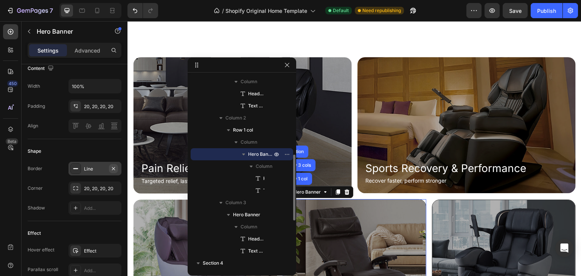
click at [111, 164] on button "button" at bounding box center [113, 168] width 9 height 9
click at [436, 196] on div "Hero Banner" at bounding box center [448, 195] width 33 height 9
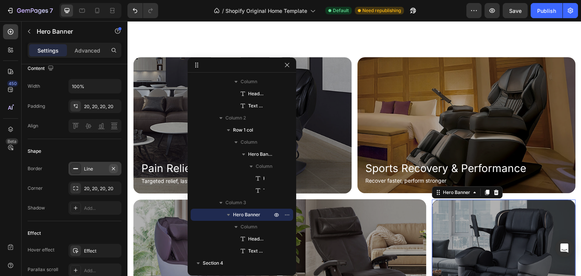
click at [114, 168] on icon "button" at bounding box center [114, 169] width 6 height 6
click at [543, 12] on div "Publish" at bounding box center [547, 11] width 19 height 8
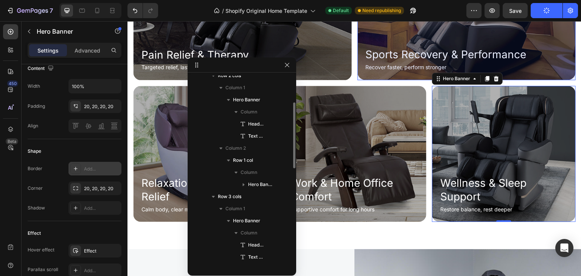
scroll to position [0, 0]
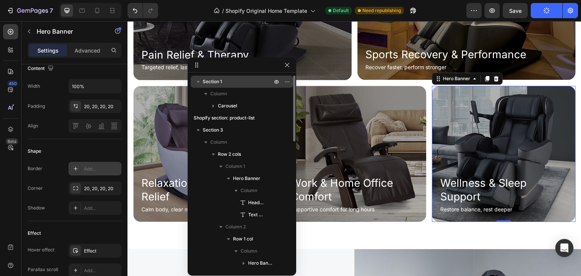
click at [223, 85] on p "Section 1" at bounding box center [238, 82] width 71 height 8
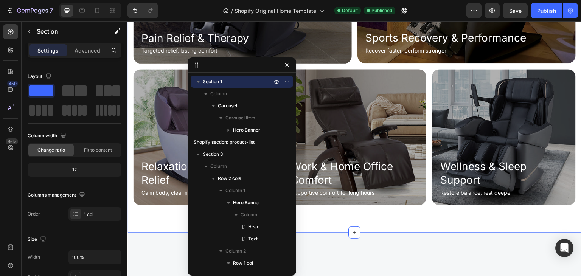
scroll to position [303, 0]
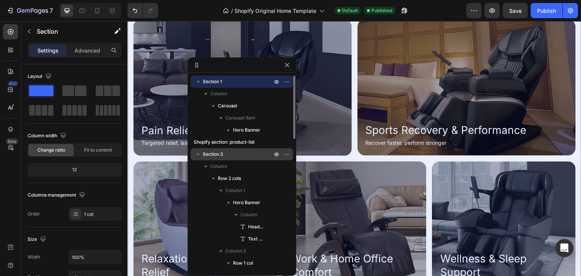
click at [220, 156] on span "Section 3" at bounding box center [213, 155] width 20 height 8
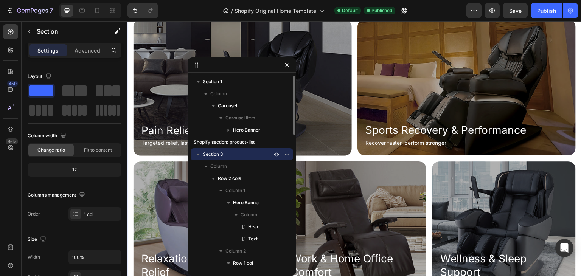
click at [200, 157] on icon "button" at bounding box center [199, 155] width 8 height 8
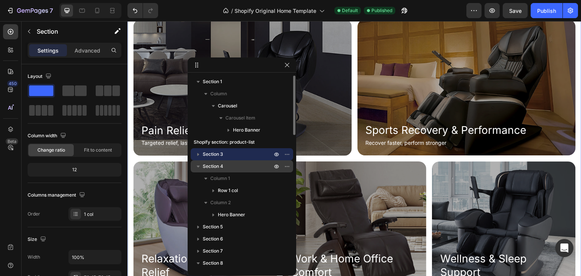
click at [210, 164] on span "Section 4" at bounding box center [213, 167] width 20 height 8
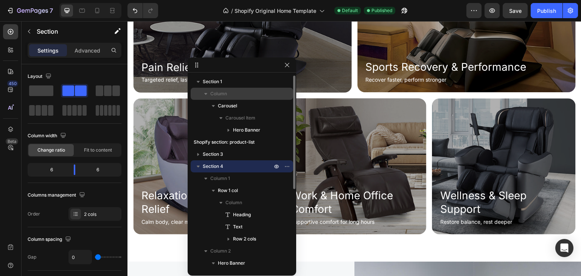
scroll to position [577, 0]
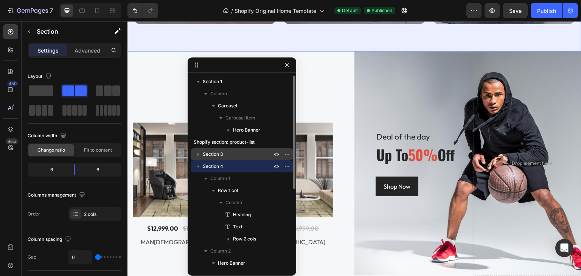
click at [217, 157] on span "Section 3" at bounding box center [213, 155] width 20 height 8
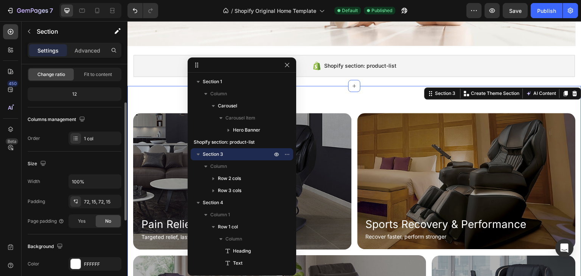
scroll to position [0, 0]
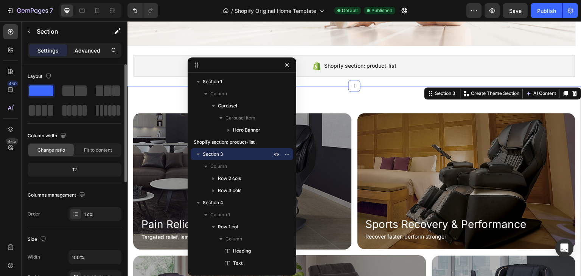
click at [86, 50] on p "Advanced" at bounding box center [88, 51] width 26 height 8
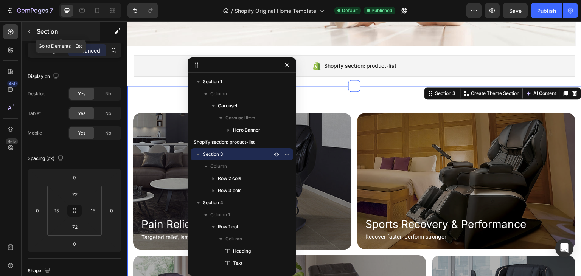
click at [27, 30] on icon "button" at bounding box center [29, 31] width 6 height 6
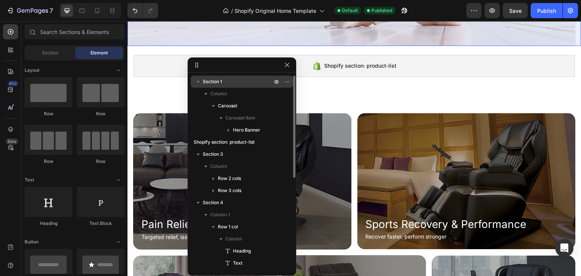
click at [223, 79] on p "Section 1" at bounding box center [238, 82] width 71 height 8
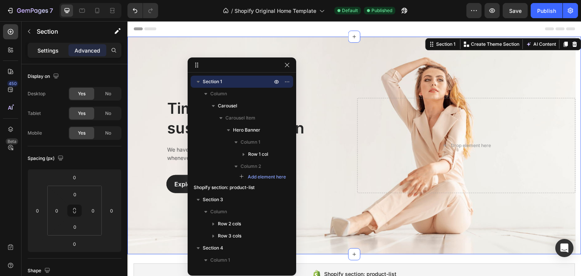
click at [45, 49] on p "Settings" at bounding box center [47, 51] width 21 height 8
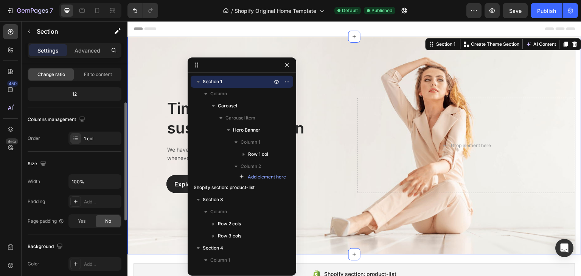
scroll to position [114, 0]
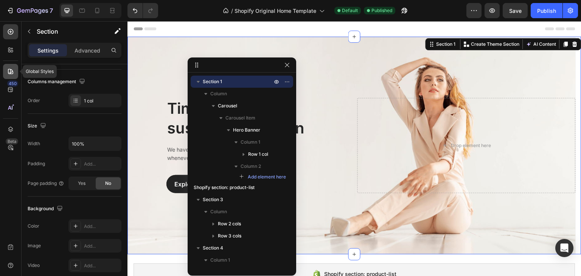
click at [12, 72] on icon at bounding box center [10, 71] width 5 height 5
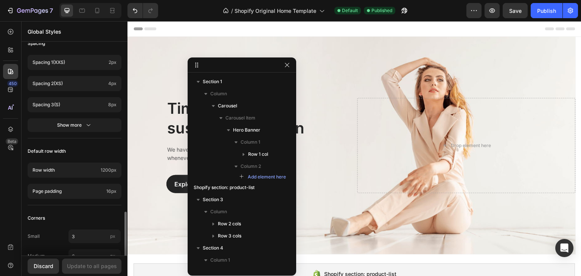
scroll to position [341, 0]
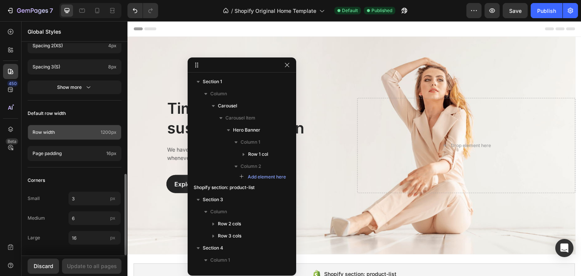
click at [109, 132] on span "1200px" at bounding box center [109, 132] width 16 height 7
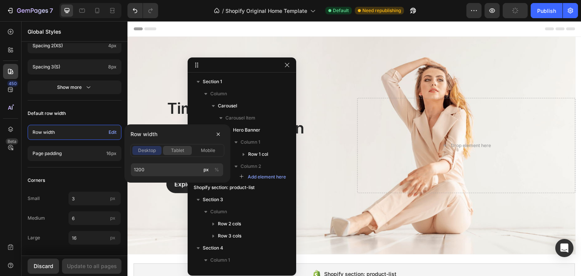
click at [183, 151] on span "tablet" at bounding box center [177, 150] width 13 height 7
click at [145, 153] on span "desktop" at bounding box center [147, 150] width 18 height 7
click at [150, 170] on input "1200" at bounding box center [177, 170] width 93 height 14
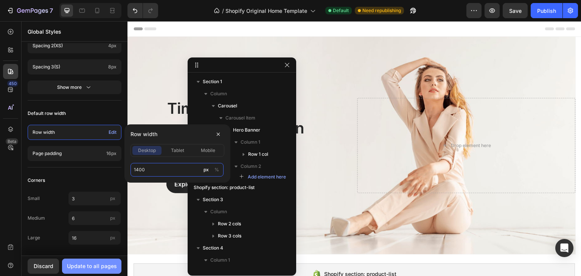
type input "1400"
click at [102, 267] on div "Update to all pages" at bounding box center [92, 266] width 50 height 8
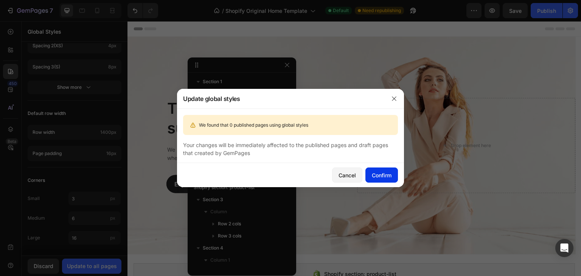
click at [388, 176] on div "Confirm" at bounding box center [382, 175] width 20 height 8
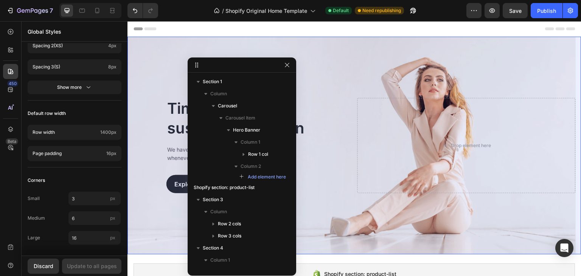
scroll to position [227, 0]
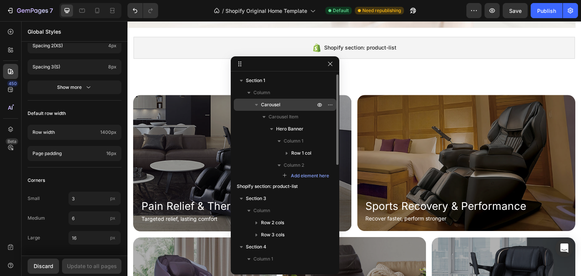
drag, startPoint x: 250, startPoint y: 68, endPoint x: 472, endPoint y: 101, distance: 224.3
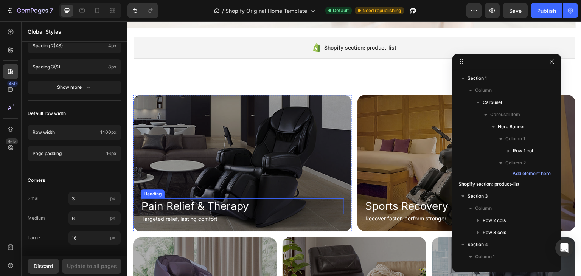
click at [215, 209] on h2 "Pain Relief & Therapy" at bounding box center [243, 206] width 204 height 15
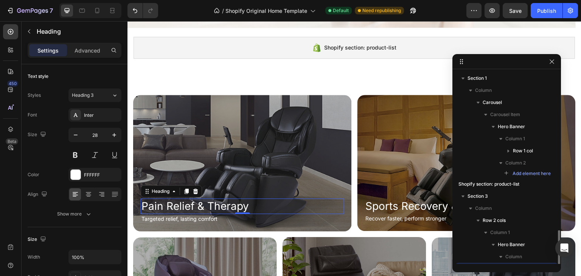
scroll to position [118, 0]
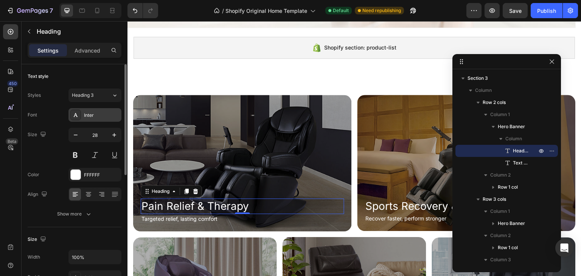
click at [98, 113] on div "Inter" at bounding box center [102, 115] width 36 height 7
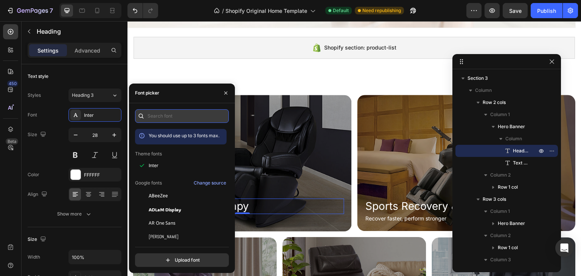
click at [189, 114] on input "text" at bounding box center [182, 116] width 94 height 14
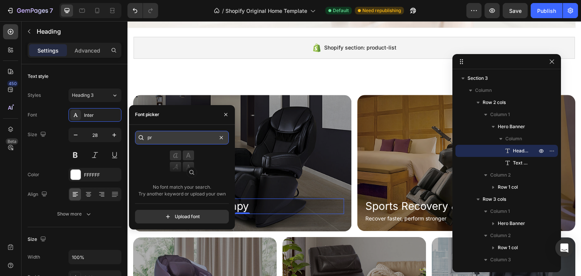
type input "p"
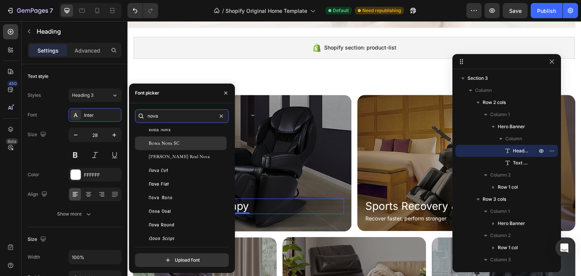
scroll to position [0, 0]
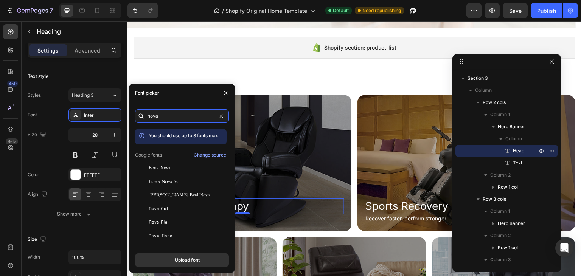
type input "nova"
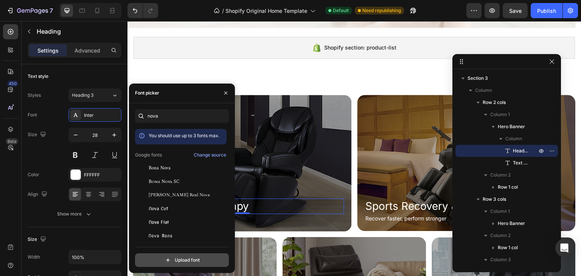
click at [194, 260] on input "file" at bounding box center [198, 260] width 189 height 13
type input "C:\fakepath\proximanova-bold.otf"
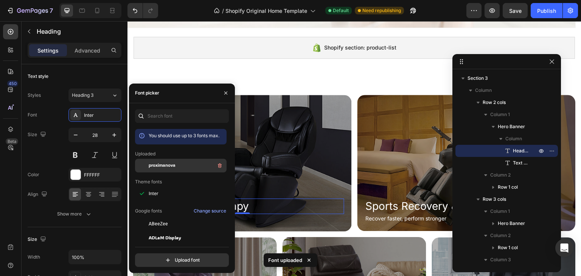
click at [175, 167] on span "proximanova" at bounding box center [162, 165] width 27 height 7
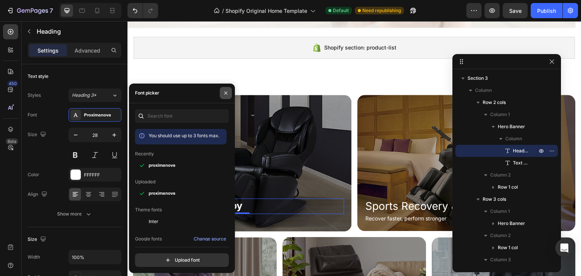
click at [225, 91] on icon "button" at bounding box center [226, 93] width 6 height 6
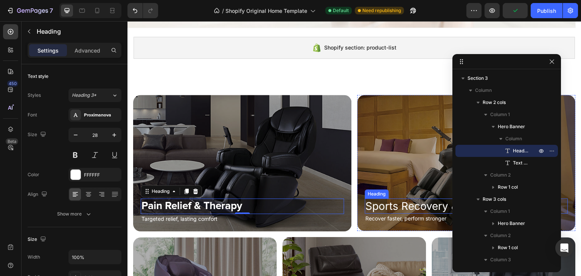
click at [373, 204] on h2 "Sports Recovery & Performance" at bounding box center [467, 206] width 204 height 15
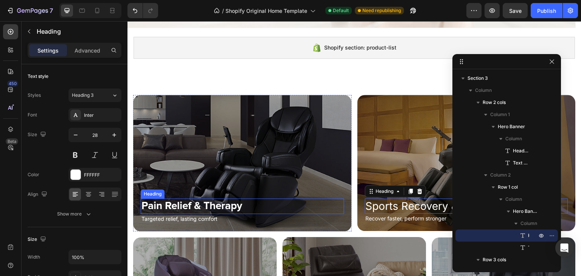
click at [186, 202] on h2 "Pain Relief & Therapy" at bounding box center [243, 206] width 204 height 15
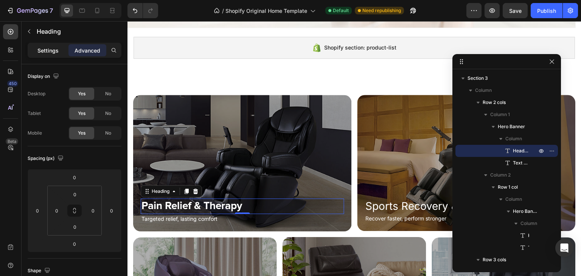
click at [40, 52] on p "Settings" at bounding box center [47, 51] width 21 height 8
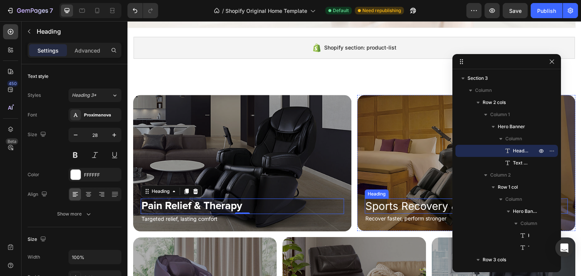
click at [385, 202] on h2 "Sports Recovery & Performance" at bounding box center [467, 206] width 204 height 15
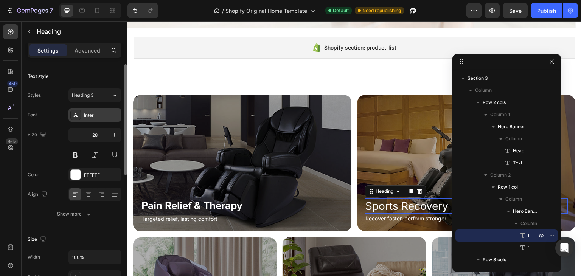
click at [95, 117] on div "Inter" at bounding box center [102, 115] width 36 height 7
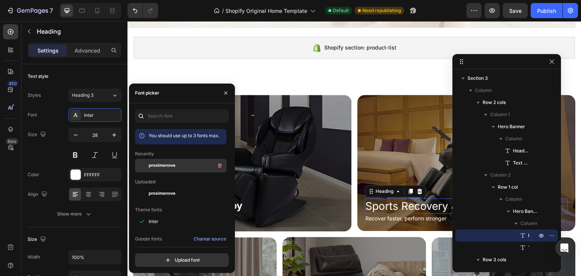
click at [165, 164] on span "proximanova" at bounding box center [162, 165] width 27 height 7
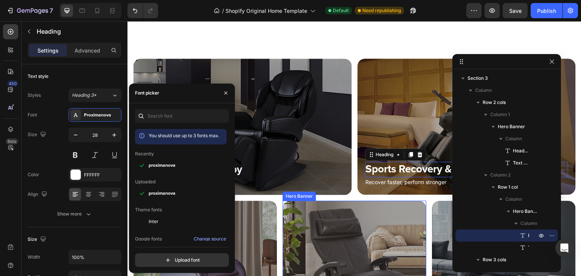
scroll to position [303, 0]
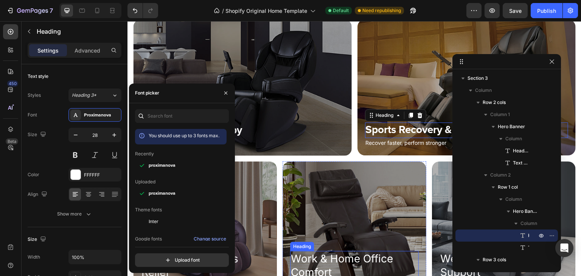
click at [330, 256] on h2 "Work & Home Office Comfort" at bounding box center [354, 265] width 129 height 29
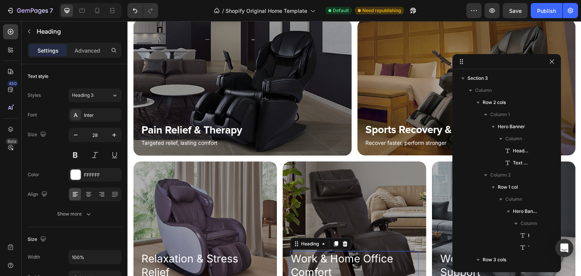
scroll to position [324, 0]
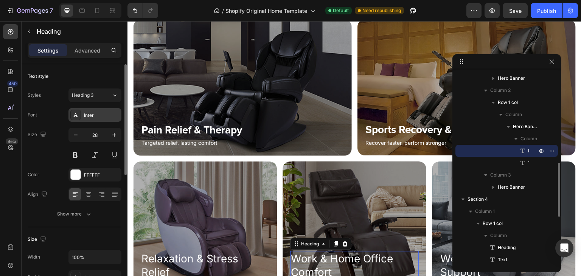
click at [92, 111] on div "Inter" at bounding box center [95, 115] width 53 height 14
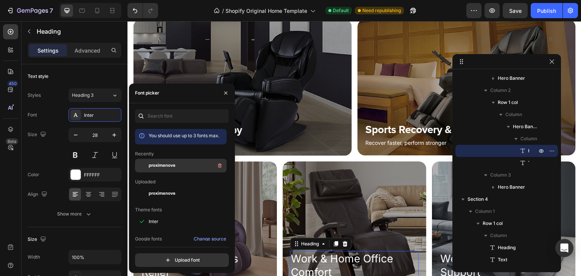
click at [170, 165] on span "proximanova" at bounding box center [162, 165] width 27 height 7
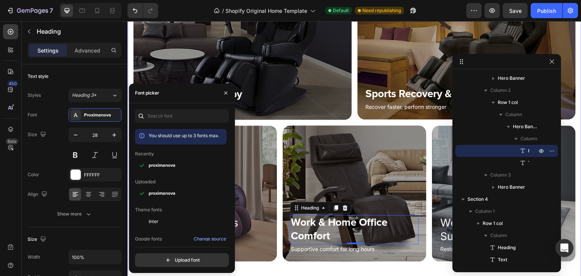
scroll to position [454, 0]
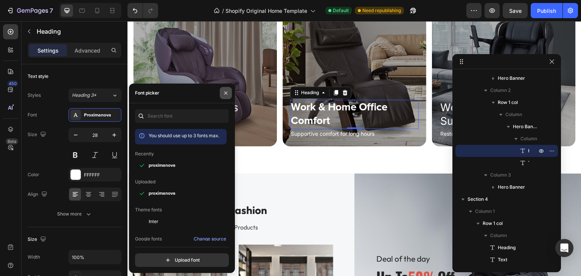
click at [224, 93] on icon "button" at bounding box center [226, 93] width 6 height 6
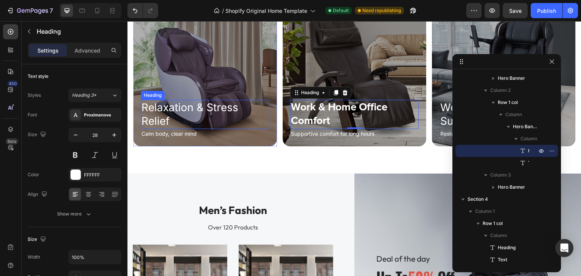
click at [196, 109] on h2 "Relaxation & Stress Relief" at bounding box center [205, 114] width 129 height 29
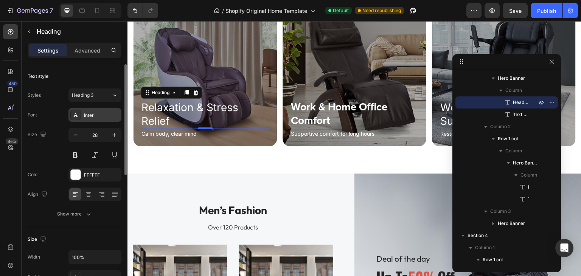
click at [105, 114] on div "Inter" at bounding box center [102, 115] width 36 height 7
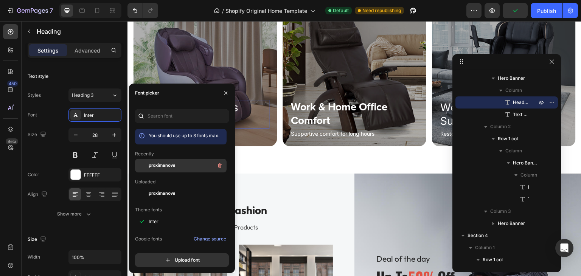
click at [167, 165] on span "proximanova" at bounding box center [162, 165] width 27 height 7
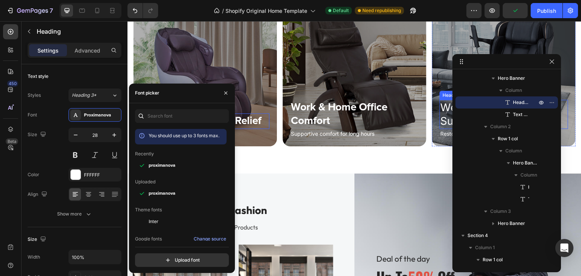
click at [446, 110] on h2 "Wellness & Sleep Support" at bounding box center [504, 114] width 129 height 29
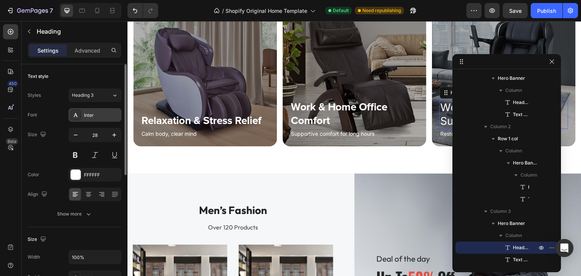
click at [94, 117] on div "Inter" at bounding box center [102, 115] width 36 height 7
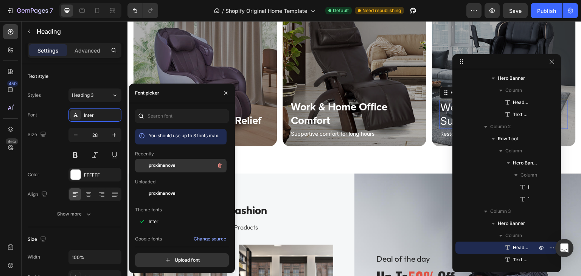
click at [163, 168] on span "proximanova" at bounding box center [162, 165] width 27 height 7
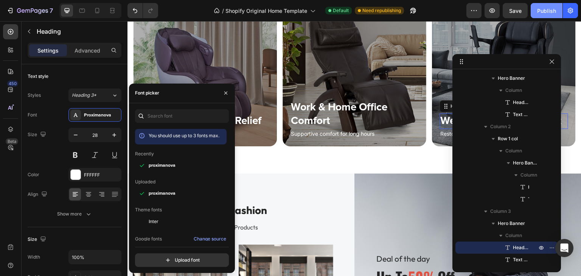
click at [548, 12] on div "Publish" at bounding box center [547, 11] width 19 height 8
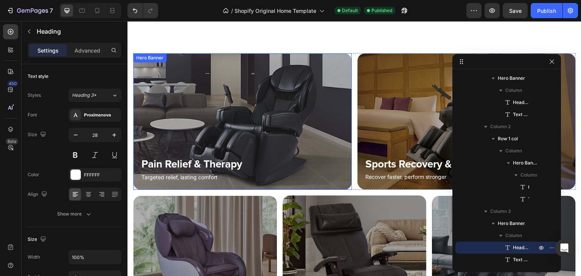
scroll to position [265, 0]
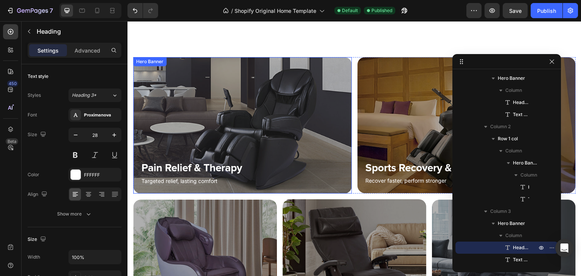
click at [237, 87] on div "Overlay" at bounding box center [242, 125] width 219 height 137
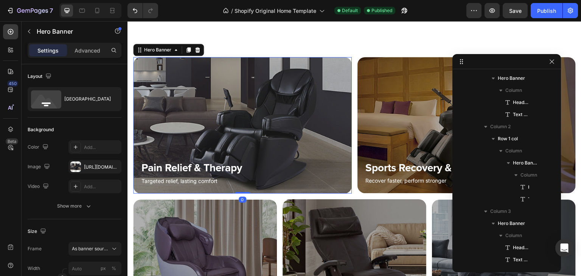
scroll to position [94, 0]
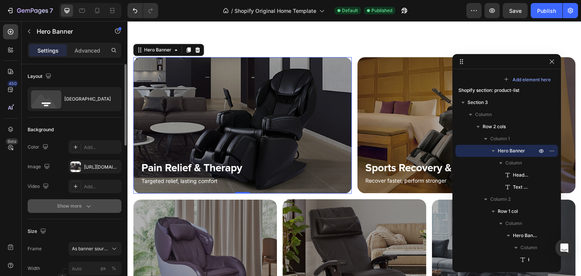
click at [88, 209] on icon "button" at bounding box center [89, 207] width 8 height 8
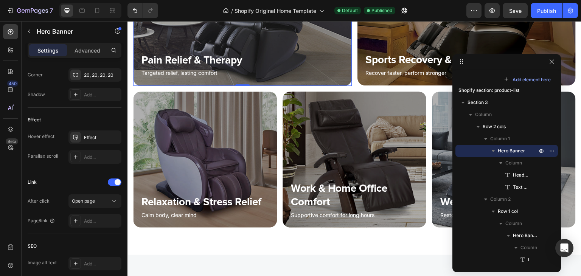
scroll to position [265, 0]
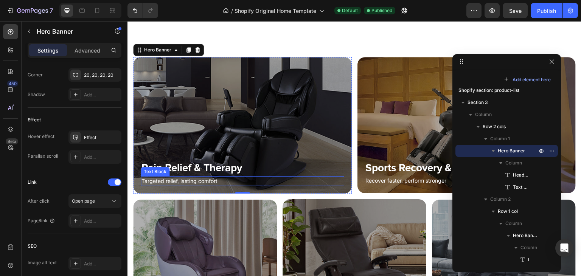
click at [187, 177] on p "Targeted relief, lasting comfort" at bounding box center [243, 181] width 202 height 8
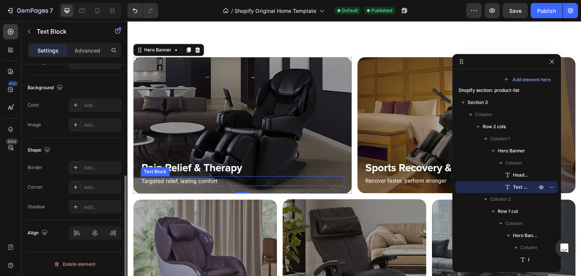
scroll to position [0, 0]
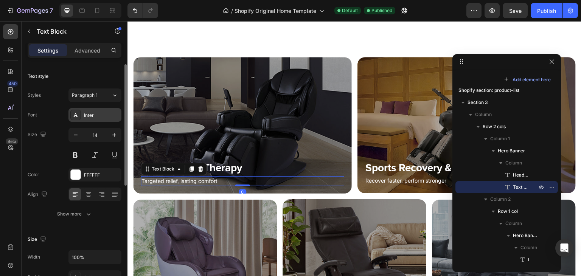
click at [95, 115] on div "Inter" at bounding box center [102, 115] width 36 height 7
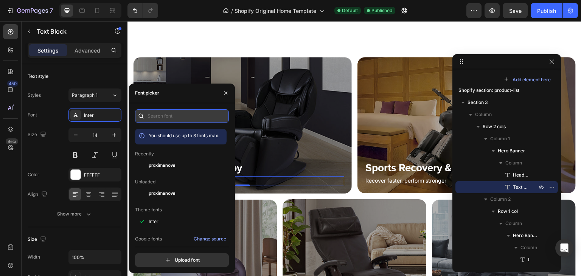
click at [165, 115] on input "text" at bounding box center [182, 116] width 94 height 14
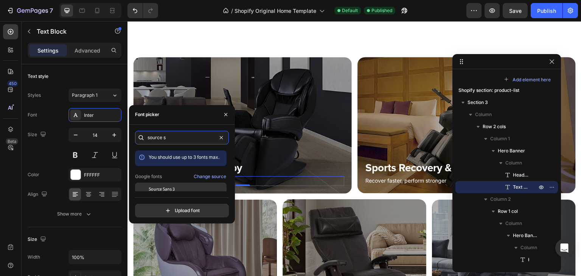
type input "source s"
click at [174, 190] on span "Source Sans 3" at bounding box center [162, 189] width 26 height 7
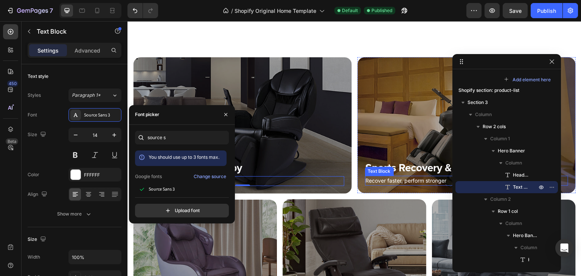
click at [370, 179] on p "Recover faster, perform stronger" at bounding box center [467, 181] width 202 height 8
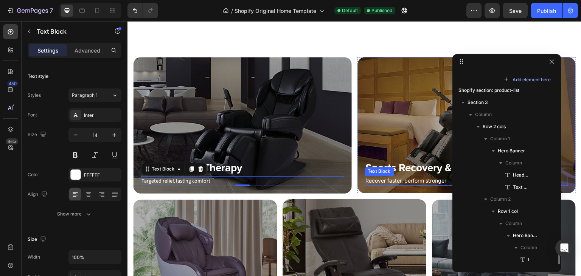
scroll to position [215, 0]
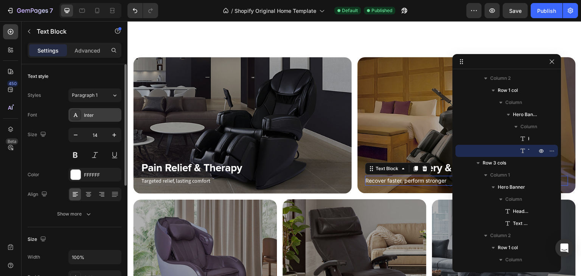
click at [96, 118] on div "Inter" at bounding box center [102, 115] width 36 height 7
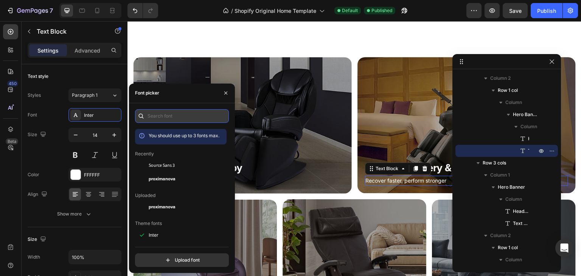
click at [165, 117] on input "text" at bounding box center [182, 116] width 94 height 14
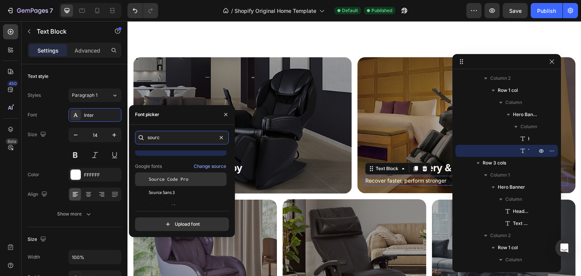
scroll to position [19, 0]
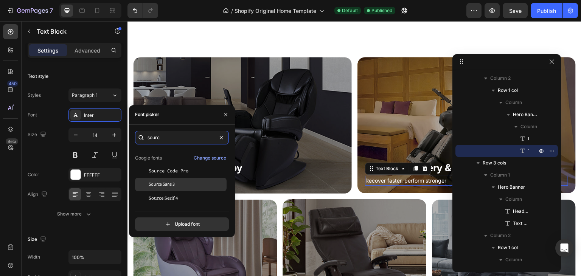
type input "sourc"
click at [174, 185] on span "Source Sans 3" at bounding box center [162, 184] width 26 height 7
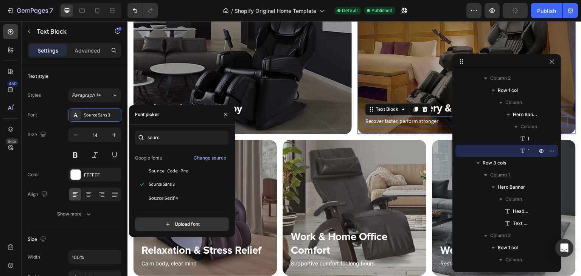
scroll to position [341, 0]
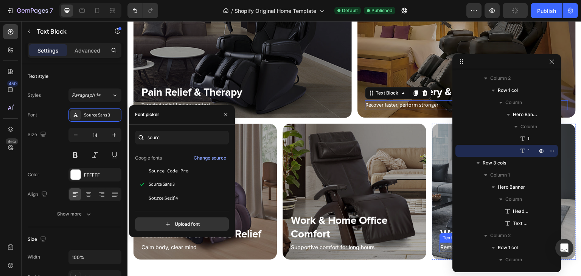
click at [441, 245] on p "Restore balance, rest deeper" at bounding box center [504, 247] width 127 height 8
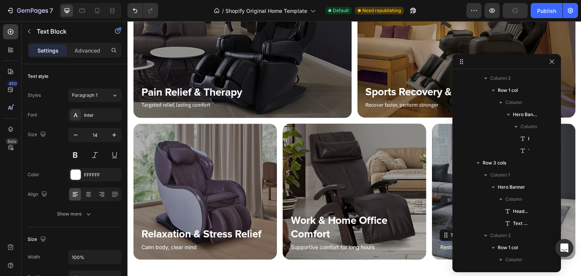
scroll to position [433, 0]
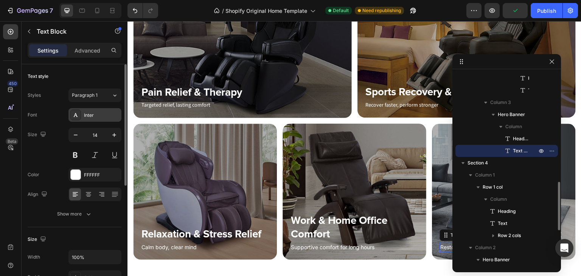
click at [98, 112] on div "Inter" at bounding box center [102, 115] width 36 height 7
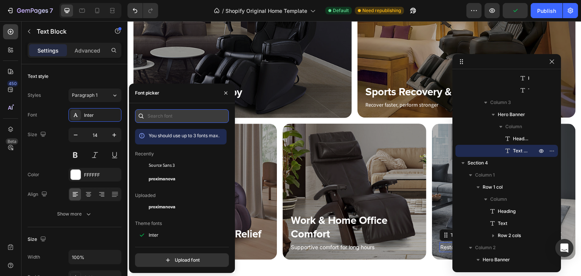
click at [161, 114] on input "text" at bounding box center [182, 116] width 94 height 14
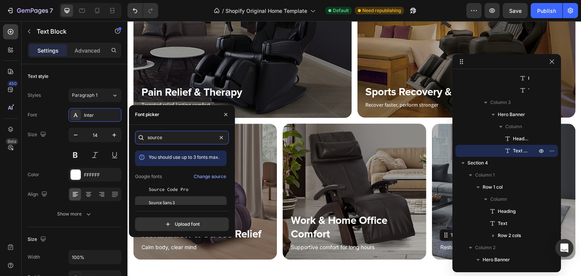
type input "source"
click at [170, 203] on span "Source Sans 3" at bounding box center [162, 203] width 26 height 7
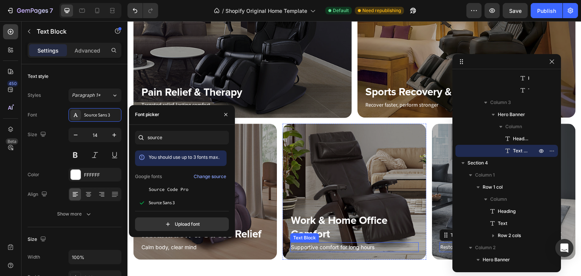
click at [305, 243] on p "Supportive comfort for long hours" at bounding box center [354, 247] width 127 height 8
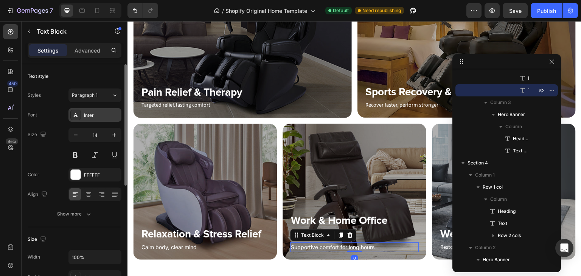
click at [94, 112] on div "Inter" at bounding box center [102, 115] width 36 height 7
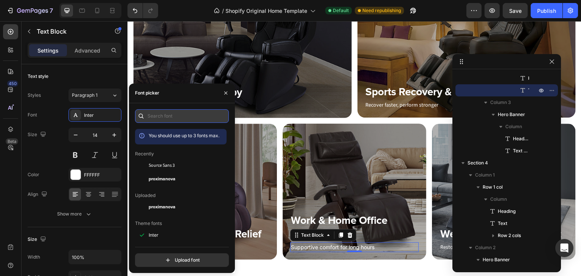
click at [171, 112] on input "text" at bounding box center [182, 116] width 94 height 14
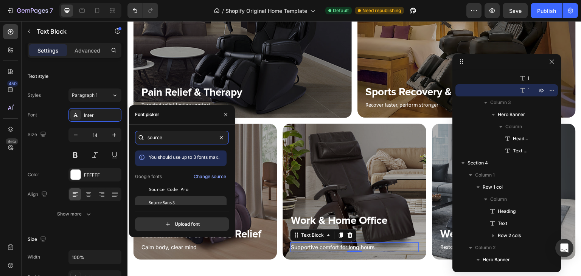
type input "source"
click at [173, 200] on span "Source Sans 3" at bounding box center [162, 203] width 26 height 7
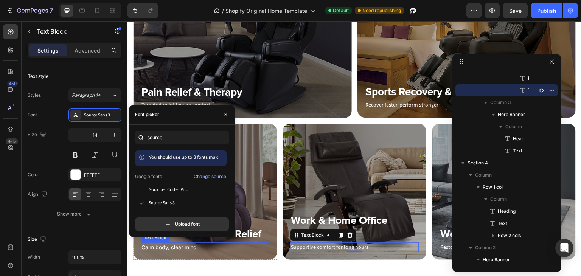
click at [185, 245] on p "Calm body, clear mind" at bounding box center [205, 247] width 127 height 8
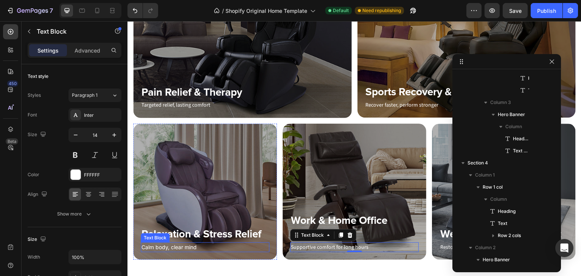
scroll to position [288, 0]
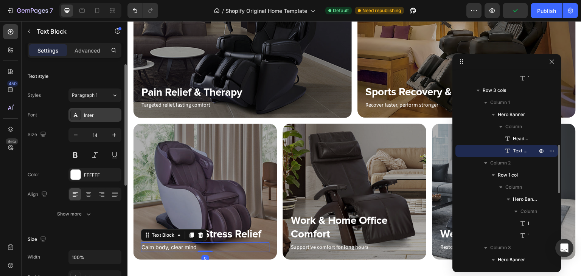
click at [90, 111] on div "Inter" at bounding box center [95, 115] width 53 height 14
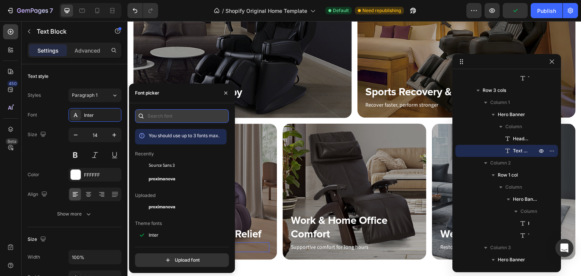
click at [171, 112] on input "text" at bounding box center [182, 116] width 94 height 14
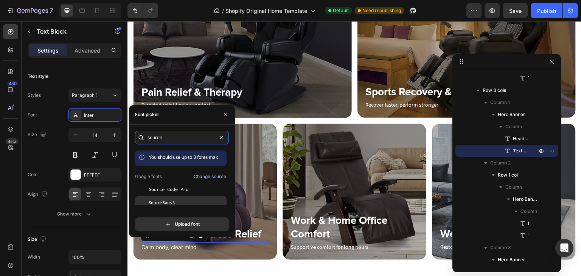
type input "source"
click at [170, 204] on span "Source Sans 3" at bounding box center [162, 203] width 26 height 7
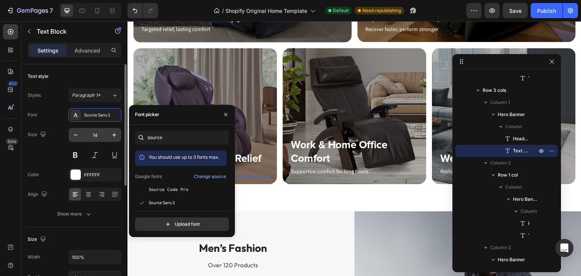
click at [100, 134] on input "14" at bounding box center [95, 135] width 25 height 14
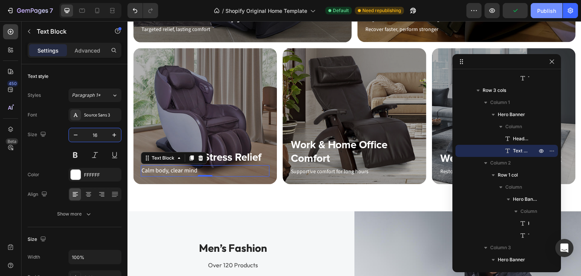
type input "16"
click at [546, 9] on div "Publish" at bounding box center [547, 11] width 19 height 8
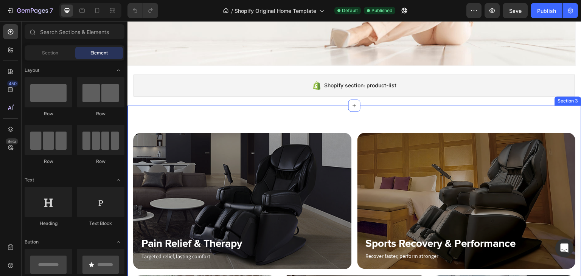
scroll to position [341, 0]
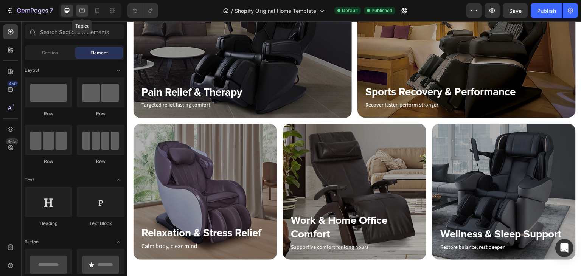
click at [81, 11] on icon at bounding box center [82, 11] width 8 height 8
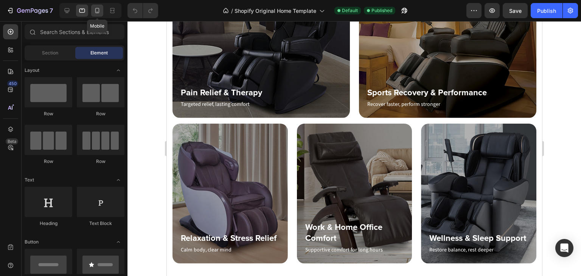
click at [97, 12] on icon at bounding box center [97, 10] width 4 height 5
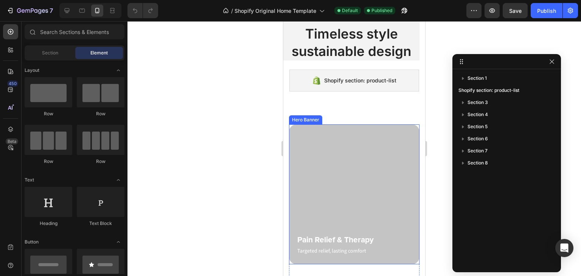
scroll to position [189, 0]
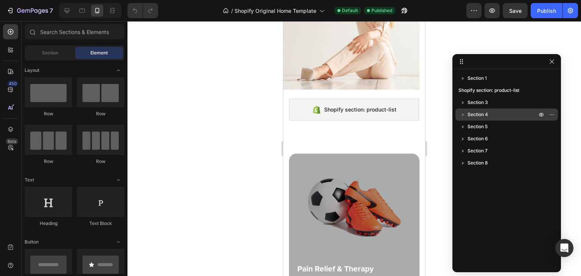
click at [477, 112] on span "Section 4" at bounding box center [478, 115] width 20 height 8
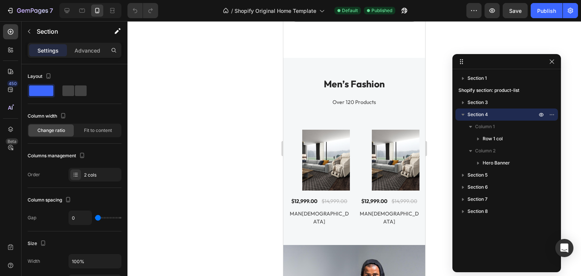
scroll to position [1107, 0]
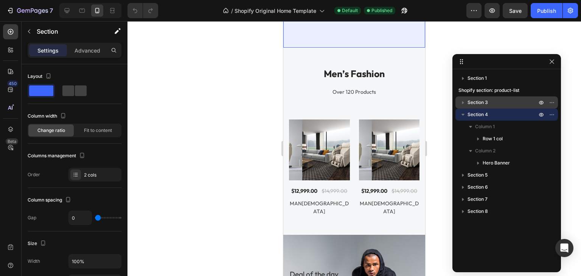
click at [484, 104] on span "Section 3" at bounding box center [478, 103] width 20 height 8
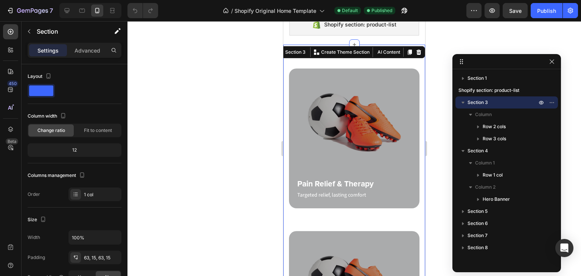
scroll to position [271, 0]
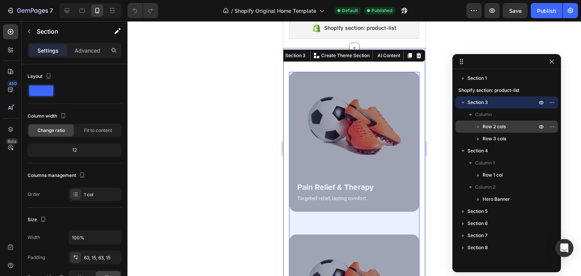
click at [478, 123] on icon "button" at bounding box center [479, 127] width 8 height 8
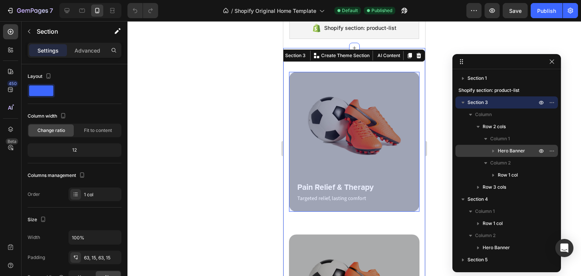
click at [508, 151] on span "Hero Banner" at bounding box center [511, 151] width 27 height 8
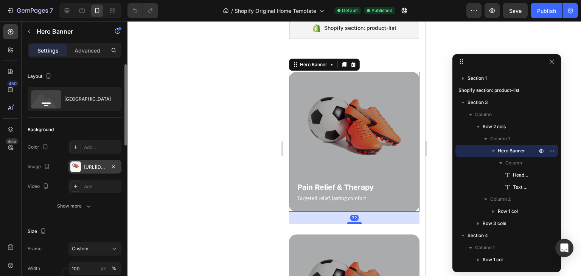
click at [96, 162] on div "https://ucarecdn.com/7c85bd0b-41ee-407c-b2aa-2262afcdc392/-/format/auto/" at bounding box center [95, 167] width 53 height 14
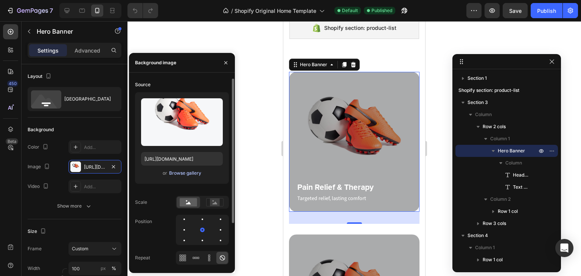
click at [178, 173] on div "Browse gallery" at bounding box center [185, 173] width 32 height 7
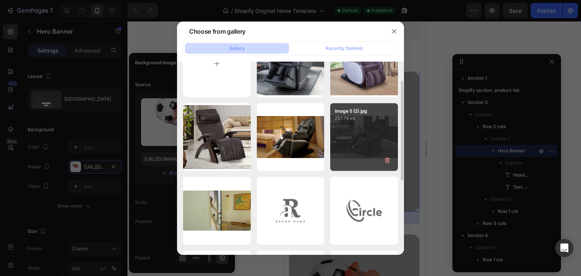
scroll to position [76, 0]
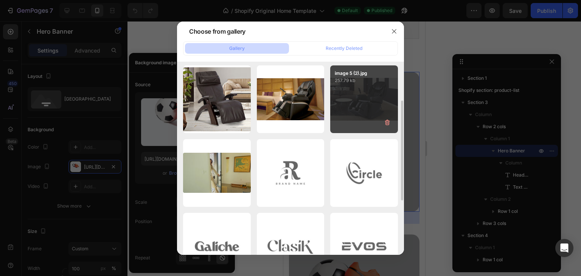
click at [349, 99] on div "image 5 (2).jpg 257.79 kb" at bounding box center [364, 99] width 68 height 68
type input "https://cdn.shopify.com/s/files/1/0707/7576/7212/files/gempages_581798798813037…"
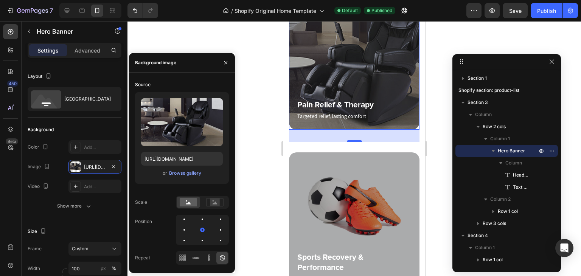
scroll to position [385, 0]
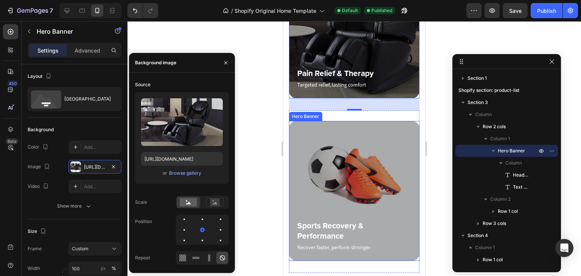
click at [313, 118] on div "Hero Banner" at bounding box center [306, 116] width 30 height 7
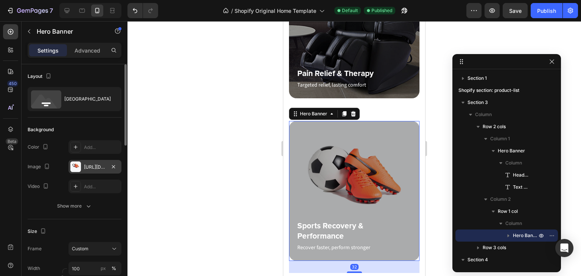
click at [100, 167] on div "https://ucarecdn.com/7c85bd0b-41ee-407c-b2aa-2262afcdc392/-/format/auto/" at bounding box center [95, 167] width 22 height 7
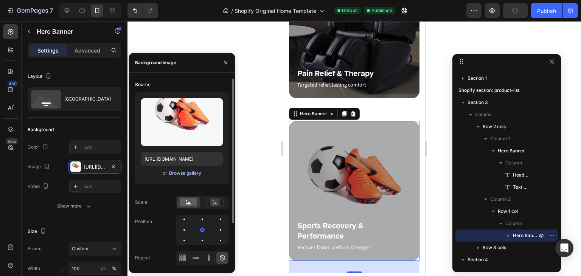
click at [182, 177] on button "Browse gallery" at bounding box center [185, 174] width 33 height 8
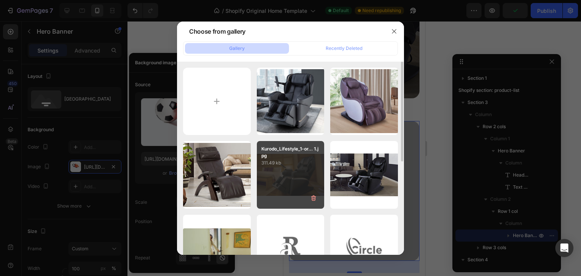
click at [288, 175] on div "Kurodo_Lifestyle_1-or... 1.jpg 311.49 kb" at bounding box center [291, 175] width 68 height 68
type input "https://cdn.shopify.com/s/files/1/0707/7576/7212/files/gempages_581798798813037…"
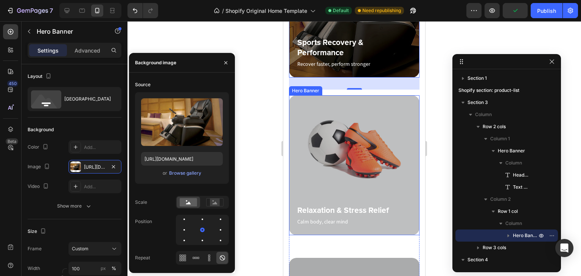
scroll to position [574, 0]
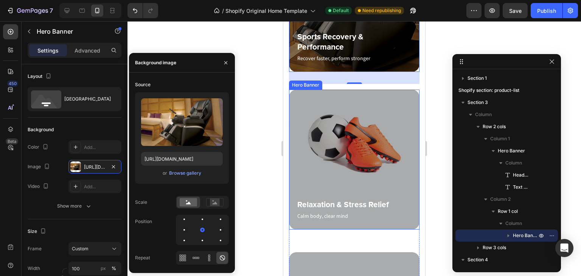
click at [305, 86] on div "Hero Banner" at bounding box center [306, 85] width 30 height 7
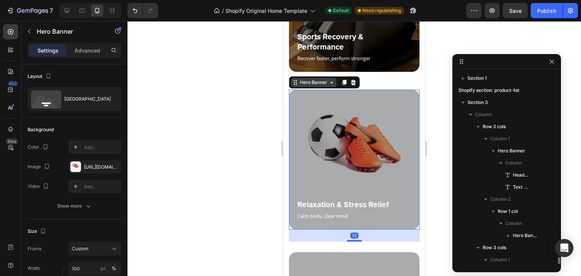
scroll to position [121, 0]
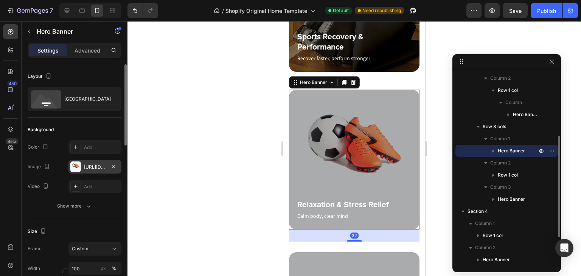
click at [98, 167] on div "https://ucarecdn.com/7c85bd0b-41ee-407c-b2aa-2262afcdc392/-/format/auto/" at bounding box center [95, 167] width 22 height 7
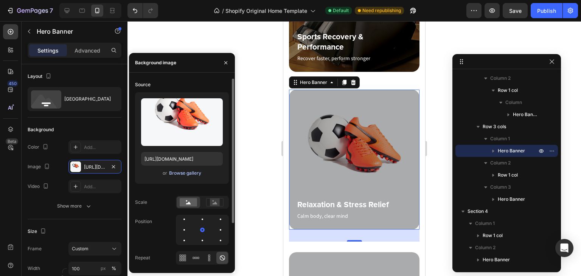
click at [182, 173] on div "Browse gallery" at bounding box center [185, 173] width 32 height 7
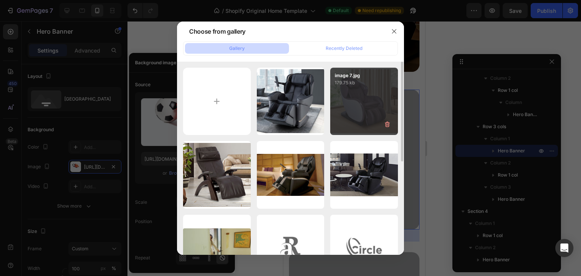
click at [375, 109] on div "image 7.jpg 179.75 kb" at bounding box center [364, 102] width 68 height 68
type input "https://cdn.shopify.com/s/files/1/0707/7576/7212/files/gempages_581798798813037…"
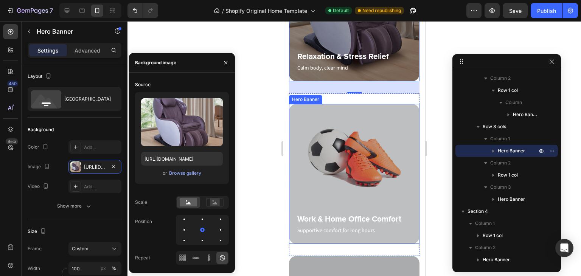
scroll to position [725, 0]
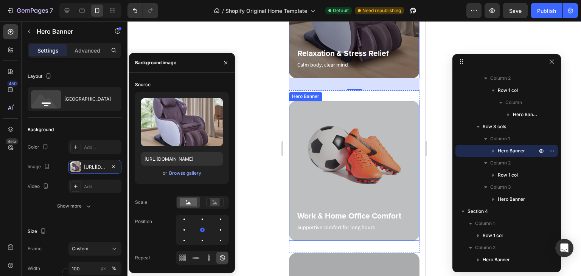
click at [329, 112] on div "Overlay" at bounding box center [354, 171] width 131 height 140
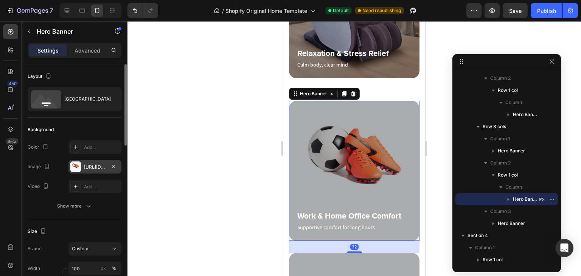
click at [101, 167] on div "https://ucarecdn.com/7c85bd0b-41ee-407c-b2aa-2262afcdc392/-/format/auto/" at bounding box center [95, 167] width 22 height 7
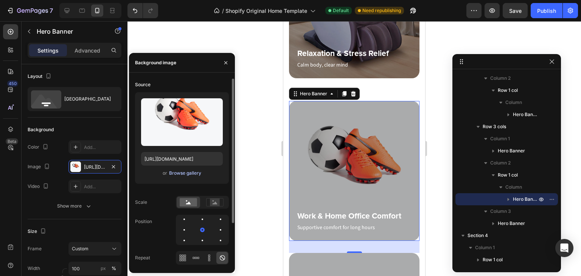
click at [184, 170] on div "Browse gallery" at bounding box center [185, 173] width 32 height 7
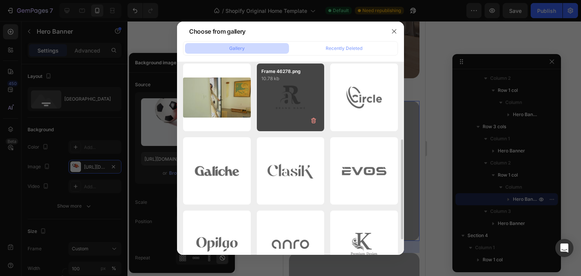
scroll to position [0, 0]
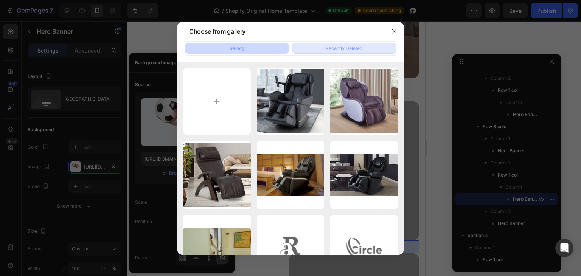
click at [343, 47] on div "Recently Deleted" at bounding box center [344, 48] width 37 height 7
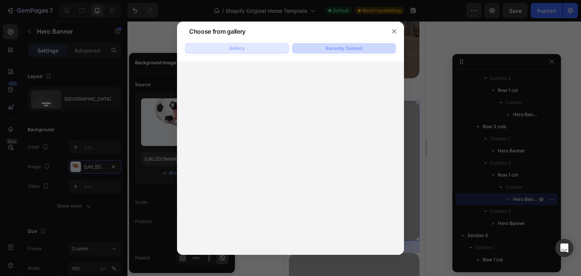
click at [248, 50] on button "Gallery" at bounding box center [237, 48] width 104 height 11
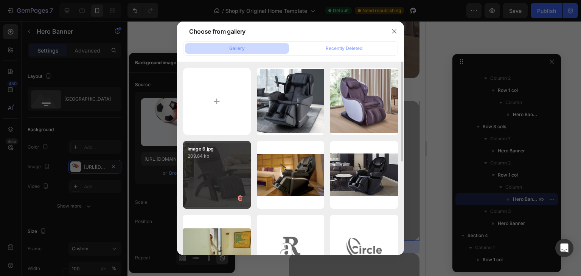
click at [224, 162] on div "image 6.jpg 209.84 kb" at bounding box center [217, 175] width 68 height 68
type input "https://cdn.shopify.com/s/files/1/0707/7576/7212/files/gempages_581798798813037…"
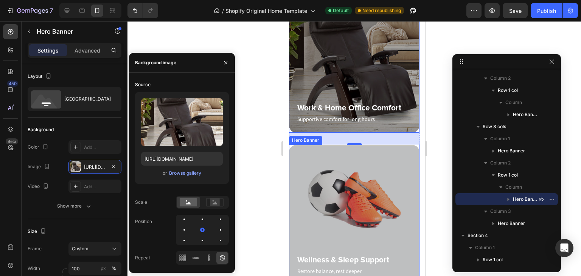
scroll to position [915, 0]
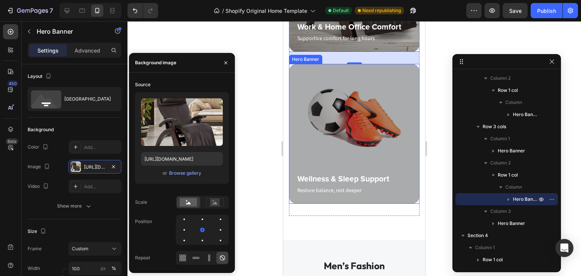
click at [306, 61] on div "Hero Banner" at bounding box center [306, 59] width 30 height 7
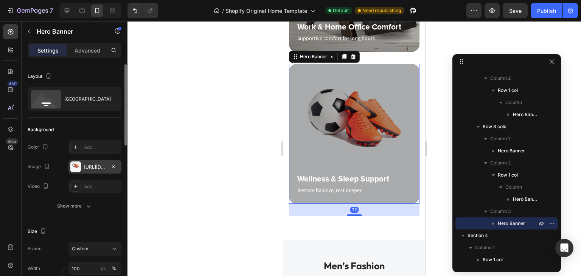
click at [106, 166] on div "https://ucarecdn.com/7c85bd0b-41ee-407c-b2aa-2262afcdc392/-/format/auto/" at bounding box center [95, 167] width 53 height 14
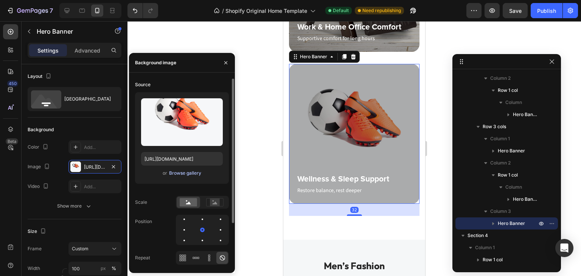
click at [171, 172] on div "Browse gallery" at bounding box center [185, 173] width 32 height 7
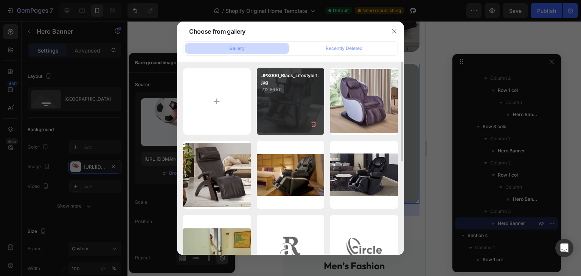
click at [300, 100] on div "JP3000_Black_Lifestyle 1.jpg 212.86 kb" at bounding box center [291, 102] width 68 height 68
type input "https://cdn.shopify.com/s/files/1/0707/7576/7212/files/gempages_581798798813037…"
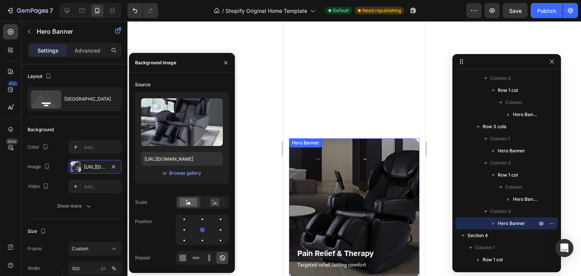
scroll to position [189, 0]
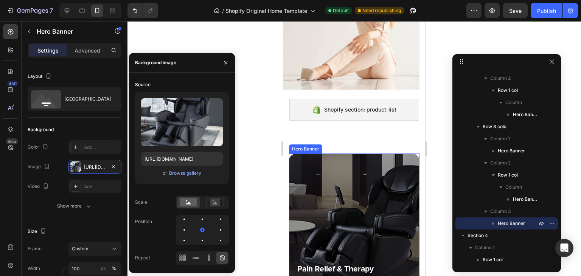
click at [307, 149] on div "Hero Banner" at bounding box center [306, 149] width 30 height 7
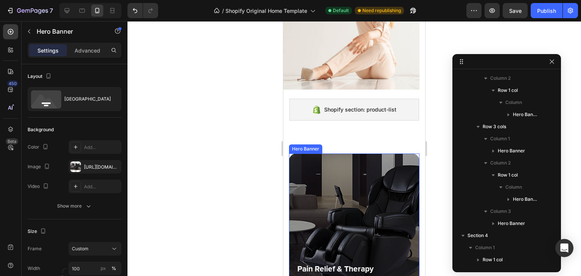
scroll to position [0, 0]
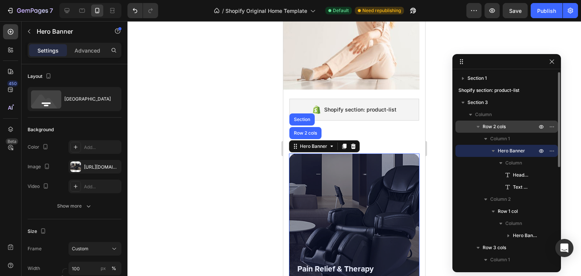
click at [494, 128] on span "Row 2 cols" at bounding box center [494, 127] width 23 height 8
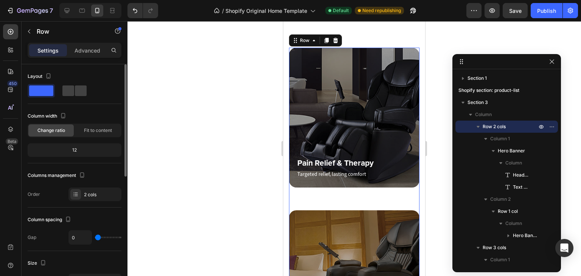
scroll to position [76, 0]
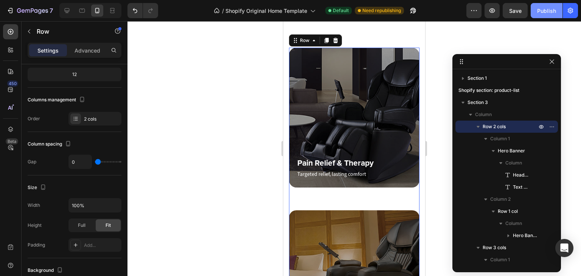
click at [547, 11] on div "Publish" at bounding box center [547, 11] width 19 height 8
click at [479, 125] on icon "button" at bounding box center [479, 127] width 8 height 8
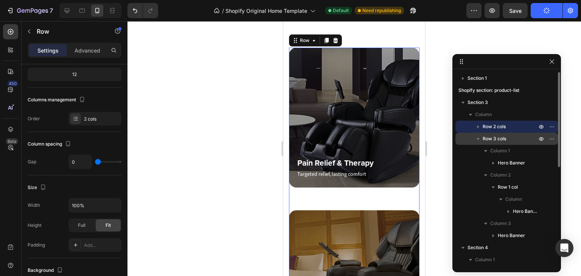
click at [490, 137] on span "Row 3 cols" at bounding box center [494, 139] width 23 height 8
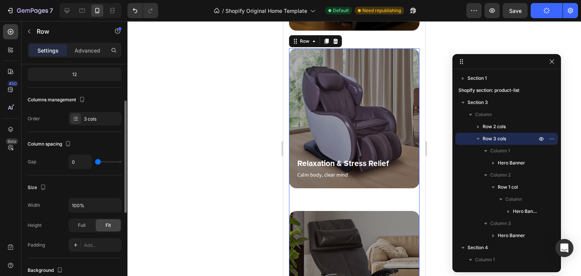
scroll to position [616, 0]
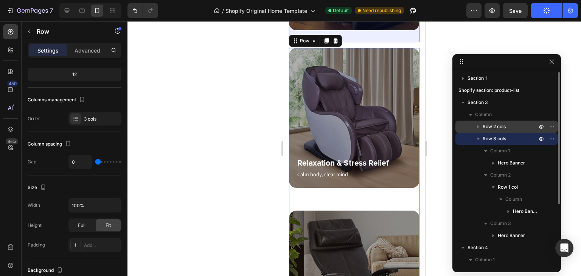
click at [476, 123] on icon "button" at bounding box center [479, 127] width 8 height 8
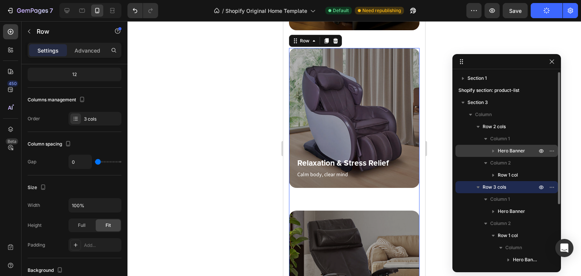
click at [508, 152] on span "Hero Banner" at bounding box center [511, 151] width 27 height 8
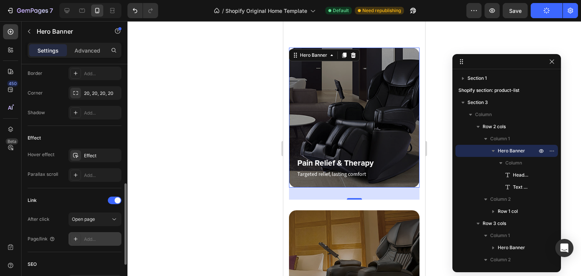
scroll to position [435, 0]
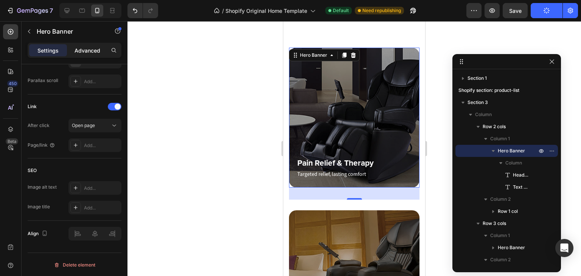
click at [89, 55] on div "Advanced" at bounding box center [88, 50] width 38 height 12
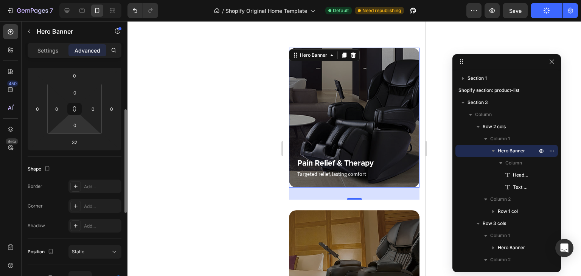
scroll to position [0, 0]
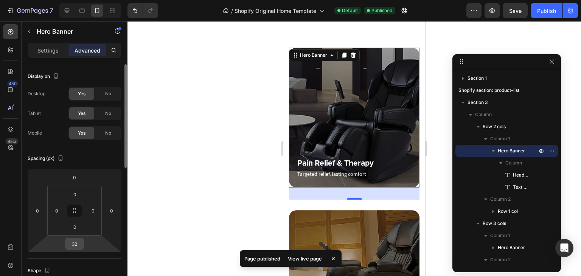
click at [75, 243] on input "32" at bounding box center [74, 243] width 15 height 11
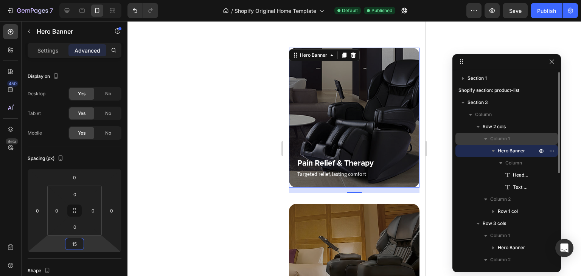
type input "15"
click at [485, 139] on icon "button" at bounding box center [486, 139] width 8 height 8
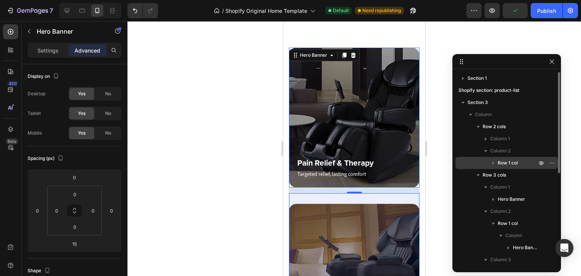
click at [493, 163] on icon "button" at bounding box center [494, 163] width 2 height 3
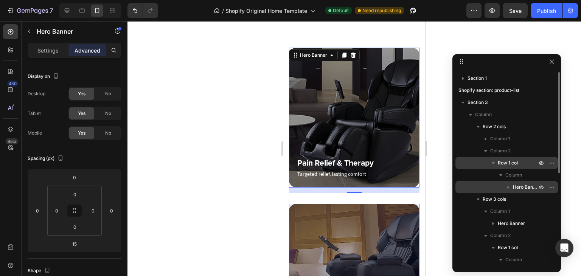
click at [525, 187] on span "Hero Banner" at bounding box center [525, 188] width 25 height 8
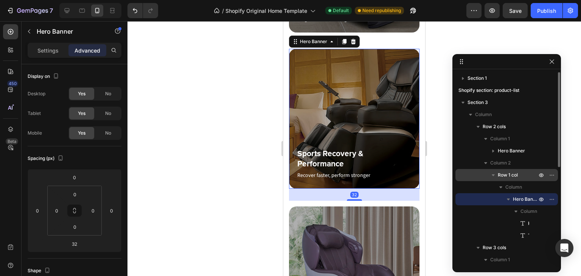
scroll to position [451, 0]
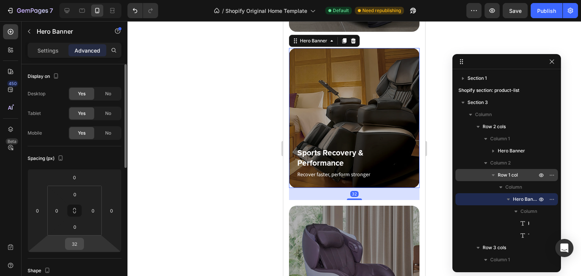
click at [79, 245] on input "32" at bounding box center [74, 243] width 15 height 11
paste input "15"
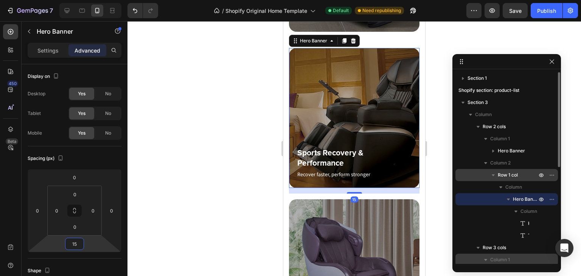
scroll to position [76, 0]
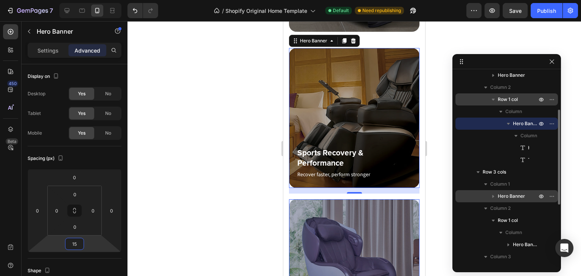
type input "15"
click at [516, 196] on span "Hero Banner" at bounding box center [511, 197] width 27 height 8
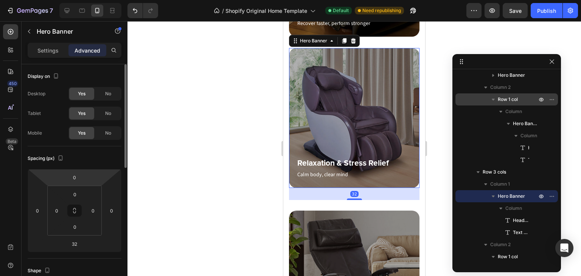
scroll to position [151, 0]
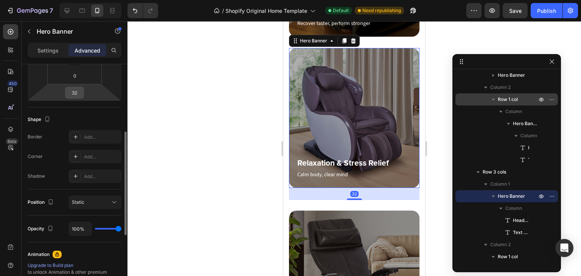
click at [74, 93] on input "32" at bounding box center [74, 92] width 15 height 11
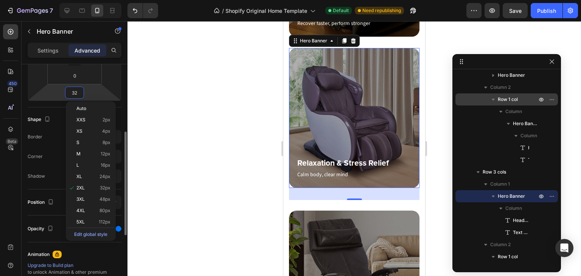
paste input "15"
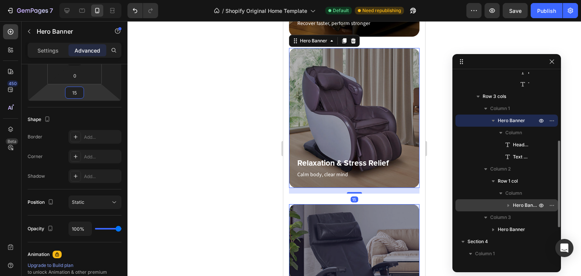
type input "15"
click at [518, 204] on span "Hero Banner" at bounding box center [525, 206] width 25 height 8
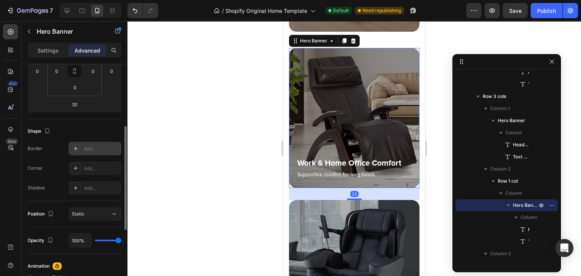
scroll to position [102, 0]
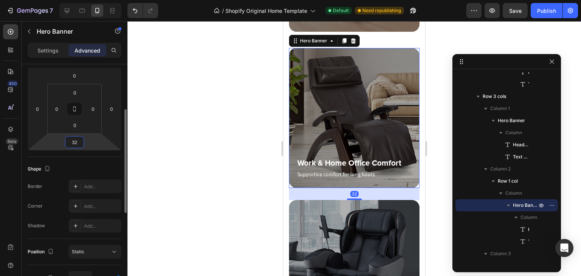
click at [74, 142] on input "32" at bounding box center [74, 142] width 15 height 11
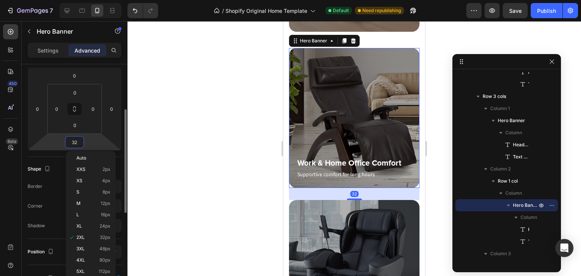
paste input "15"
type input "15"
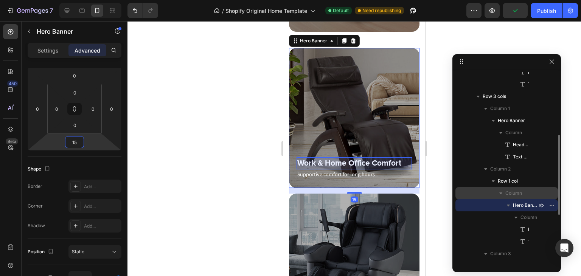
scroll to position [265, 0]
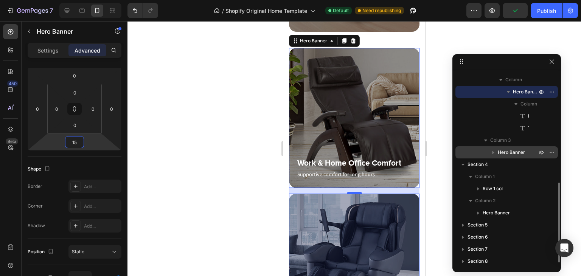
click at [516, 154] on span "Hero Banner" at bounding box center [511, 153] width 27 height 8
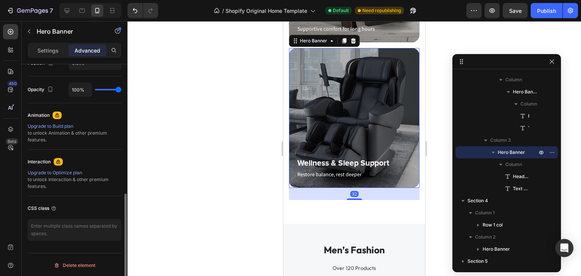
scroll to position [139, 0]
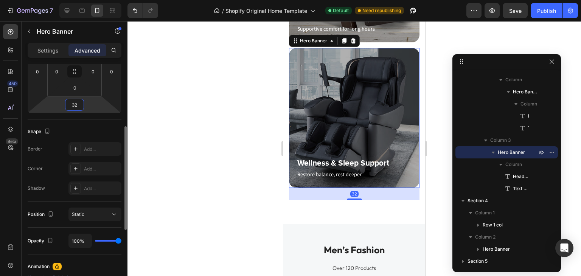
click at [73, 99] on input "32" at bounding box center [74, 104] width 15 height 11
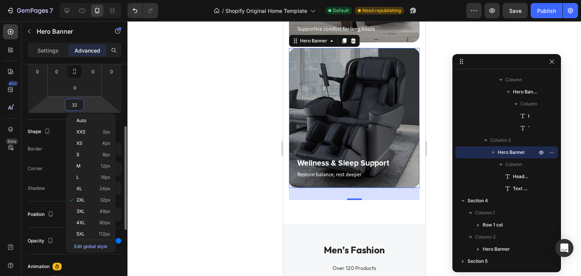
paste input "15"
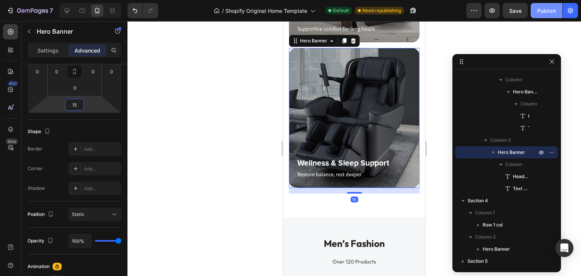
type input "15"
click at [547, 4] on button "Publish" at bounding box center [547, 10] width 32 height 15
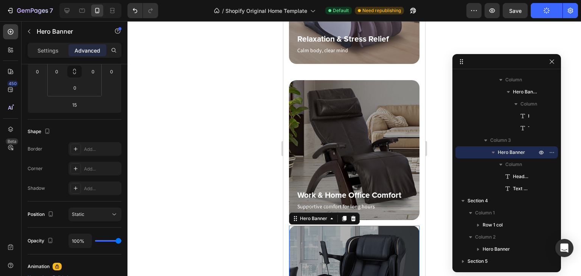
scroll to position [640, 0]
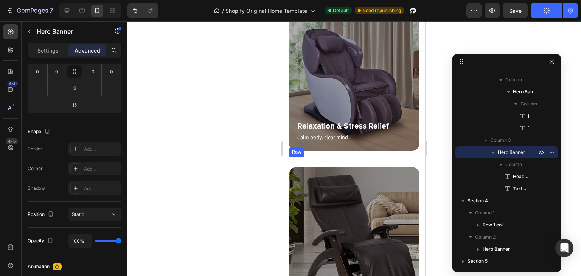
click at [298, 152] on div "Row" at bounding box center [297, 152] width 12 height 7
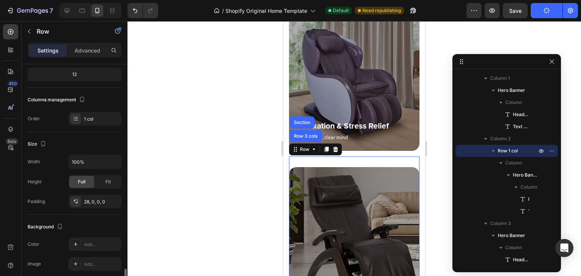
scroll to position [0, 0]
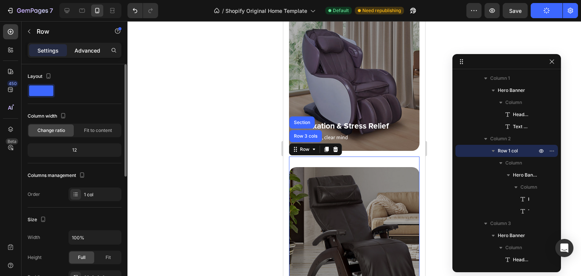
click at [92, 48] on p "Advanced" at bounding box center [88, 51] width 26 height 8
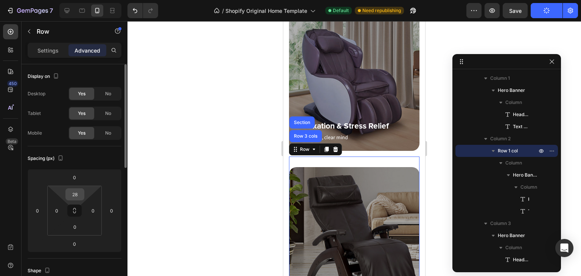
click at [78, 194] on input "28" at bounding box center [74, 194] width 15 height 11
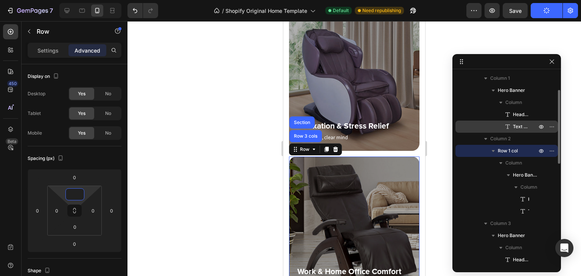
scroll to position [106, 0]
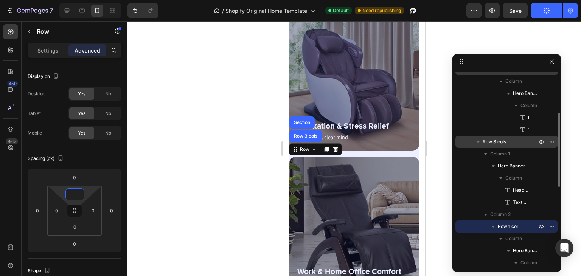
type input "0"
click at [508, 141] on p "Row 3 cols" at bounding box center [511, 142] width 56 height 8
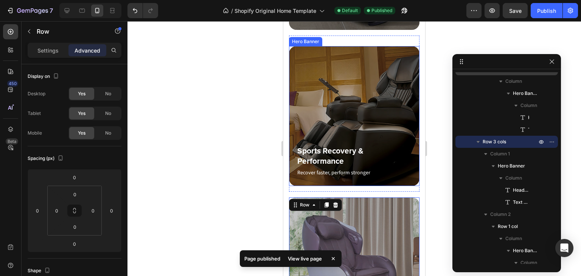
scroll to position [451, 0]
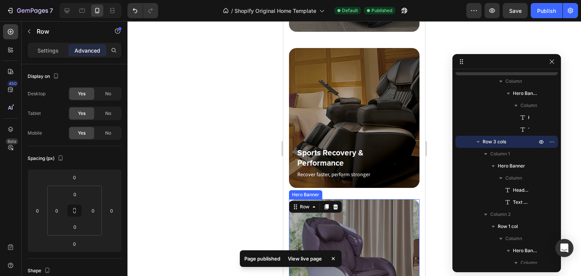
click at [309, 193] on div "Hero Banner" at bounding box center [306, 195] width 30 height 7
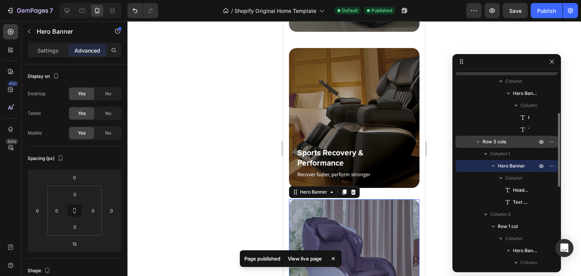
click at [501, 140] on span "Row 3 cols" at bounding box center [494, 142] width 23 height 8
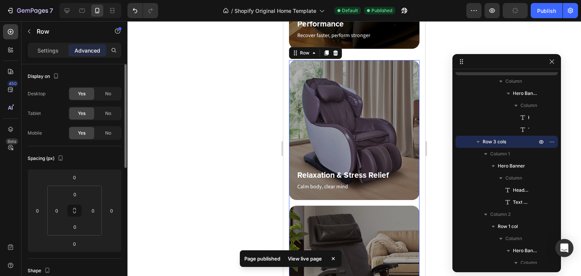
scroll to position [603, 0]
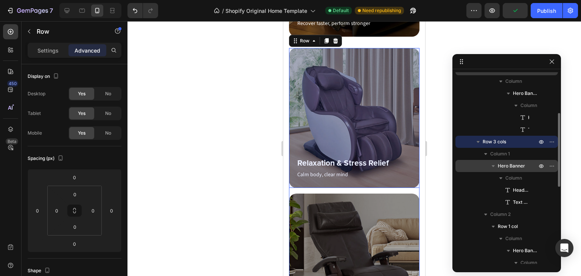
click at [521, 166] on span "Hero Banner" at bounding box center [511, 166] width 27 height 8
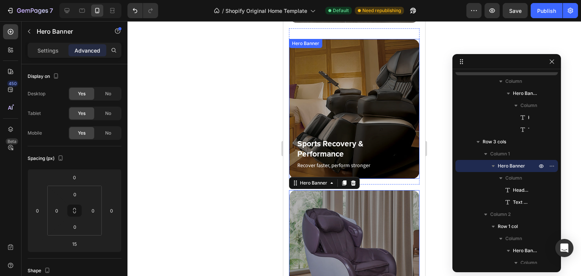
scroll to position [451, 0]
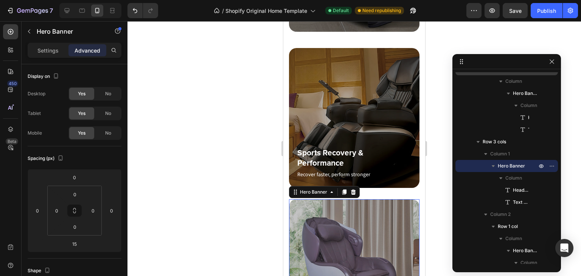
click at [385, 222] on div "Overlay" at bounding box center [354, 270] width 131 height 140
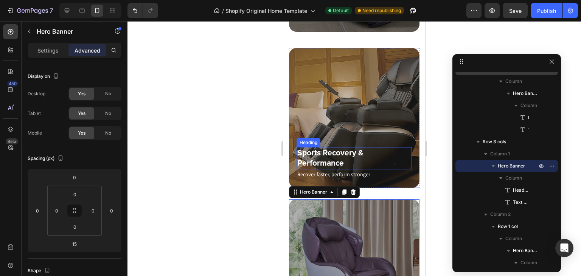
click at [355, 130] on div "Overlay" at bounding box center [354, 118] width 131 height 140
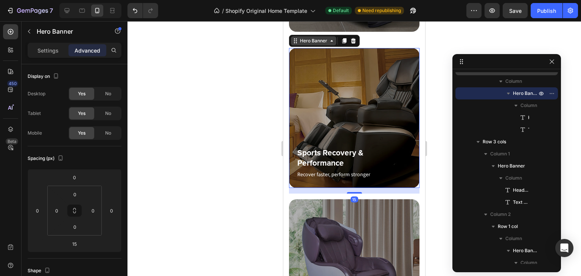
click at [320, 39] on div "Hero Banner" at bounding box center [314, 40] width 30 height 7
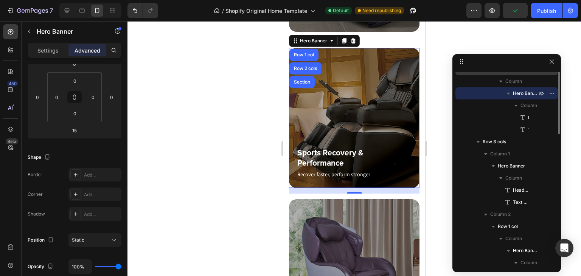
scroll to position [68, 0]
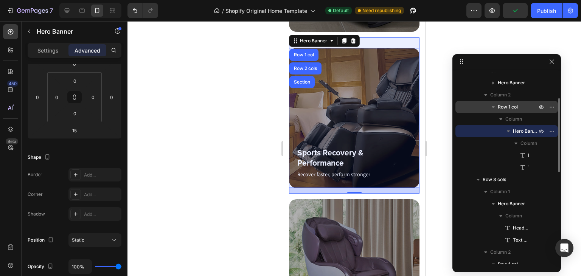
click at [510, 107] on span "Row 1 col" at bounding box center [508, 107] width 20 height 8
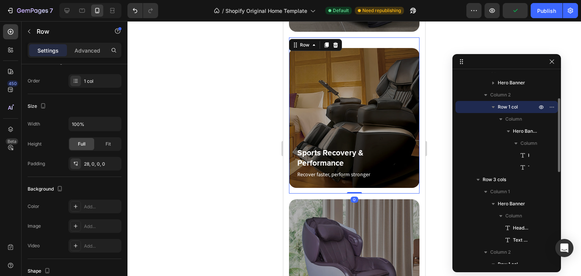
scroll to position [0, 0]
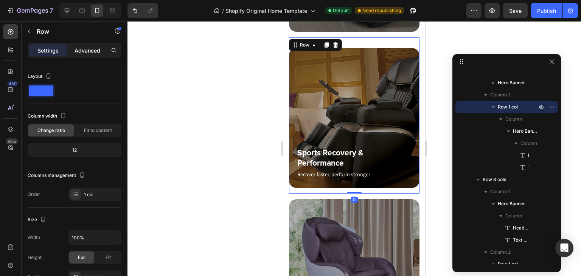
click at [92, 48] on p "Advanced" at bounding box center [88, 51] width 26 height 8
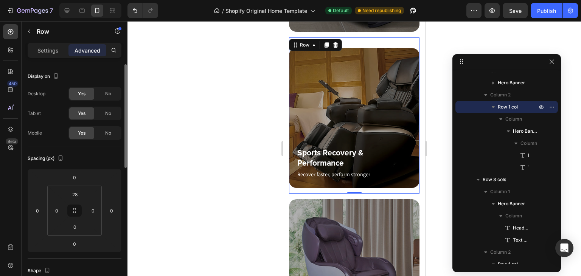
scroll to position [76, 0]
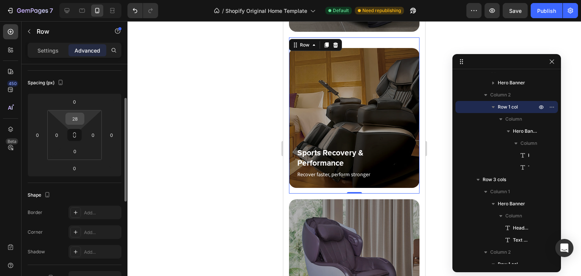
click at [74, 117] on input "28" at bounding box center [74, 118] width 15 height 11
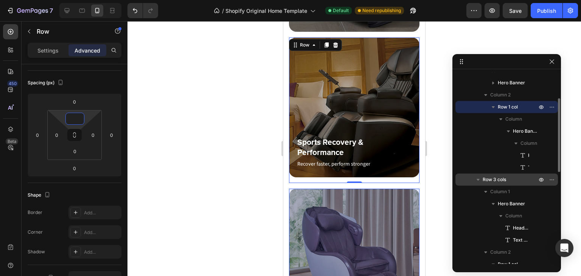
type input "0"
click at [506, 177] on span "Row 3 cols" at bounding box center [494, 180] width 23 height 8
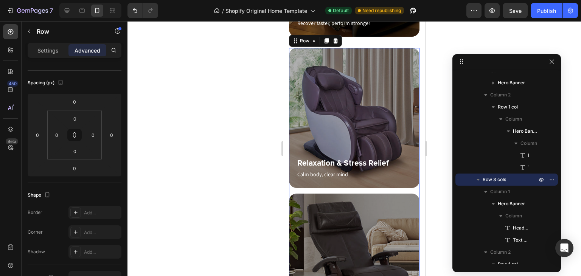
scroll to position [592, 0]
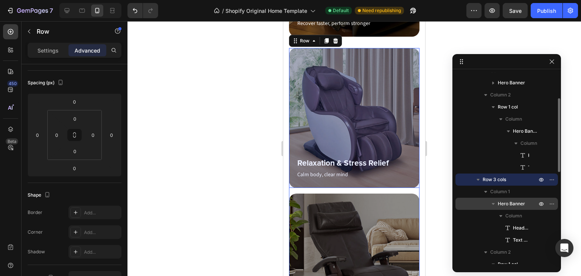
click at [512, 204] on span "Hero Banner" at bounding box center [511, 204] width 27 height 8
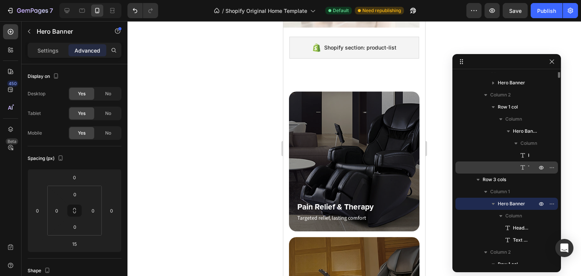
scroll to position [0, 0]
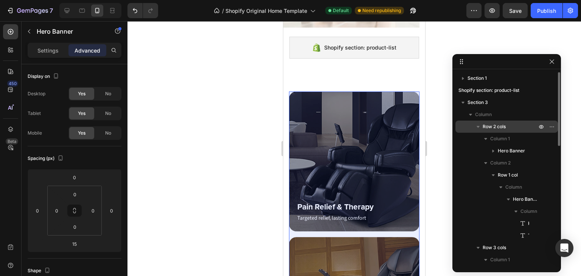
click at [504, 127] on span "Row 2 cols" at bounding box center [494, 127] width 23 height 8
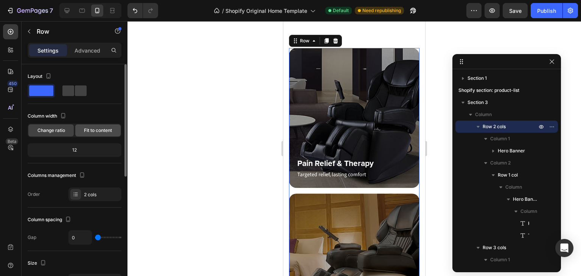
scroll to position [295, 0]
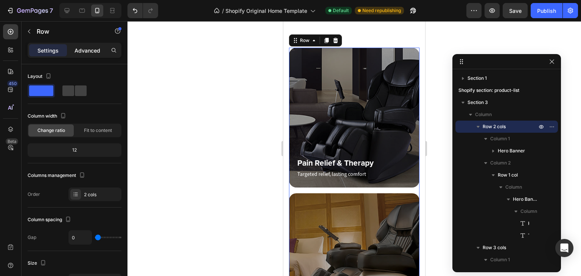
click at [100, 51] on p "Advanced" at bounding box center [88, 51] width 26 height 8
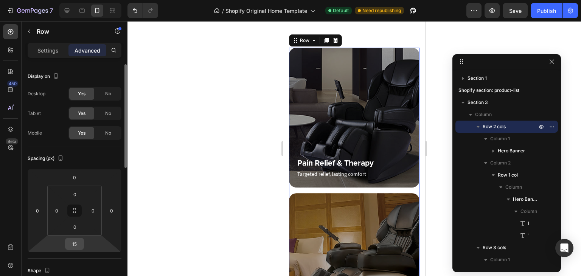
click at [78, 242] on input "15" at bounding box center [74, 243] width 15 height 11
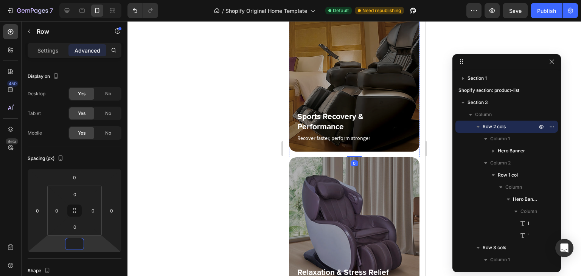
scroll to position [485, 0]
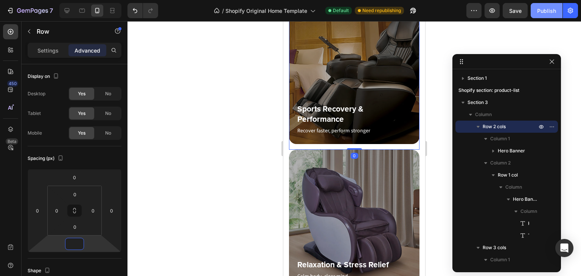
type input "0"
click at [550, 5] on button "Publish" at bounding box center [547, 10] width 32 height 15
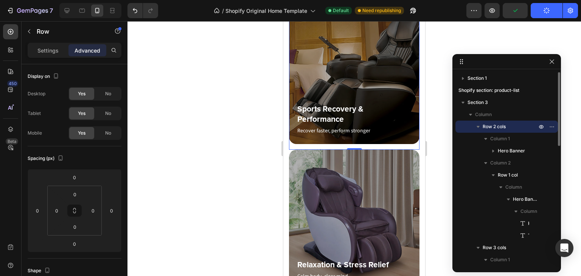
click at [480, 125] on icon "button" at bounding box center [479, 127] width 8 height 8
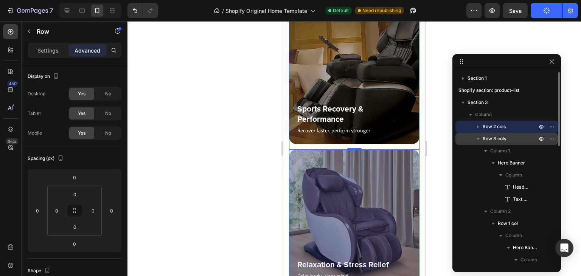
click at [498, 140] on span "Row 3 cols" at bounding box center [494, 139] width 23 height 8
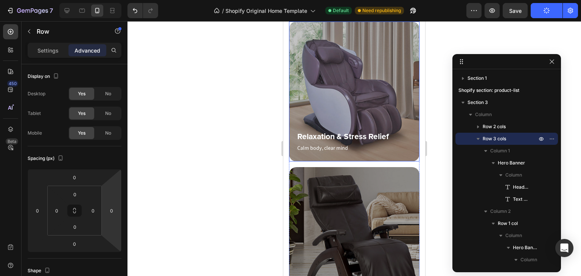
scroll to position [738, 0]
